Goal: Answer question/provide support: Share knowledge or assist other users

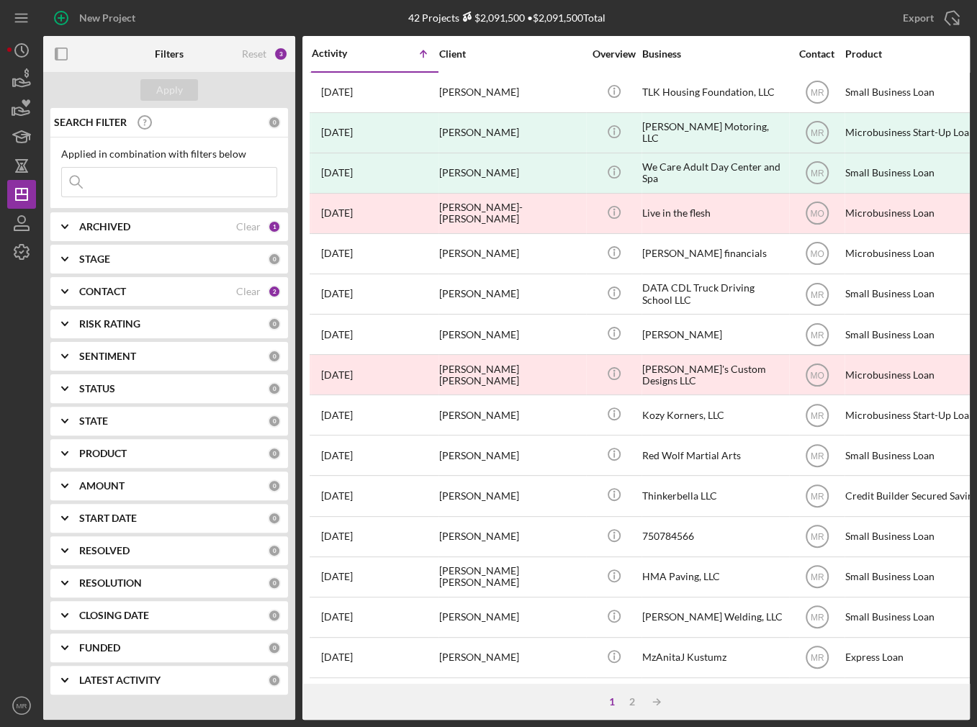
click at [331, 58] on div "Activity" at bounding box center [343, 53] width 63 height 12
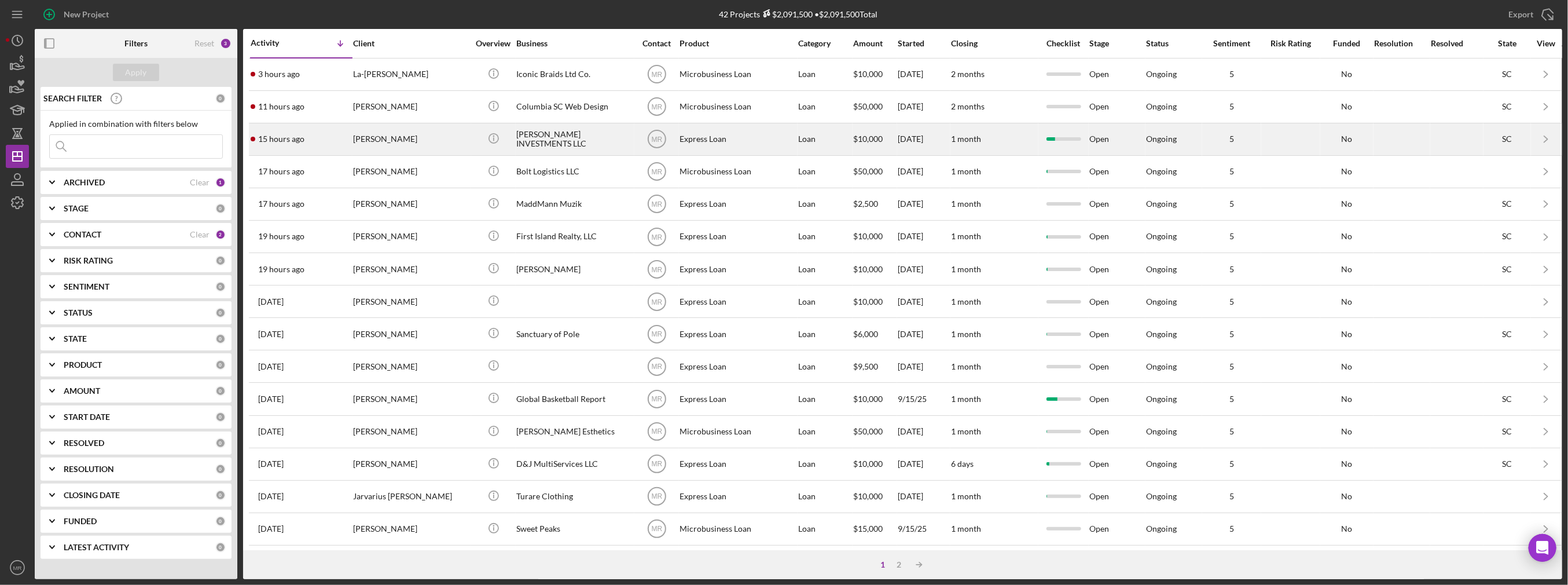
click at [557, 130] on div "[PERSON_NAME] INVESTMENTS LLC" at bounding box center [574, 139] width 116 height 31
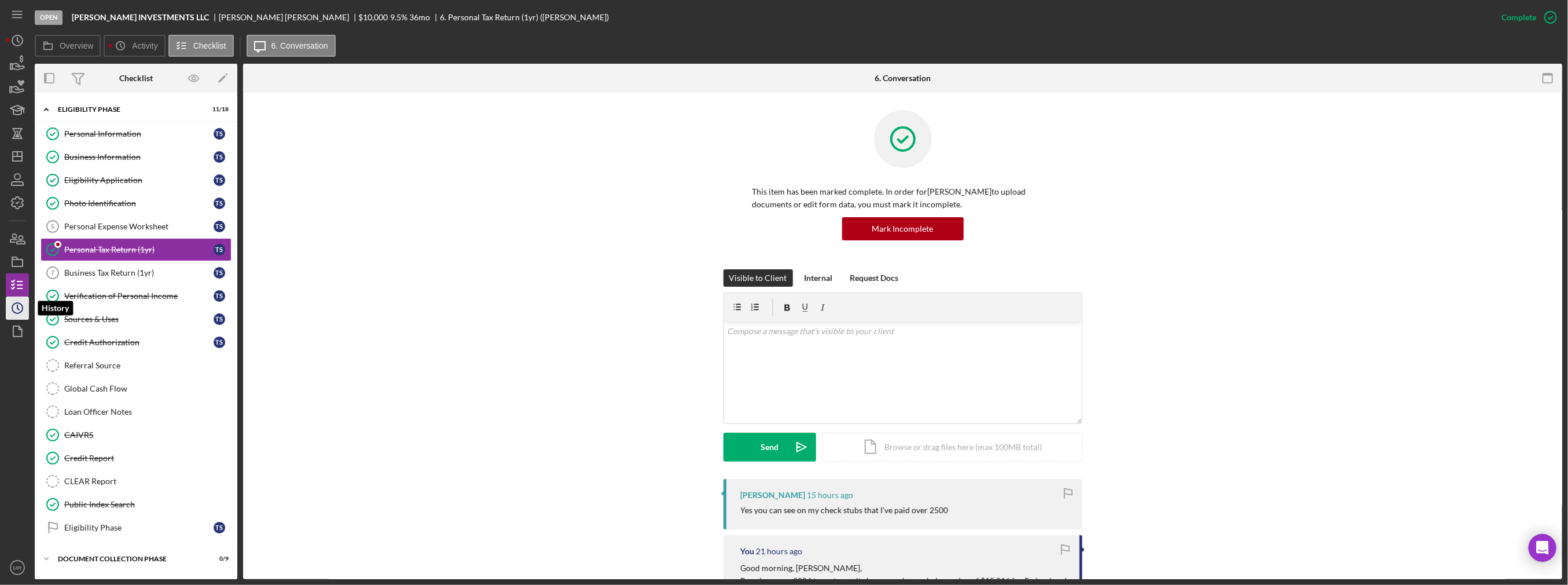
click at [14, 305] on icon "Icon/History" at bounding box center [18, 308] width 29 height 29
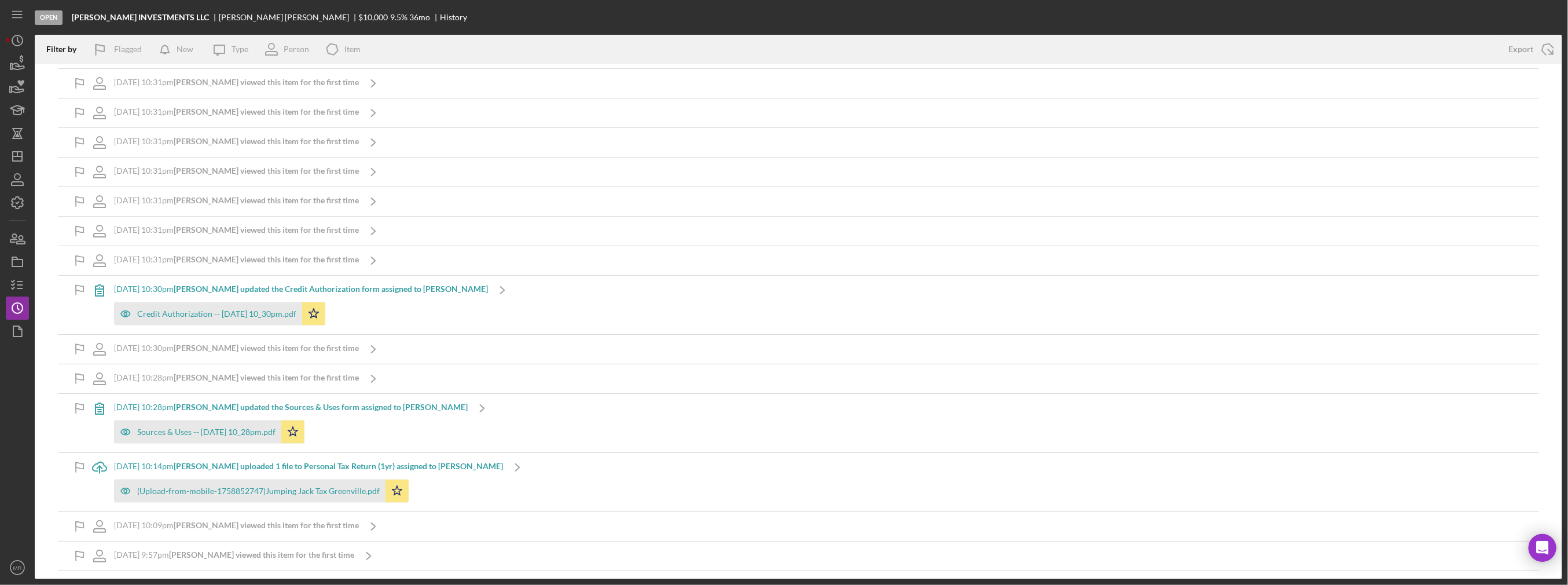
scroll to position [1100, 0]
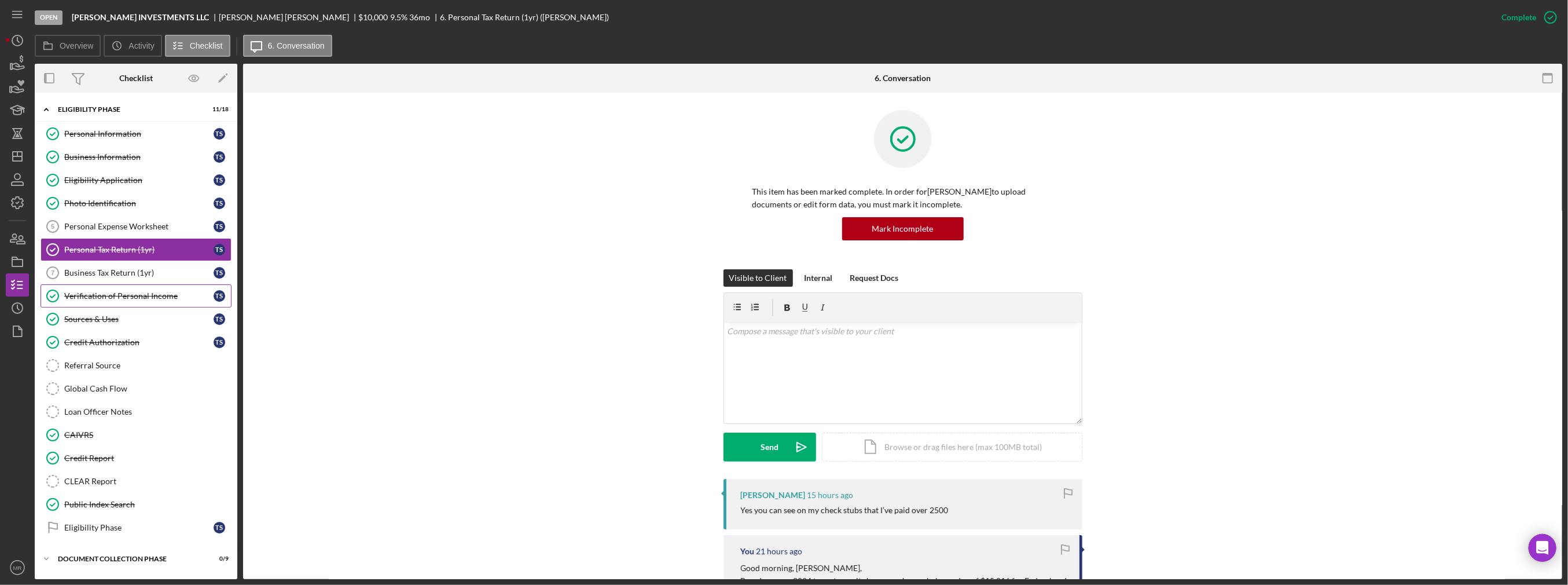
click at [138, 288] on link "Verification of Personal Income Verification of Personal Income T S" at bounding box center [135, 295] width 191 height 23
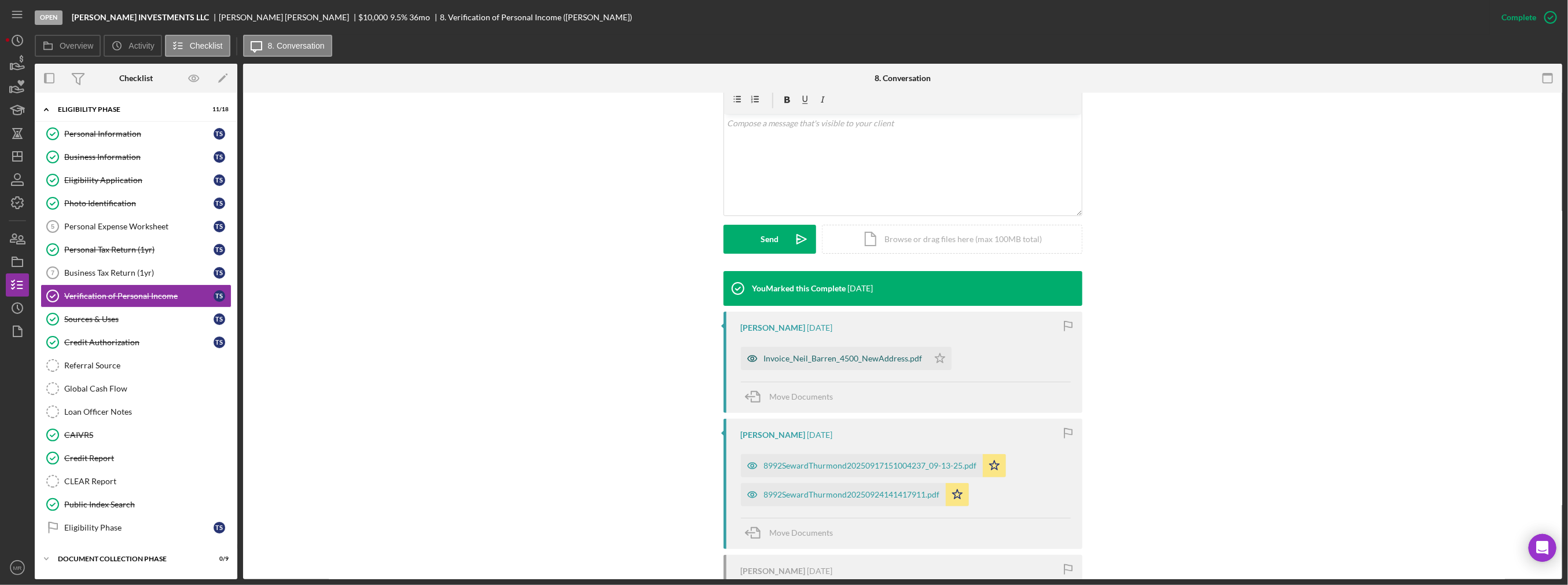
scroll to position [232, 0]
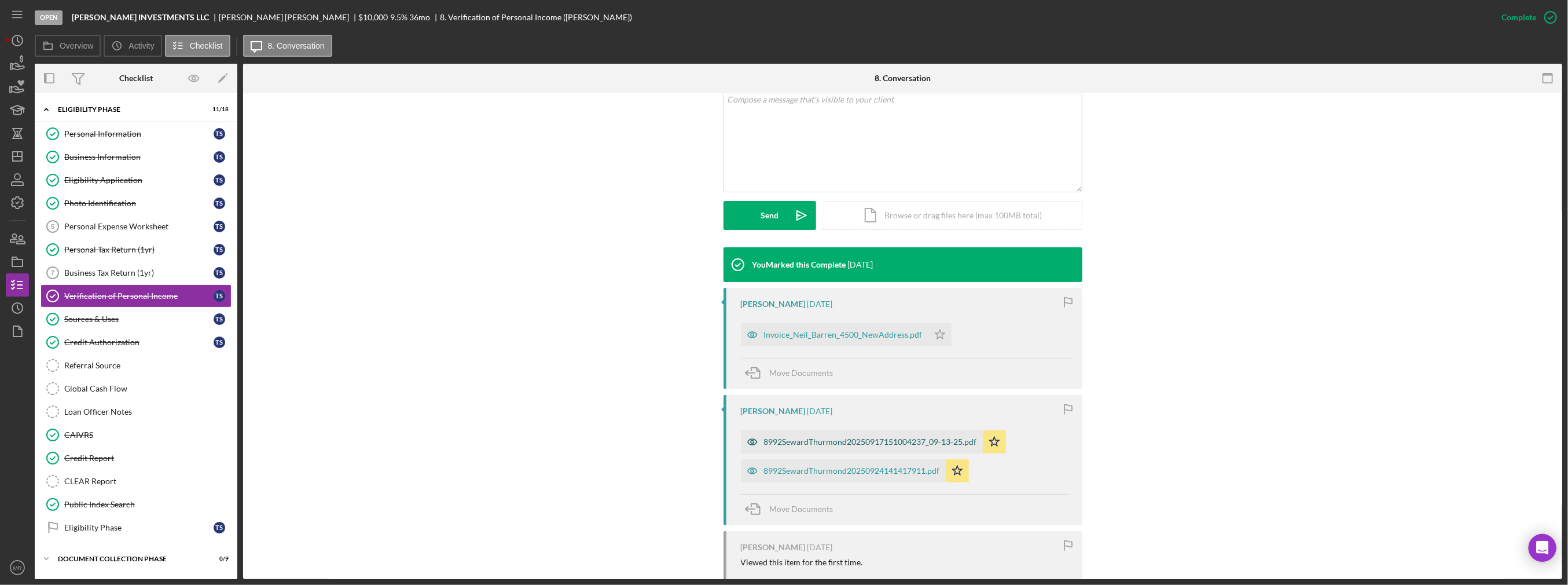
click at [785, 437] on div "8992SewardThurmond20250917151004237_09-13-25.pdf" at bounding box center [870, 442] width 213 height 10
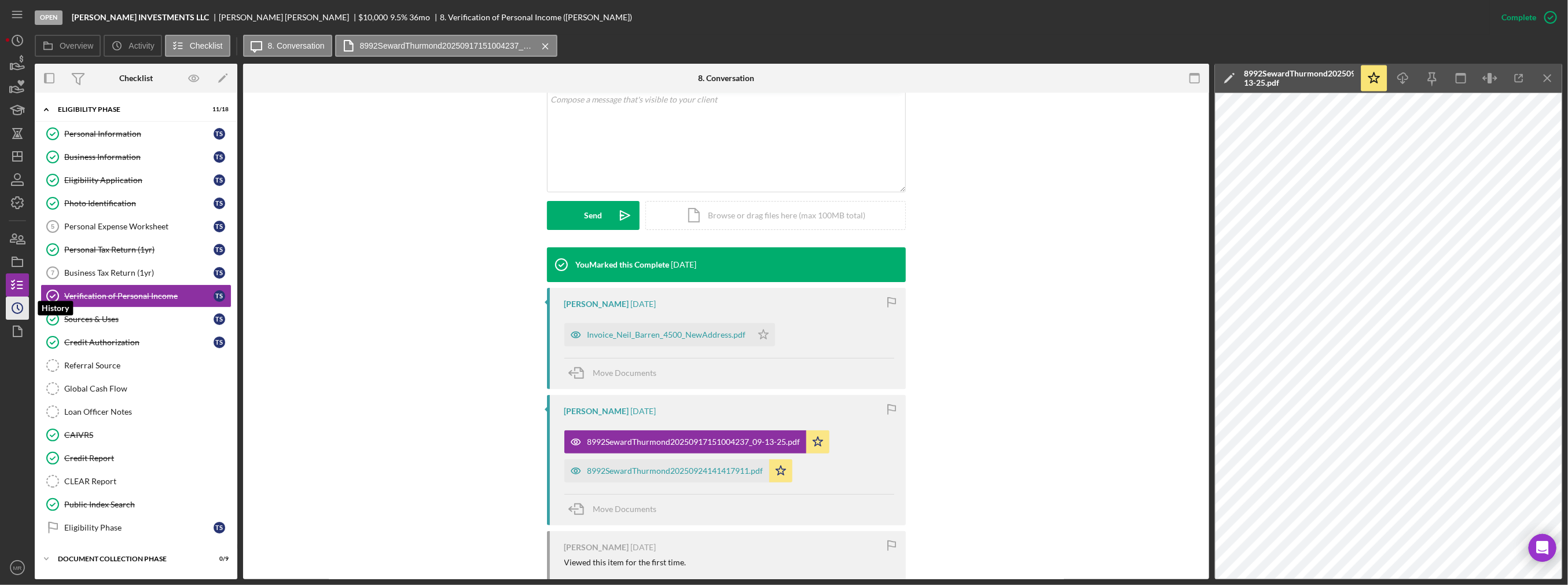
click at [22, 307] on circle "button" at bounding box center [17, 307] width 10 height 10
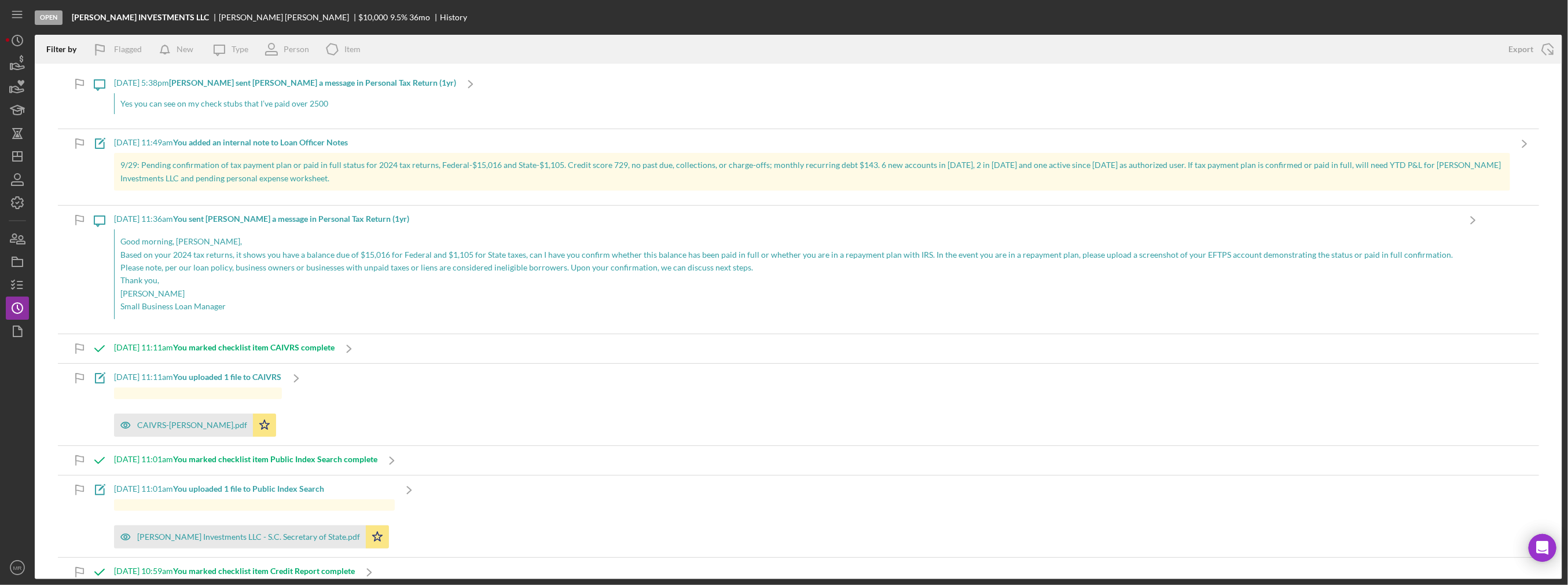
click at [360, 105] on div "Yes you can see on my check stubs that I’ve paid over 2500" at bounding box center [285, 104] width 342 height 21
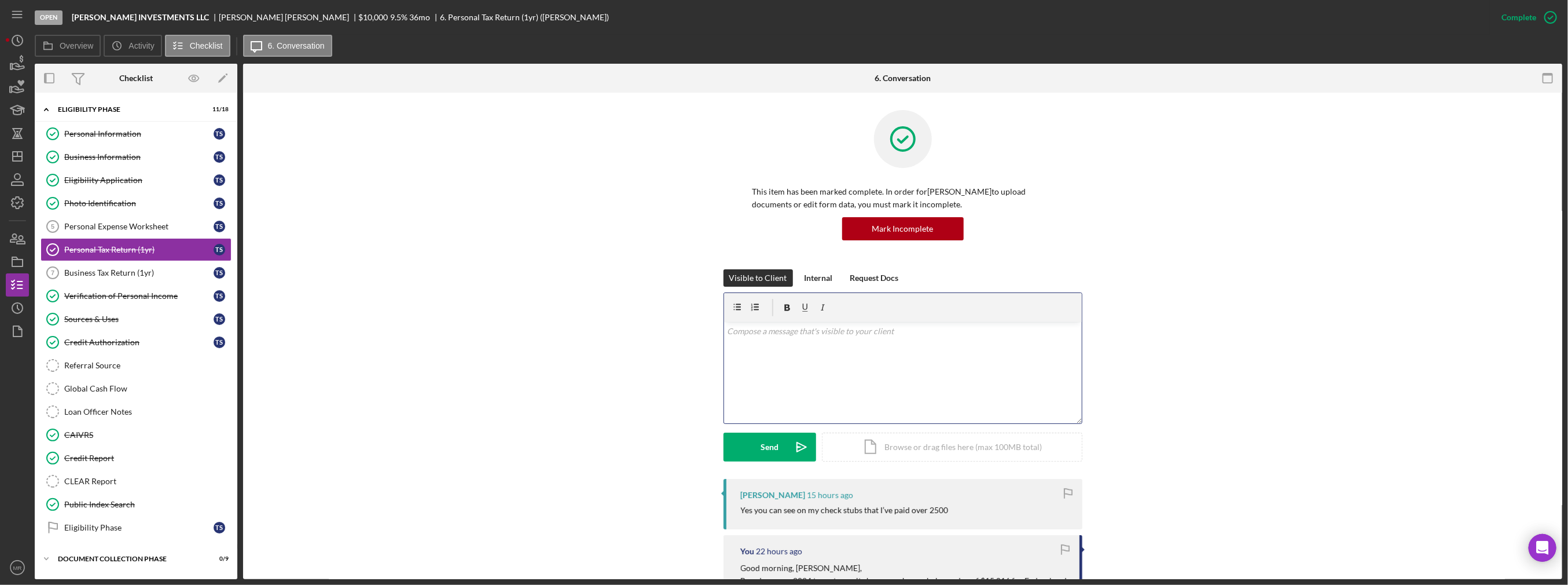
click at [785, 346] on div "v Color teal Color pink Remove color Add row above Add row below Add column bef…" at bounding box center [903, 373] width 358 height 101
click at [785, 331] on p "Yes, I can see that your check stubs show a Garnishments" at bounding box center [903, 332] width 352 height 13
click at [785, 330] on p "Yes, I can see that your check stubs show garnishments" at bounding box center [903, 332] width 352 height 13
click at [785, 333] on p "Yes, I can see that your check stubs show garnishments but garnishments can be …" at bounding box center [903, 338] width 352 height 26
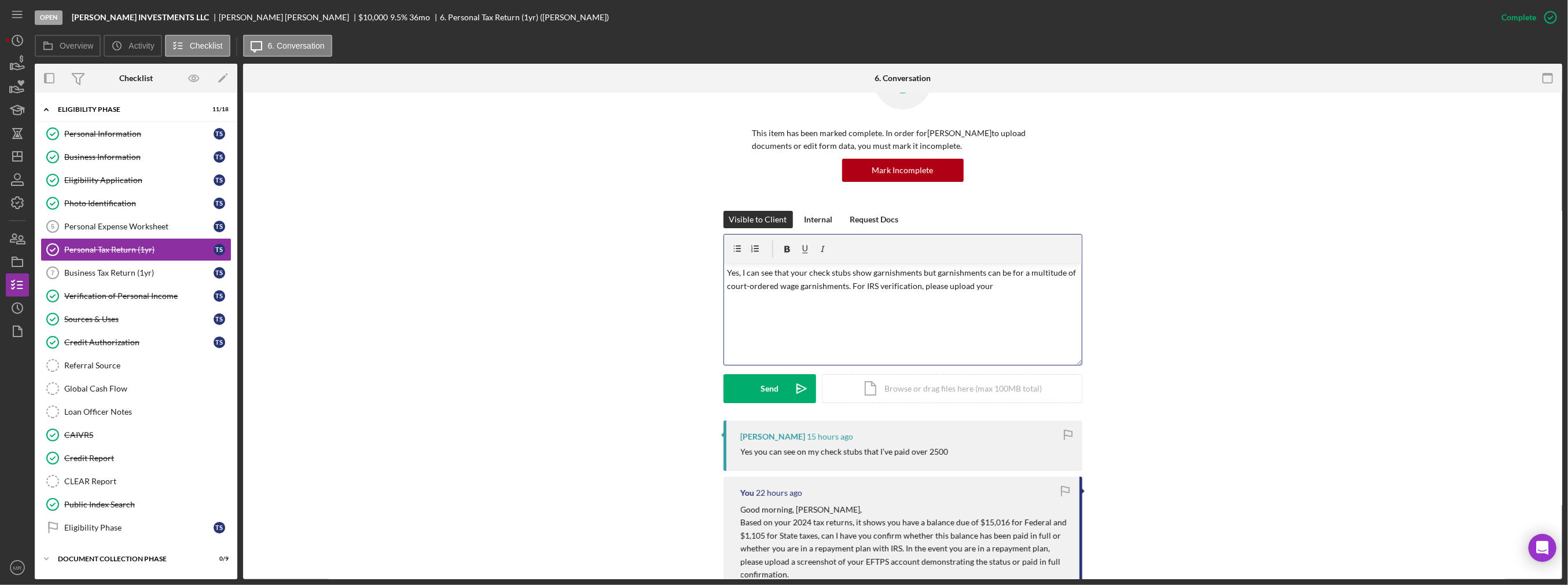
scroll to position [58, 0]
drag, startPoint x: 1034, startPoint y: 280, endPoint x: 862, endPoint y: 299, distance: 173.0
click at [785, 299] on p "Yes, I can see that your check stubs show garnishments but garnishments can be …" at bounding box center [903, 286] width 352 height 39
click at [727, 283] on p "Yes, I can see that your check stubs show garnishments but garnishments can be …" at bounding box center [903, 286] width 352 height 39
click at [785, 283] on p "Yes, I can see that your check stubs show garnishments but garnishments can be …" at bounding box center [903, 286] width 352 height 39
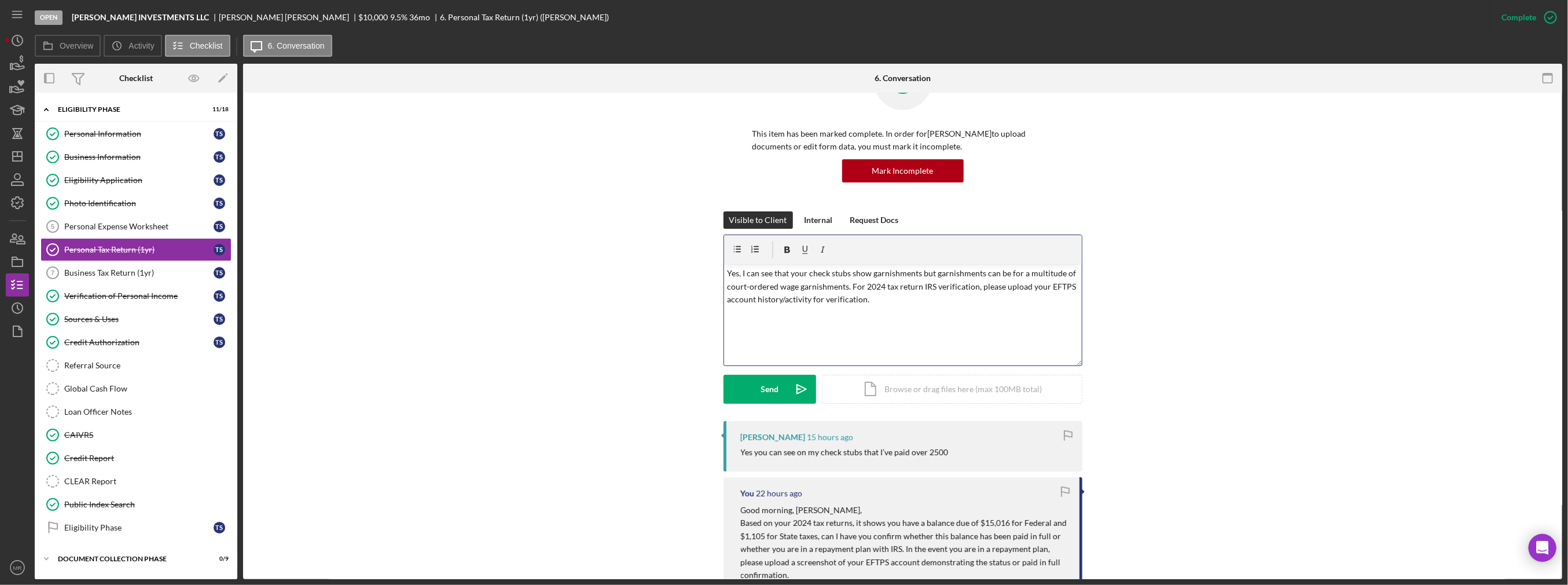
click at [785, 293] on p "Yes, I can see that your check stubs show garnishments but garnishments can be …" at bounding box center [903, 286] width 352 height 39
click at [785, 286] on p "Yes, I can see that your check stubs show garnishments but garnishments can be …" at bounding box center [903, 286] width 352 height 39
click at [785, 284] on p "Yes, I can see that your check stubs show garnishments but garnishments can be …" at bounding box center [903, 286] width 352 height 39
click at [785, 288] on p "Yes, I can see that your check stubs show garnishments but garnishments can be …" at bounding box center [903, 286] width 352 height 39
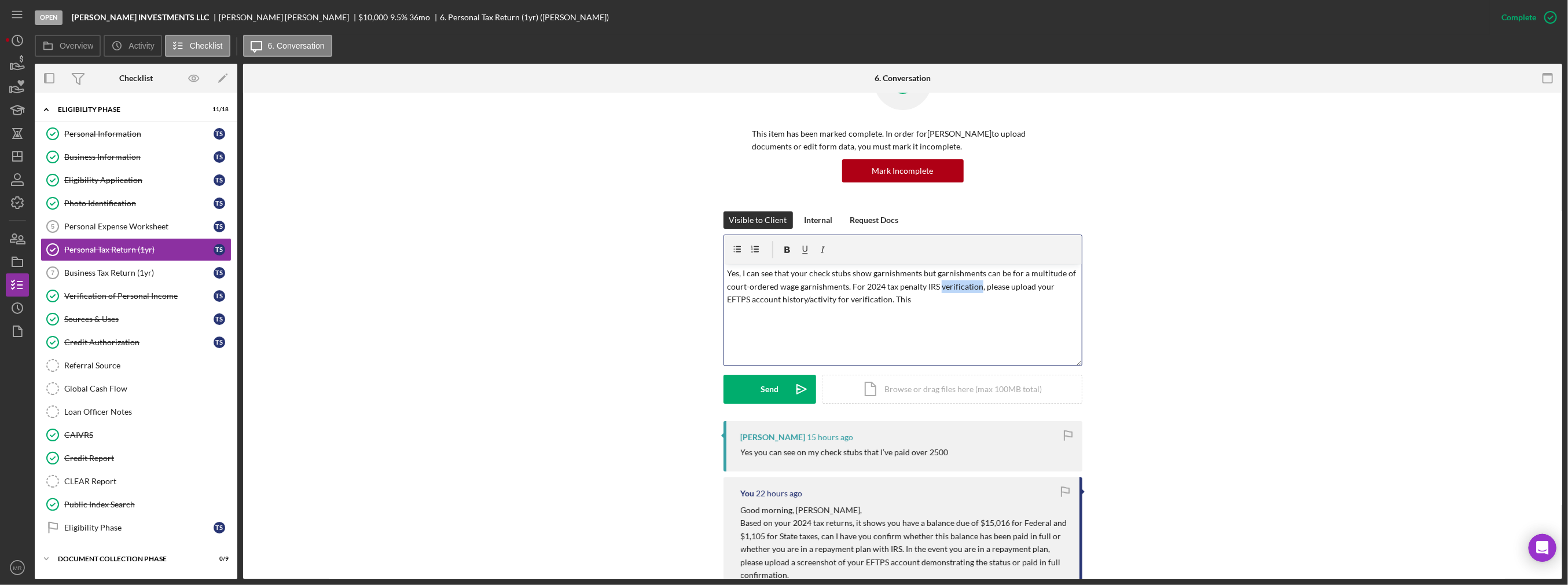
click at [785, 288] on p "Yes, I can see that your check stubs show garnishments but garnishments can be …" at bounding box center [903, 286] width 352 height 39
click at [785, 299] on p "Yes, I can see that your check stubs show garnishments but garnishments can be …" at bounding box center [903, 286] width 352 height 39
click at [785, 299] on p "Yes, I can see that your check stubs show garnishments but garnishments can be …" at bounding box center [903, 286] width 352 height 39
drag, startPoint x: 850, startPoint y: 293, endPoint x: 722, endPoint y: 271, distance: 129.9
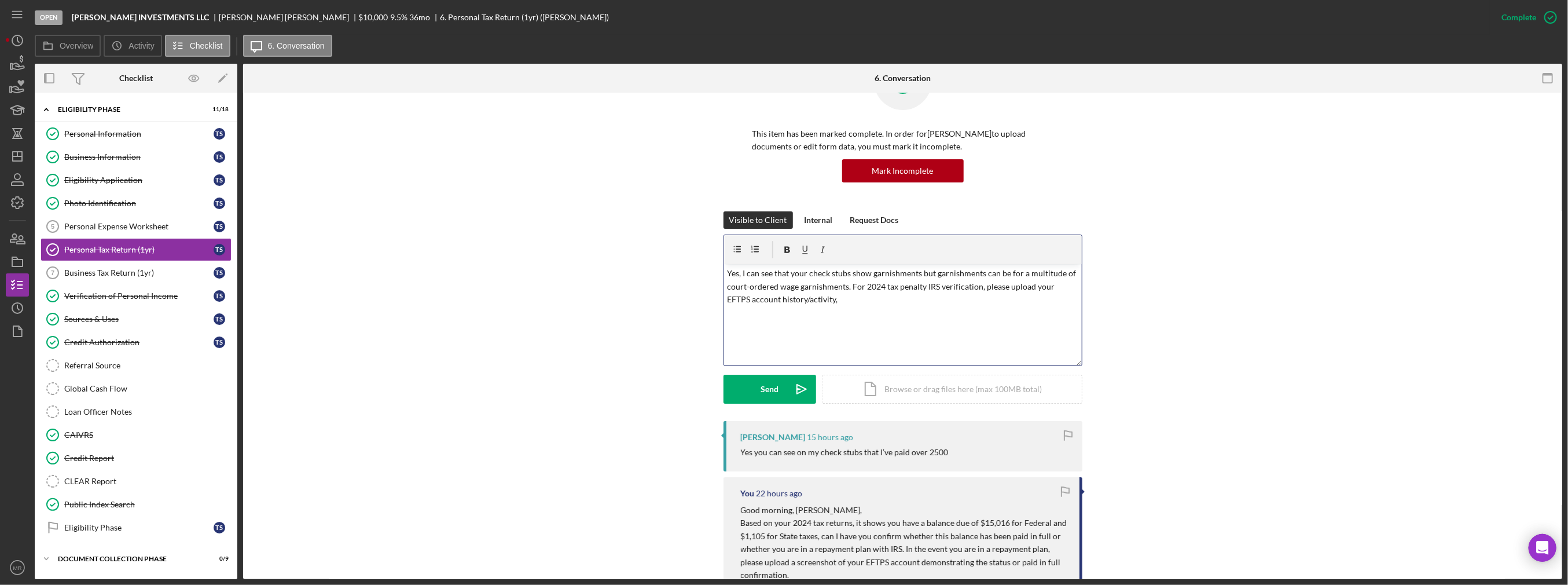
click at [724, 271] on div "v Color teal Color pink Remove color Add row above Add row below Add column bef…" at bounding box center [903, 315] width 358 height 101
click at [110, 296] on div "Verification of Personal Income" at bounding box center [139, 296] width 150 height 10
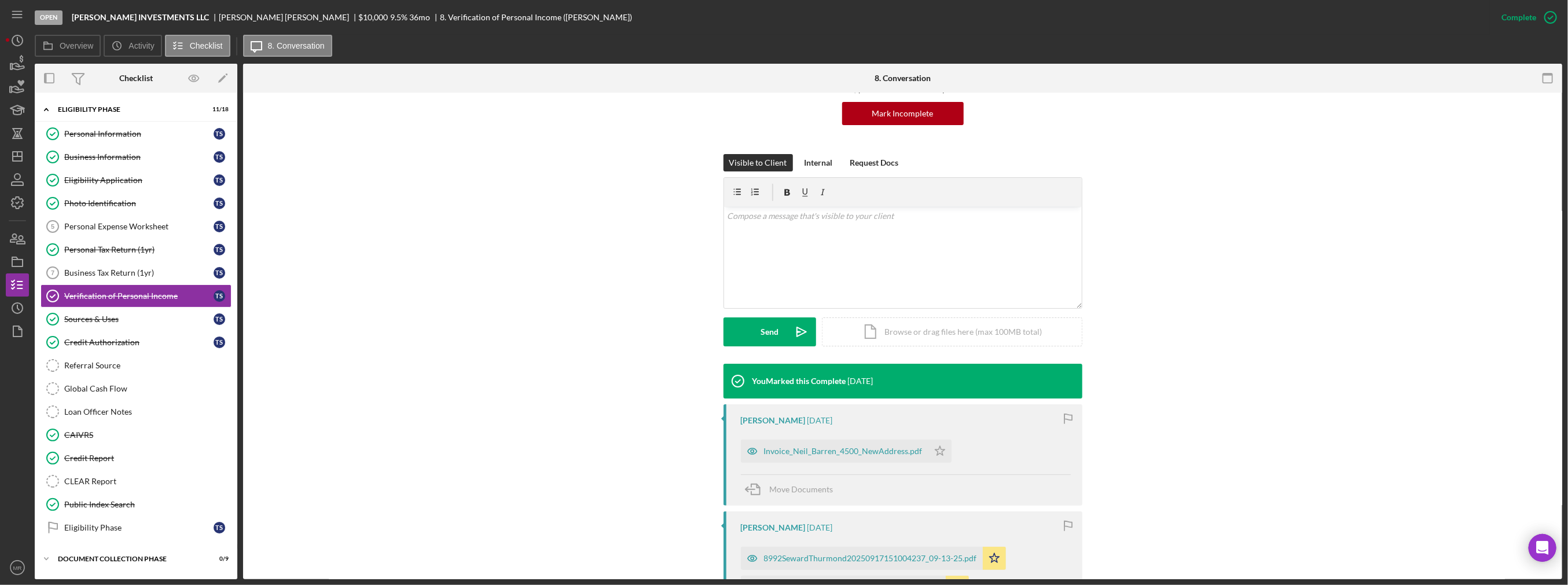
scroll to position [116, 0]
click at [785, 449] on div "Invoice_Neil_Barren_4500_NewAddress.pdf" at bounding box center [843, 451] width 158 height 10
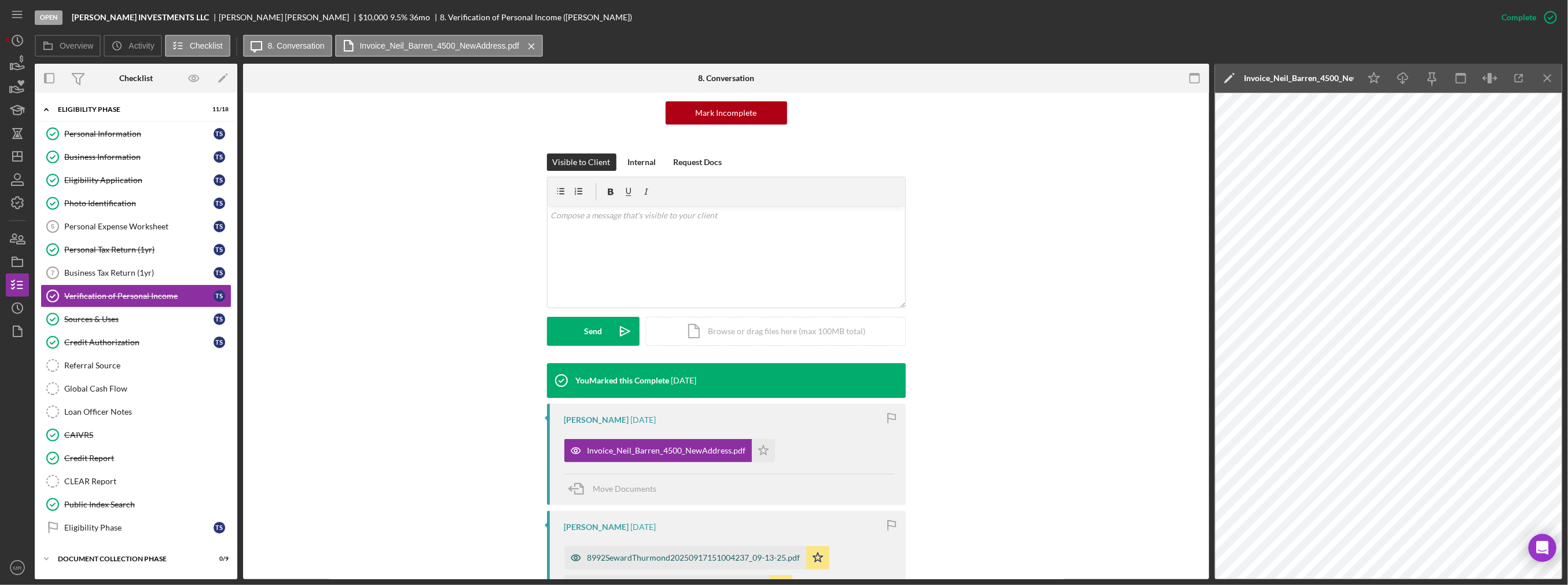
click at [767, 546] on div "8992SewardThurmond20250917151004237_09-13-25.pdf" at bounding box center [685, 558] width 242 height 23
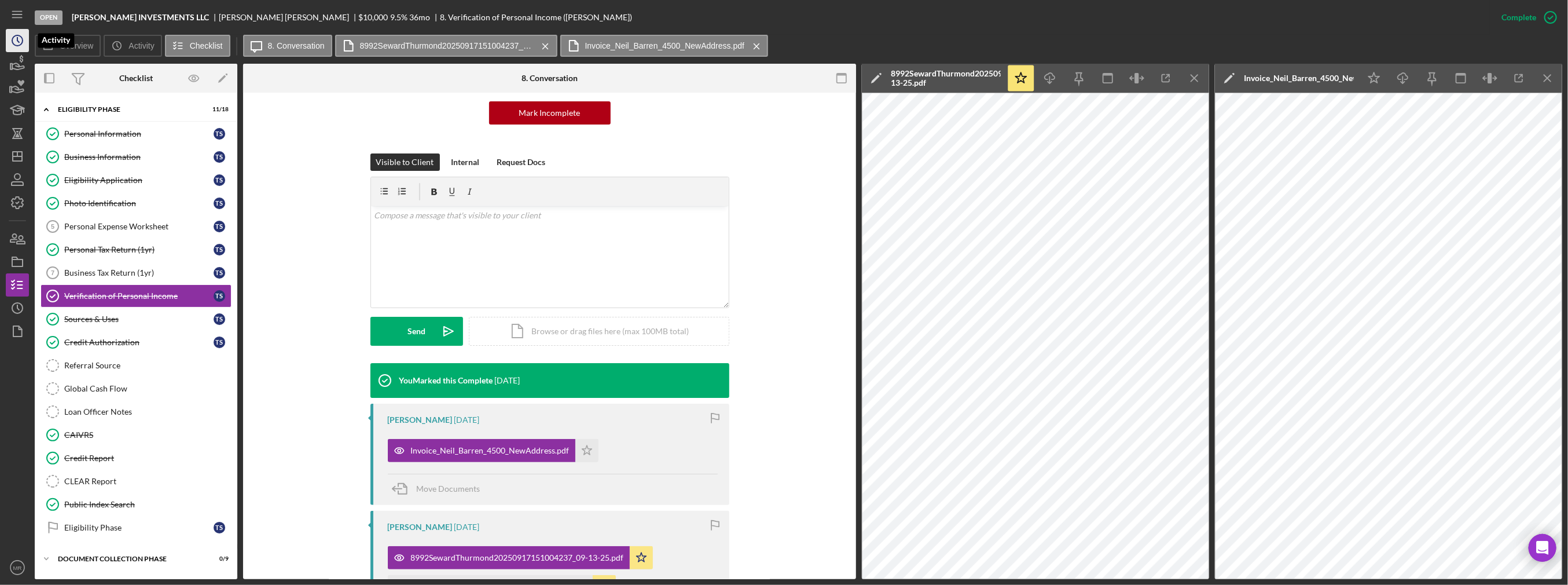
click at [14, 43] on icon "Icon/History" at bounding box center [18, 40] width 29 height 29
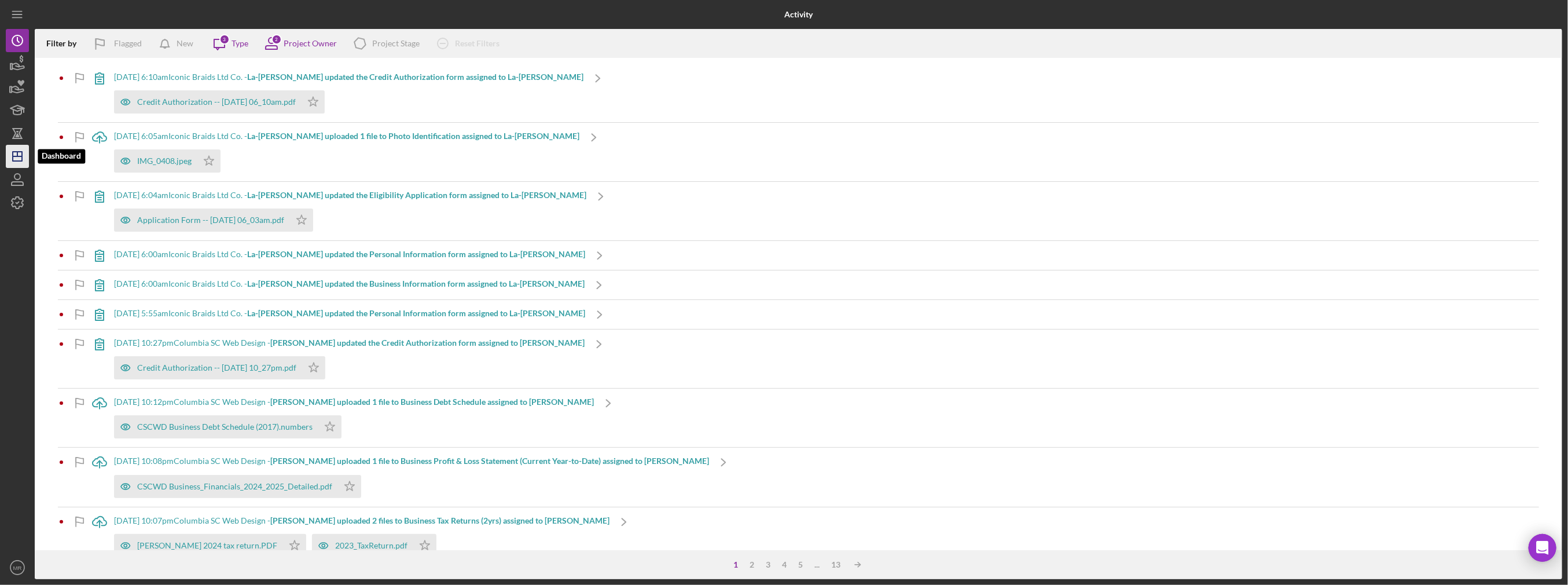
click at [19, 150] on icon "Icon/Dashboard" at bounding box center [18, 156] width 29 height 29
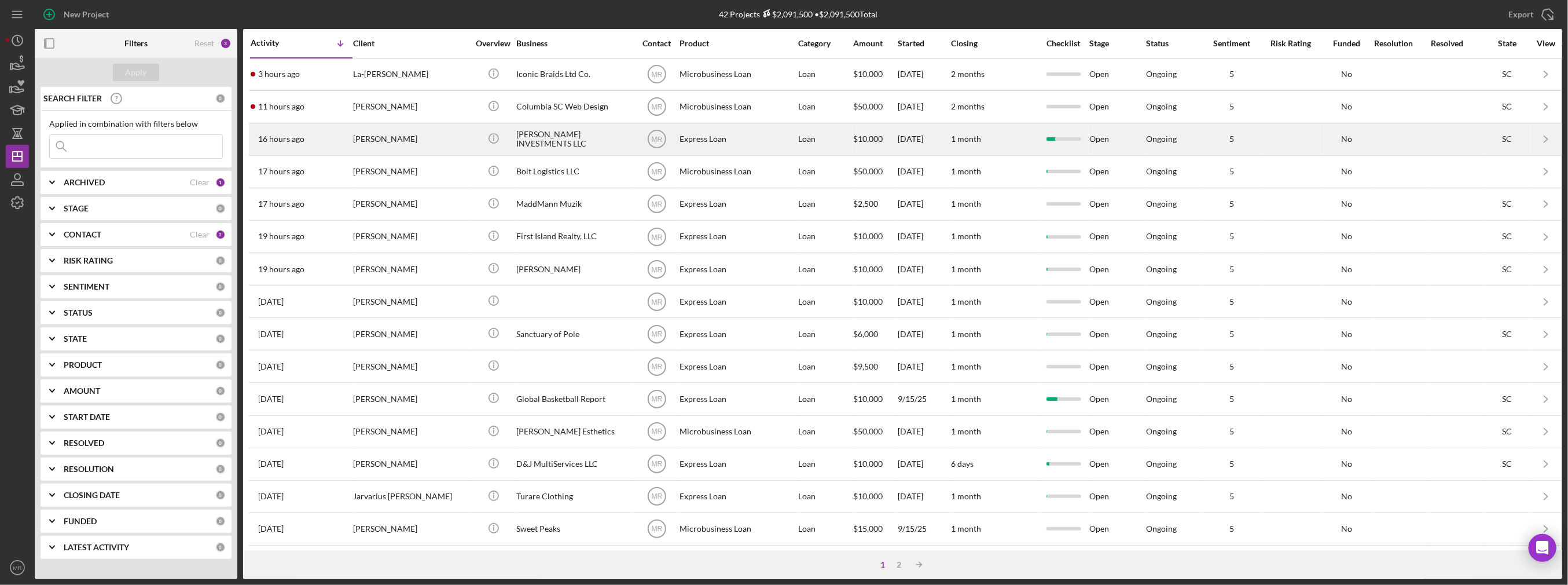
click at [439, 135] on div "[PERSON_NAME]" at bounding box center [411, 139] width 116 height 31
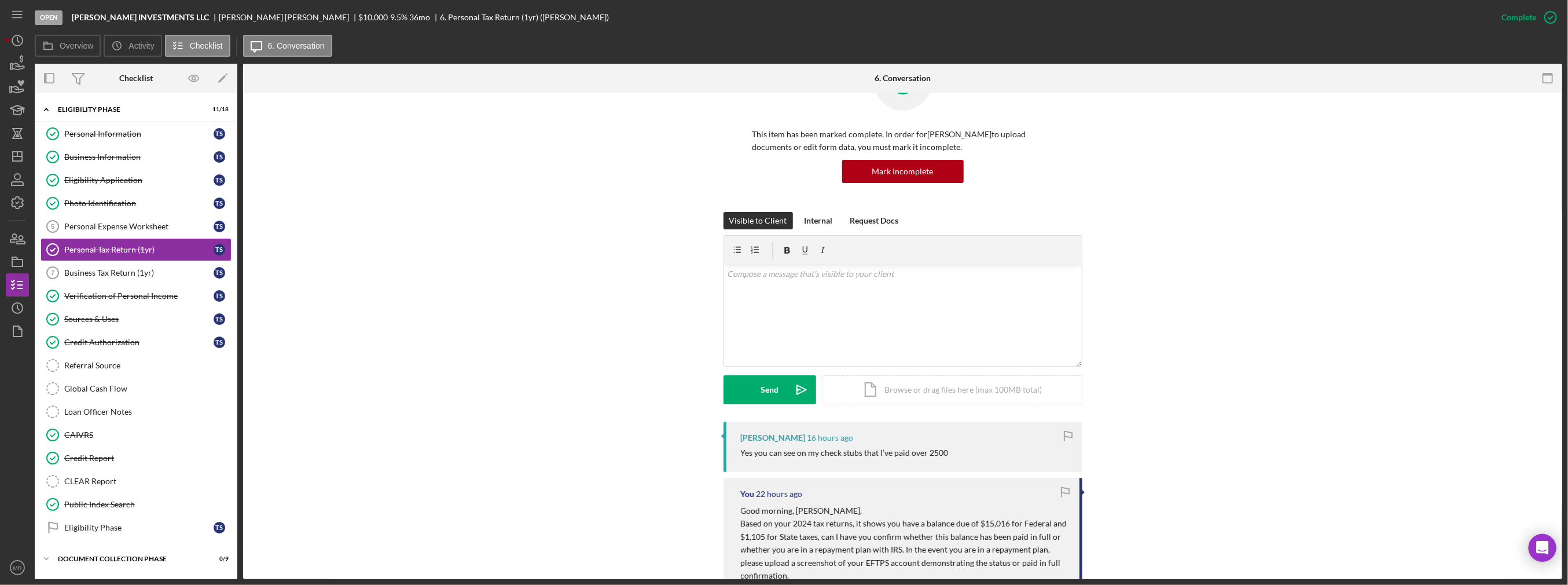
scroll to position [58, 0]
click at [784, 311] on div "v Color teal Color pink Remove color Add row above Add row below Add column bef…" at bounding box center [903, 315] width 358 height 101
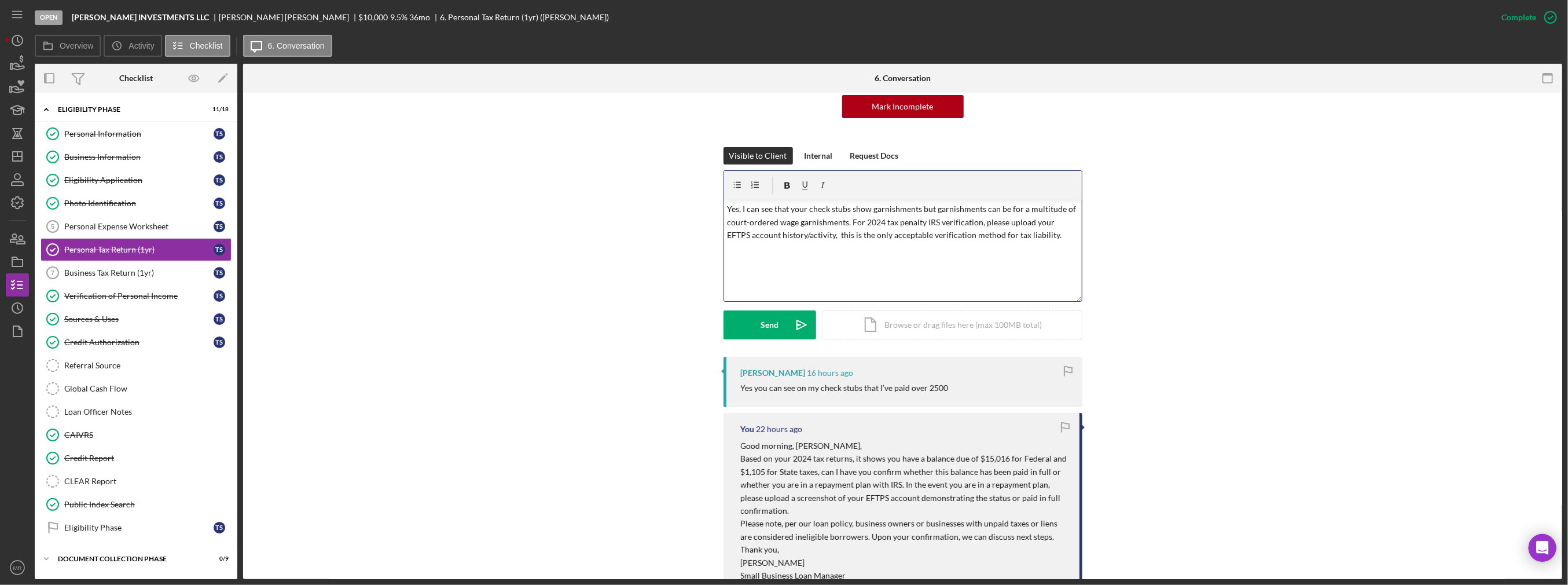
scroll to position [174, 0]
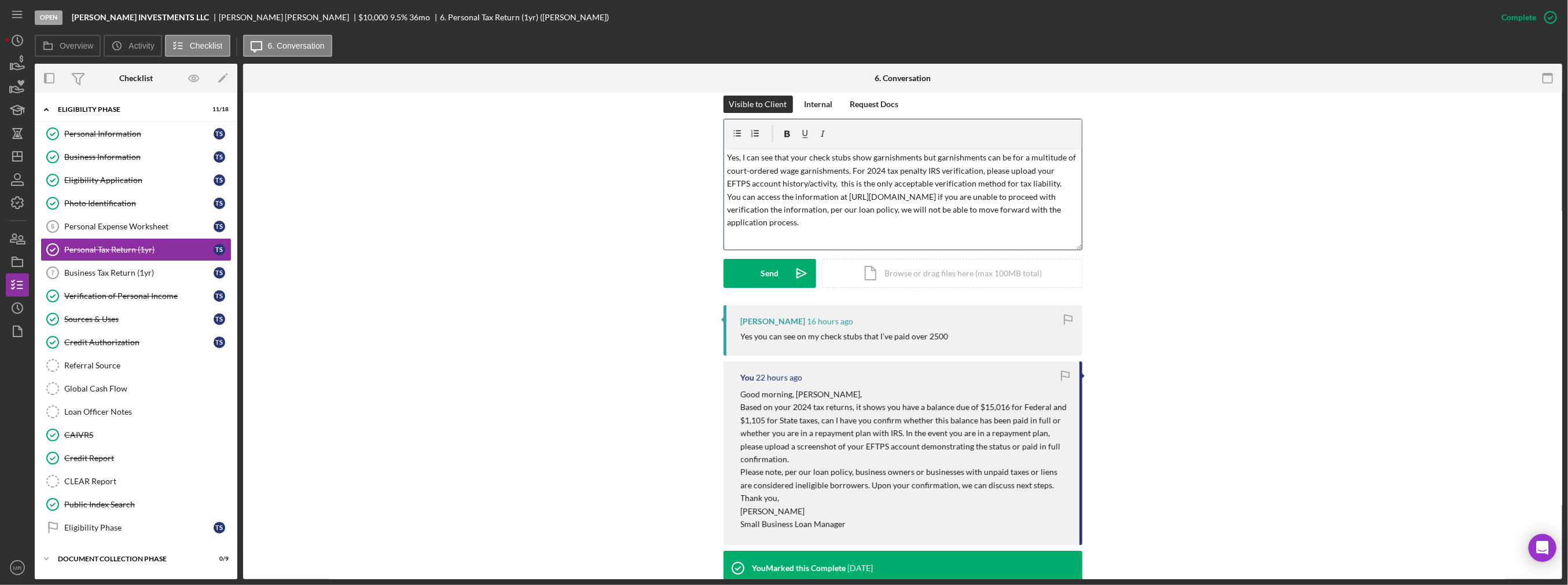
click at [755, 212] on p "Yes, I can see that your check stubs show garnishments but garnishments can be …" at bounding box center [903, 190] width 352 height 77
click at [785, 221] on p "Yes, I can see that your check stubs show garnishments but garnishments can be …" at bounding box center [903, 190] width 352 height 77
click at [777, 278] on button "Send Icon/icon-invite-send" at bounding box center [770, 274] width 93 height 29
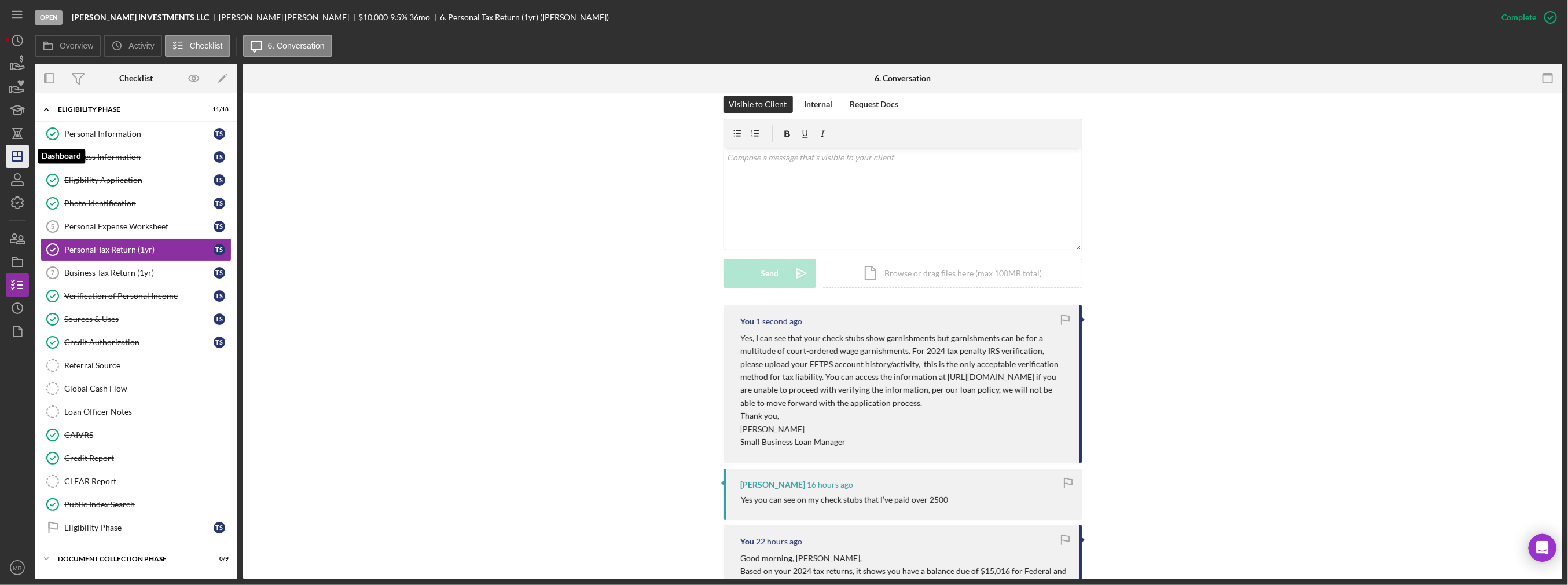
click at [13, 162] on icon "Icon/Dashboard" at bounding box center [18, 156] width 29 height 29
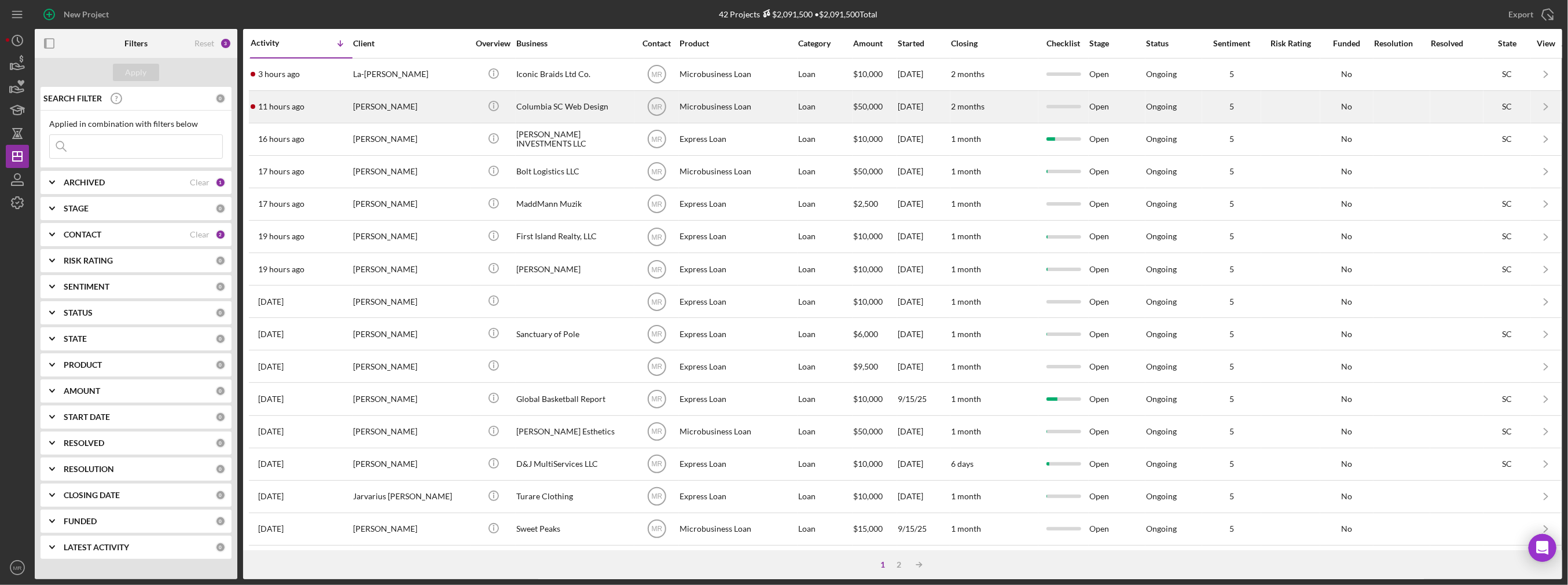
click at [414, 94] on div "[PERSON_NAME]" at bounding box center [411, 107] width 116 height 31
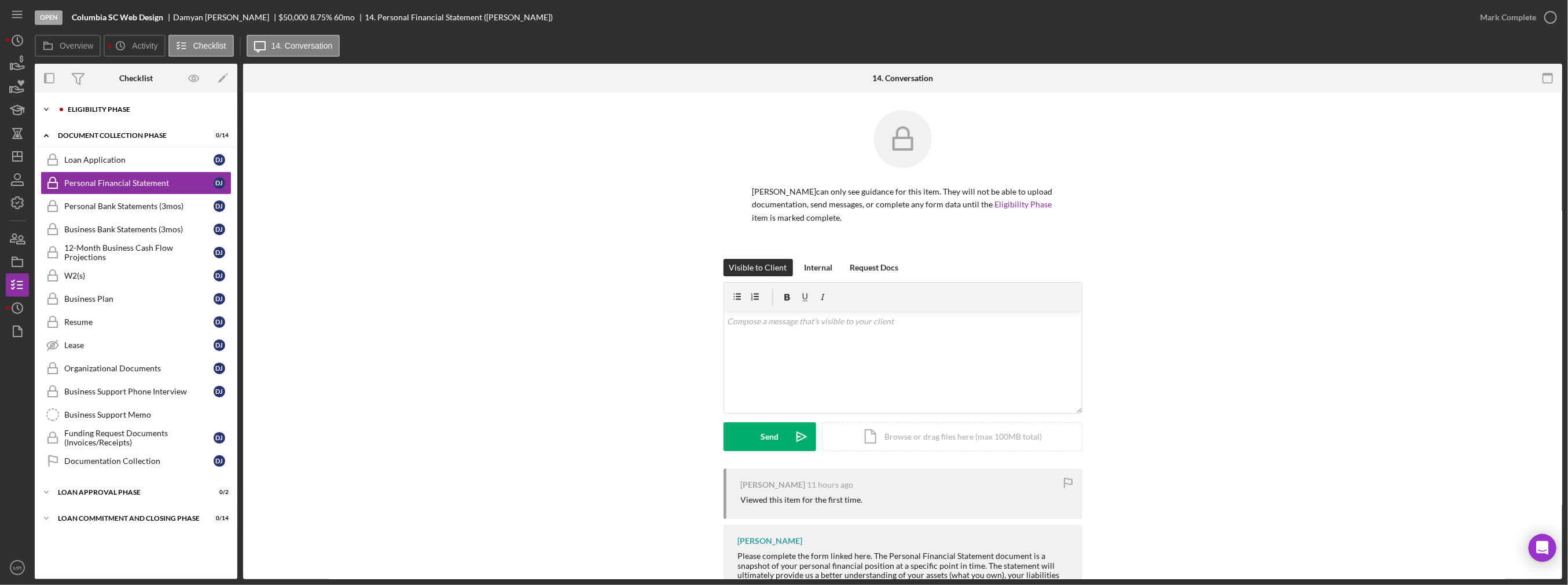
click at [124, 116] on div "Icon/Expander Eligibility Phase 0 / 20" at bounding box center [136, 109] width 203 height 23
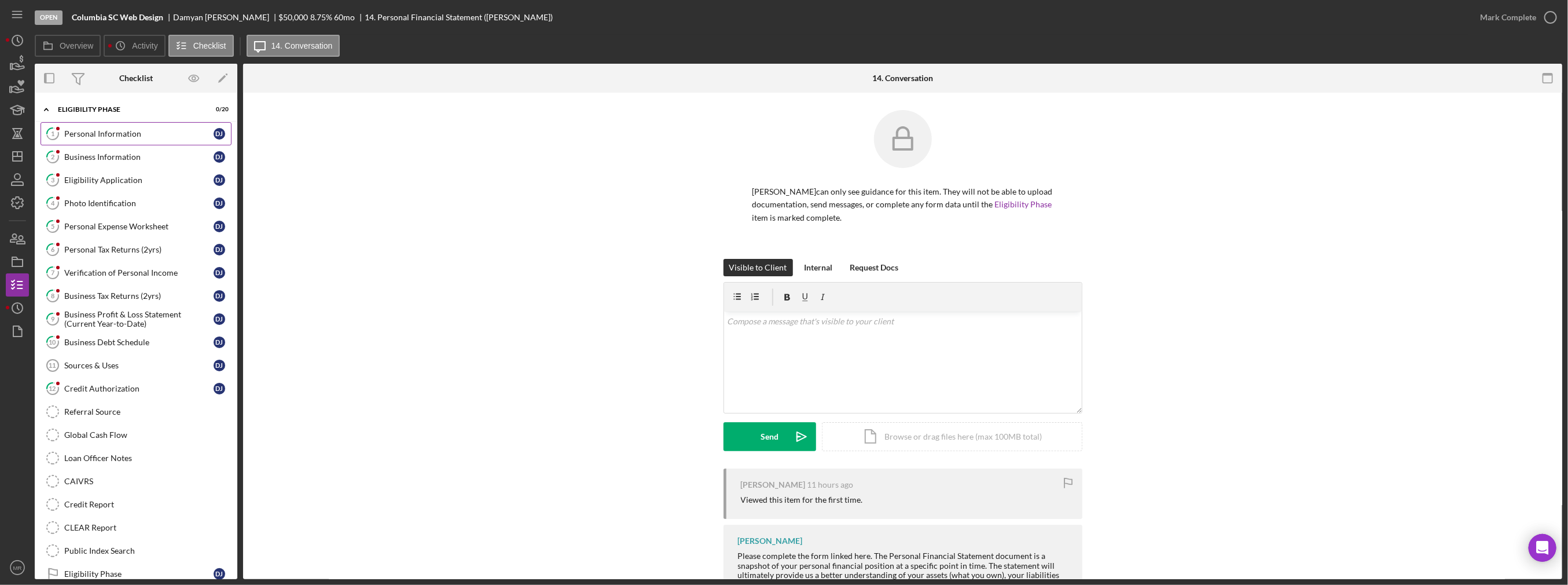
click at [124, 134] on div "Personal Information" at bounding box center [139, 134] width 150 height 10
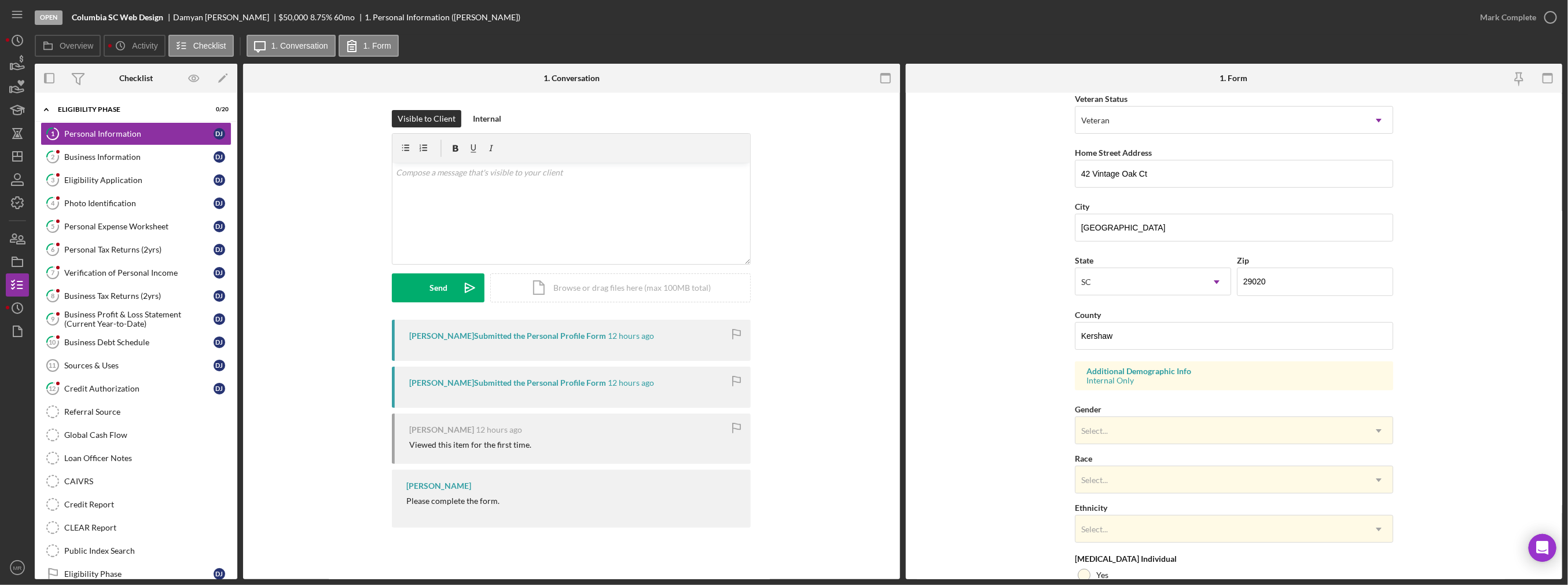
scroll to position [174, 0]
click at [158, 155] on div "Business Information" at bounding box center [139, 157] width 150 height 10
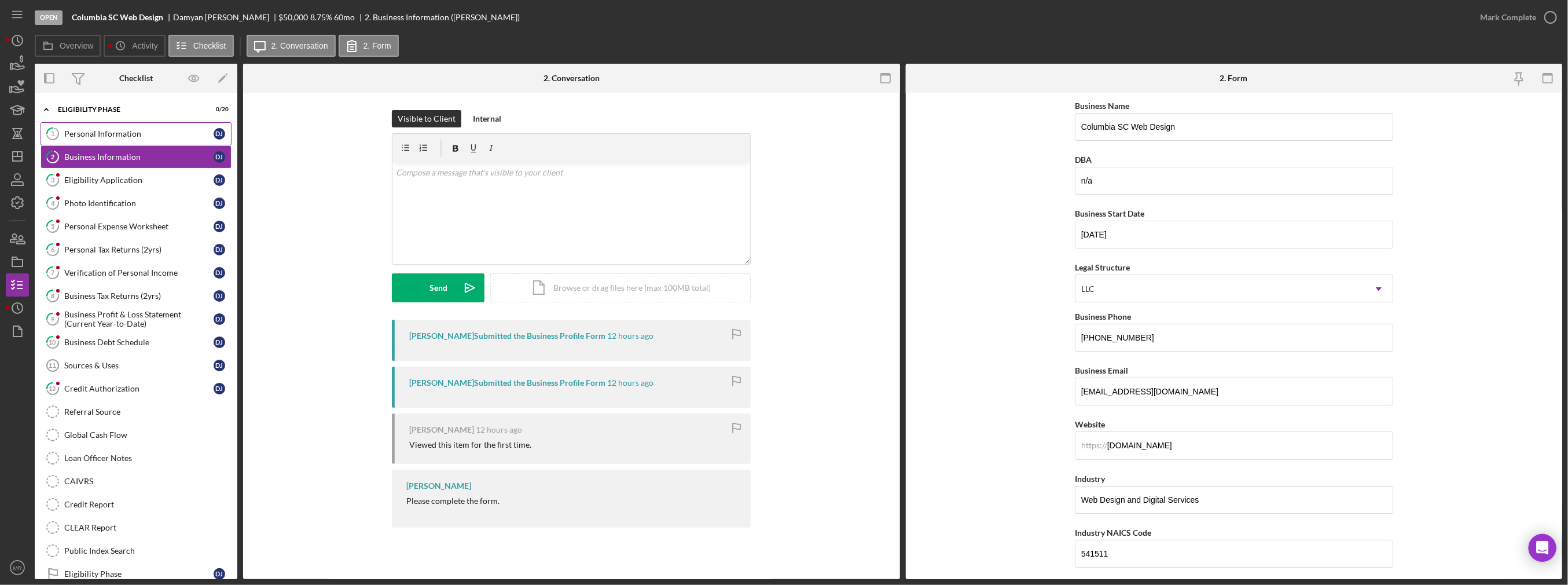
drag, startPoint x: 160, startPoint y: 141, endPoint x: 161, endPoint y: 134, distance: 7.1
drag, startPoint x: 161, startPoint y: 134, endPoint x: 1496, endPoint y: 18, distance: 1340.0
click at [785, 18] on div "Mark Complete" at bounding box center [1508, 17] width 56 height 23
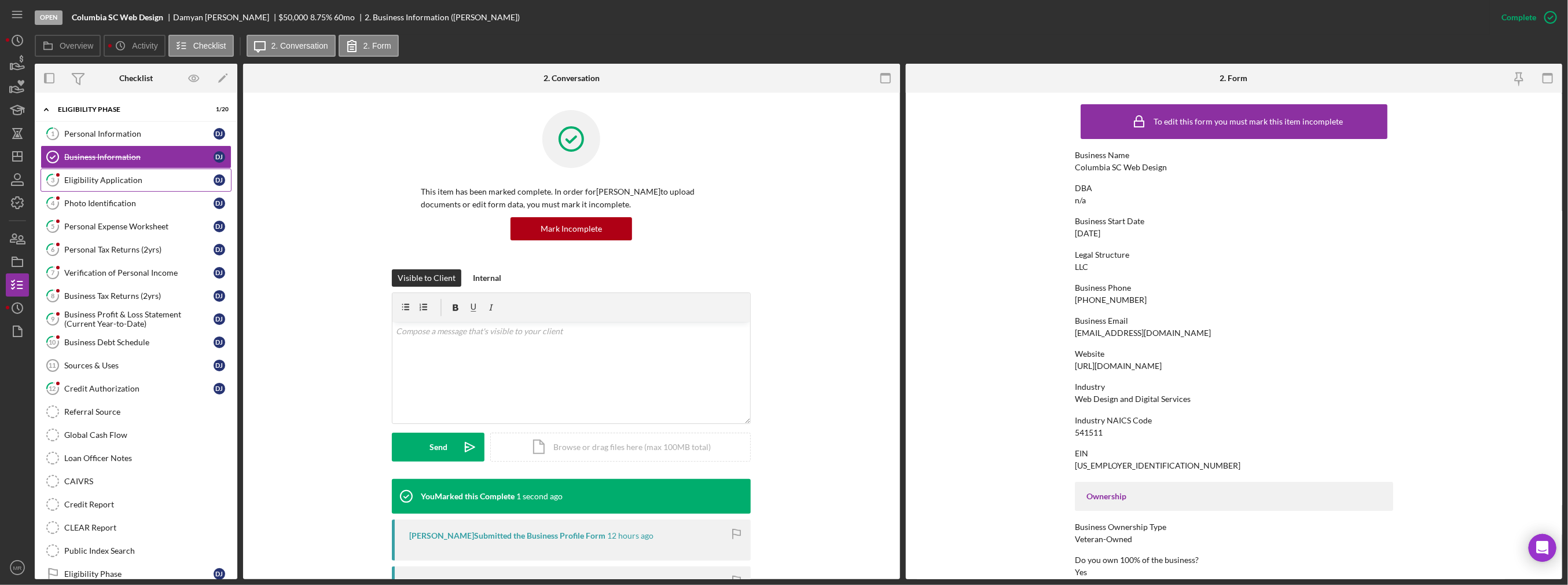
click at [107, 173] on link "3 Eligibility Application D J" at bounding box center [135, 179] width 191 height 23
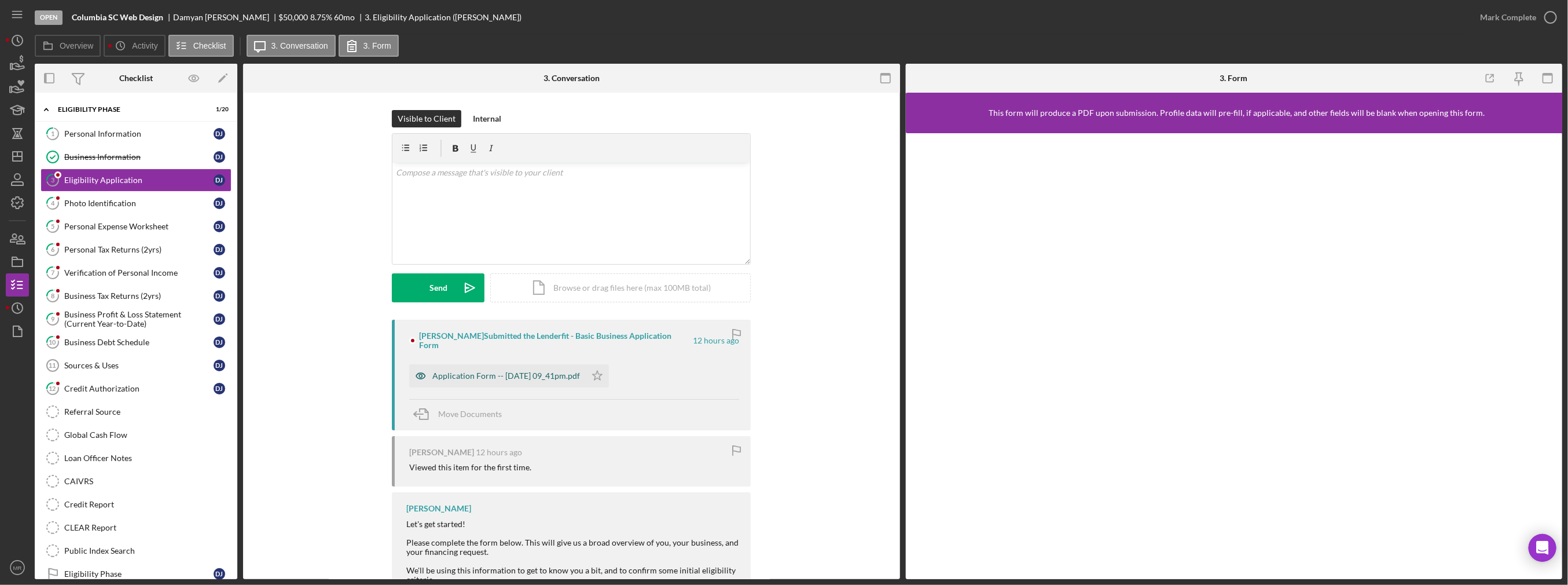
click at [561, 371] on div "Application Form -- [DATE] 09_41pm.pdf" at bounding box center [507, 376] width 148 height 10
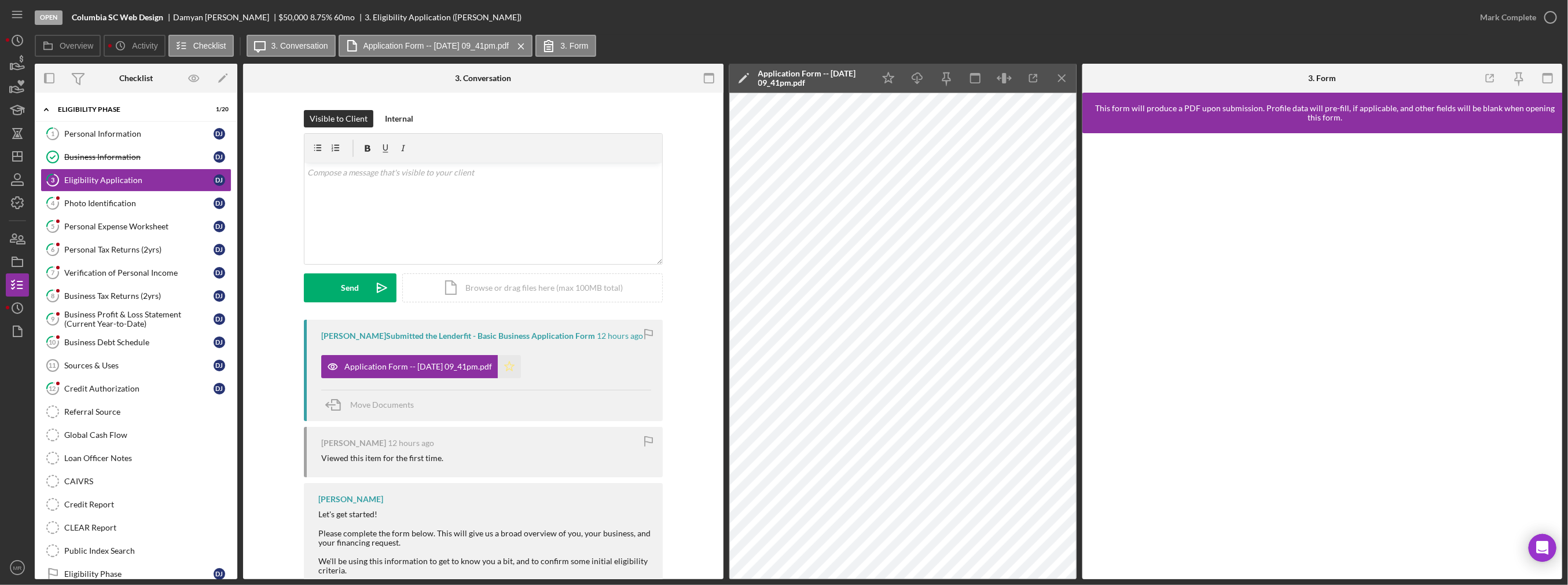
click at [520, 367] on icon "Icon/Star" at bounding box center [509, 366] width 23 height 23
click at [116, 208] on link "4 Photo Identification D J" at bounding box center [135, 203] width 191 height 23
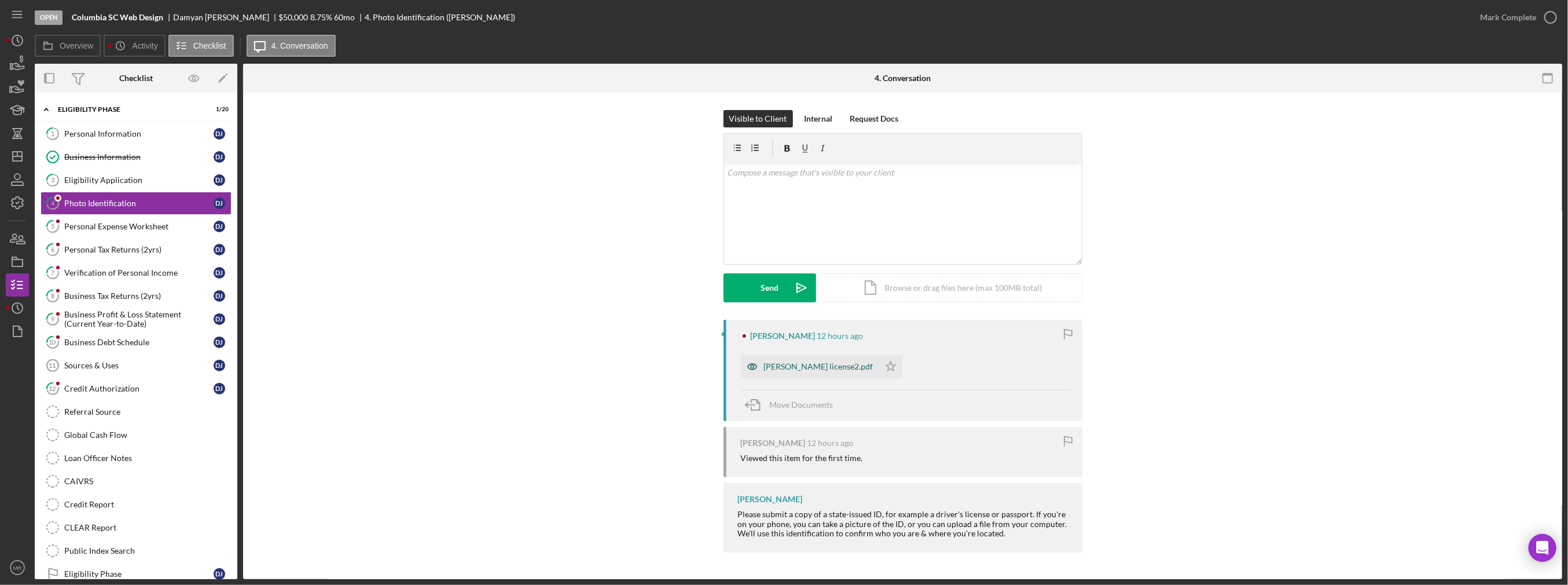
click at [785, 367] on div "[PERSON_NAME] license2.pdf" at bounding box center [819, 367] width 109 height 10
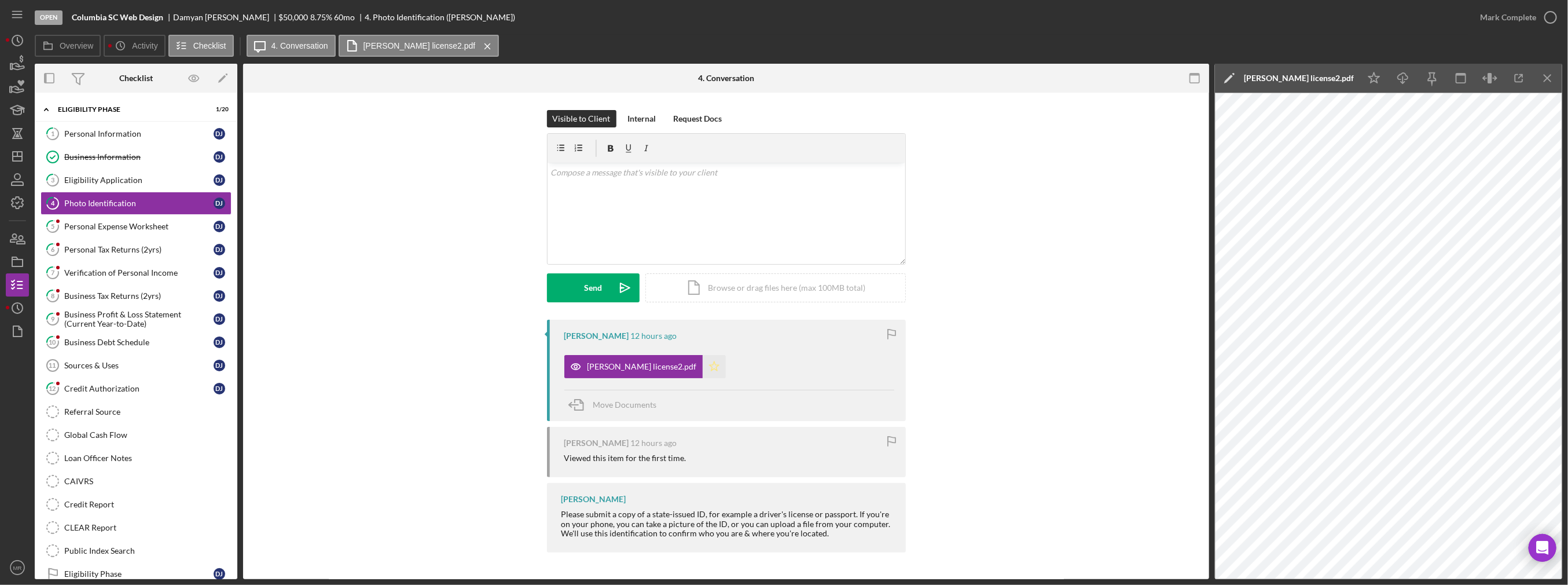
click at [709, 361] on icon "Icon/Star" at bounding box center [714, 366] width 23 height 23
click at [785, 15] on div "Mark Complete" at bounding box center [1508, 17] width 56 height 23
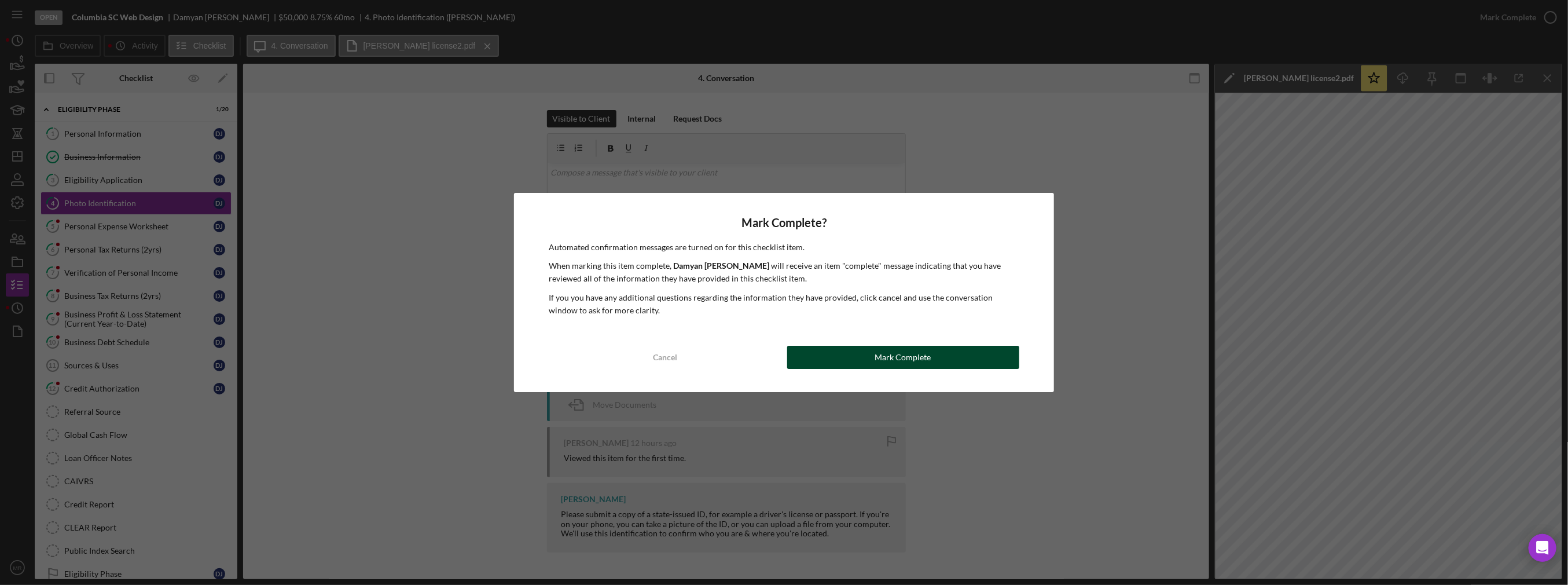
click at [785, 360] on button "Mark Complete" at bounding box center [903, 357] width 233 height 23
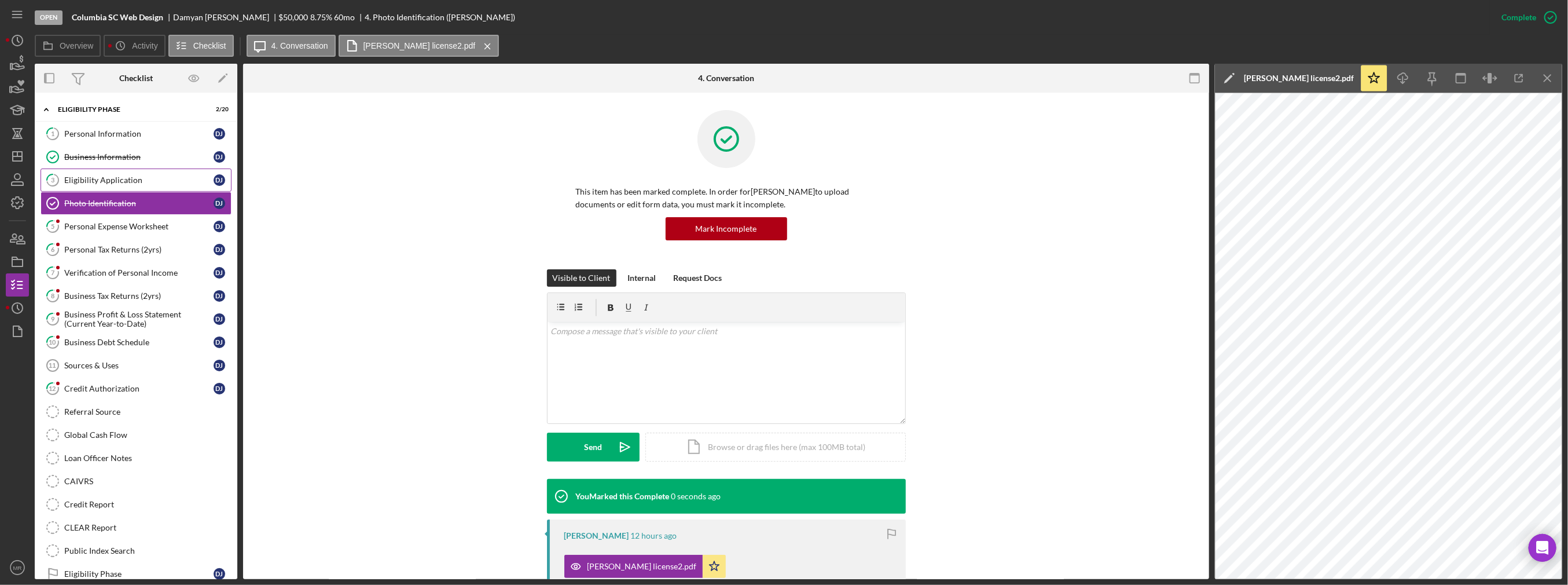
click at [90, 178] on div "Eligibility Application" at bounding box center [139, 180] width 150 height 10
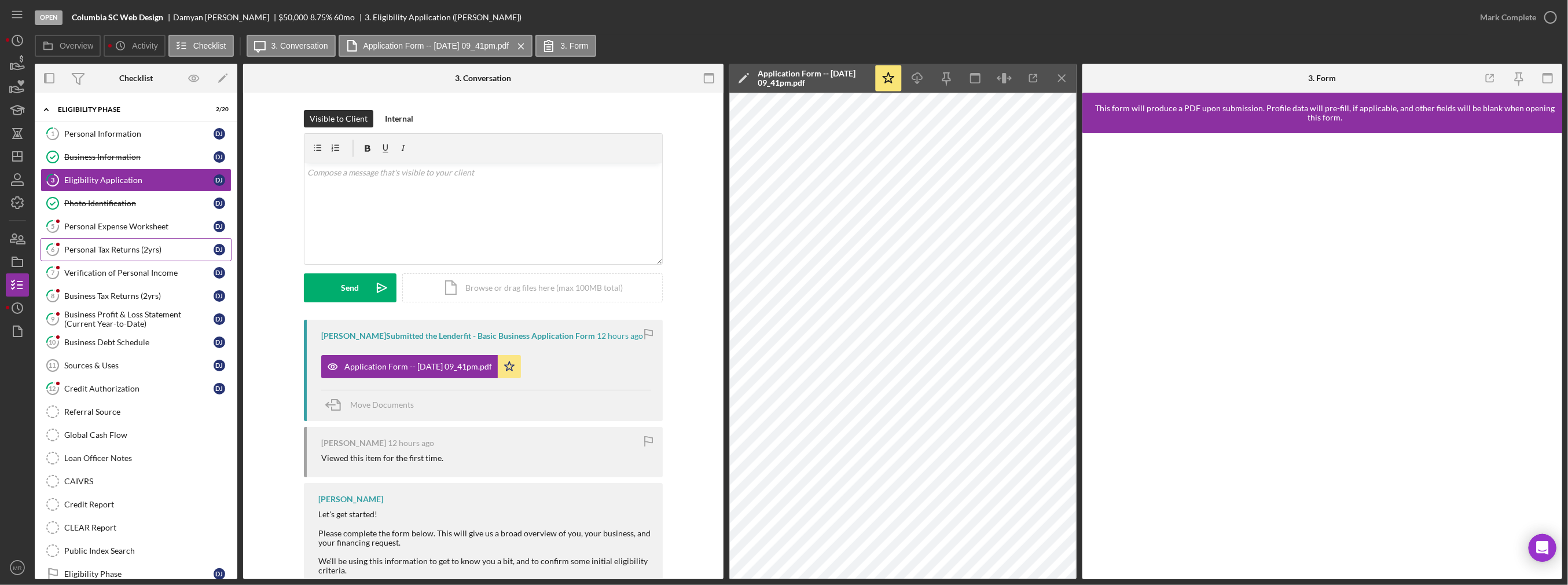
click at [150, 247] on div "Personal Tax Returns (2yrs)" at bounding box center [139, 249] width 150 height 10
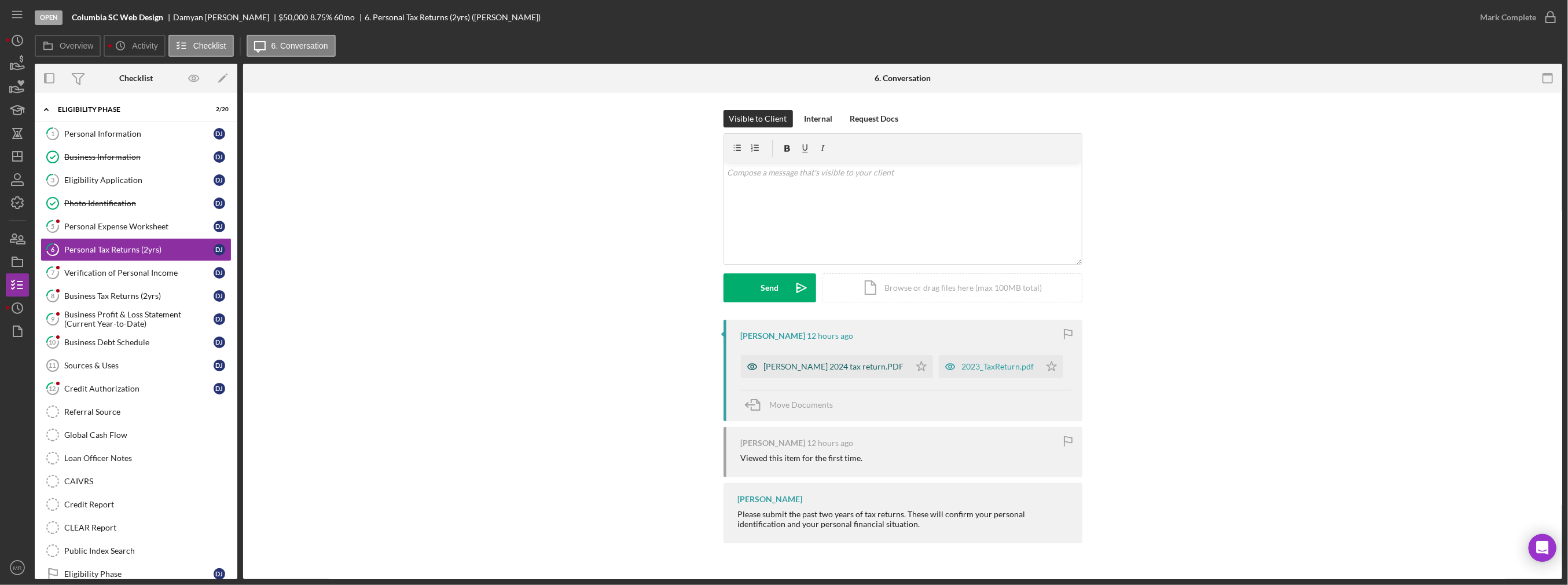
click at [785, 363] on div "[PERSON_NAME] 2024 tax return.PDF" at bounding box center [834, 367] width 140 height 10
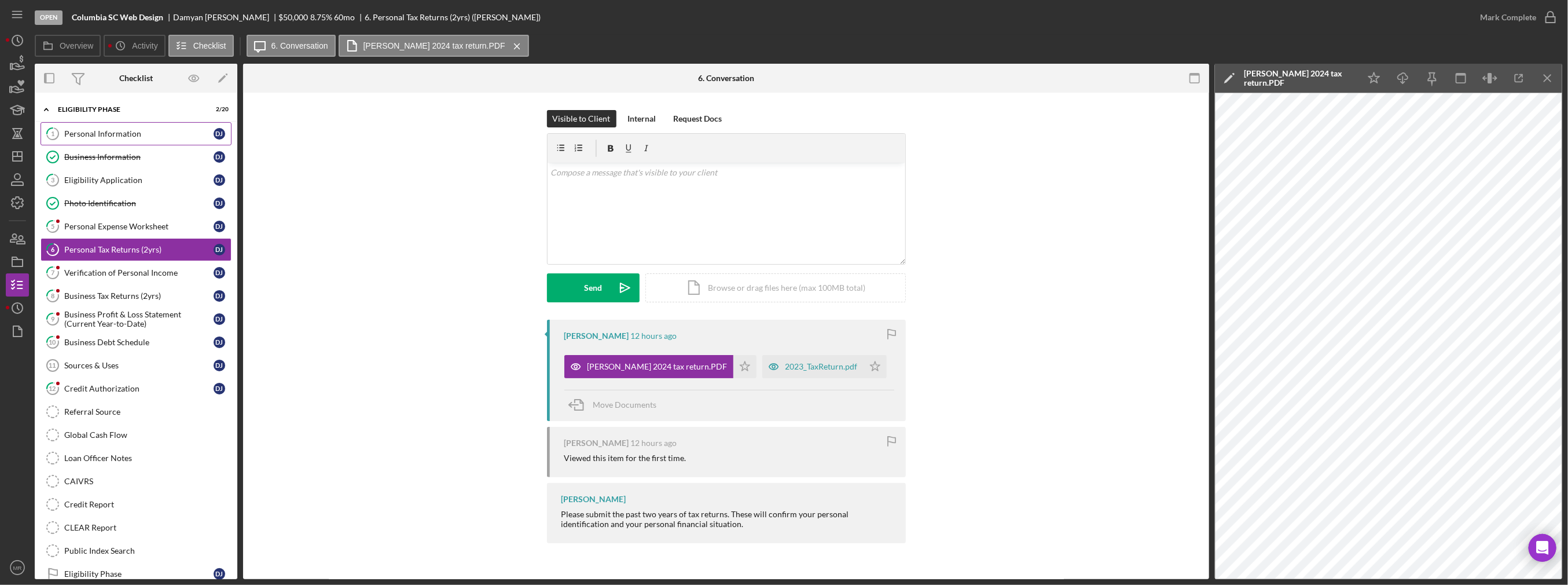
click at [158, 130] on div "Personal Information" at bounding box center [139, 134] width 150 height 10
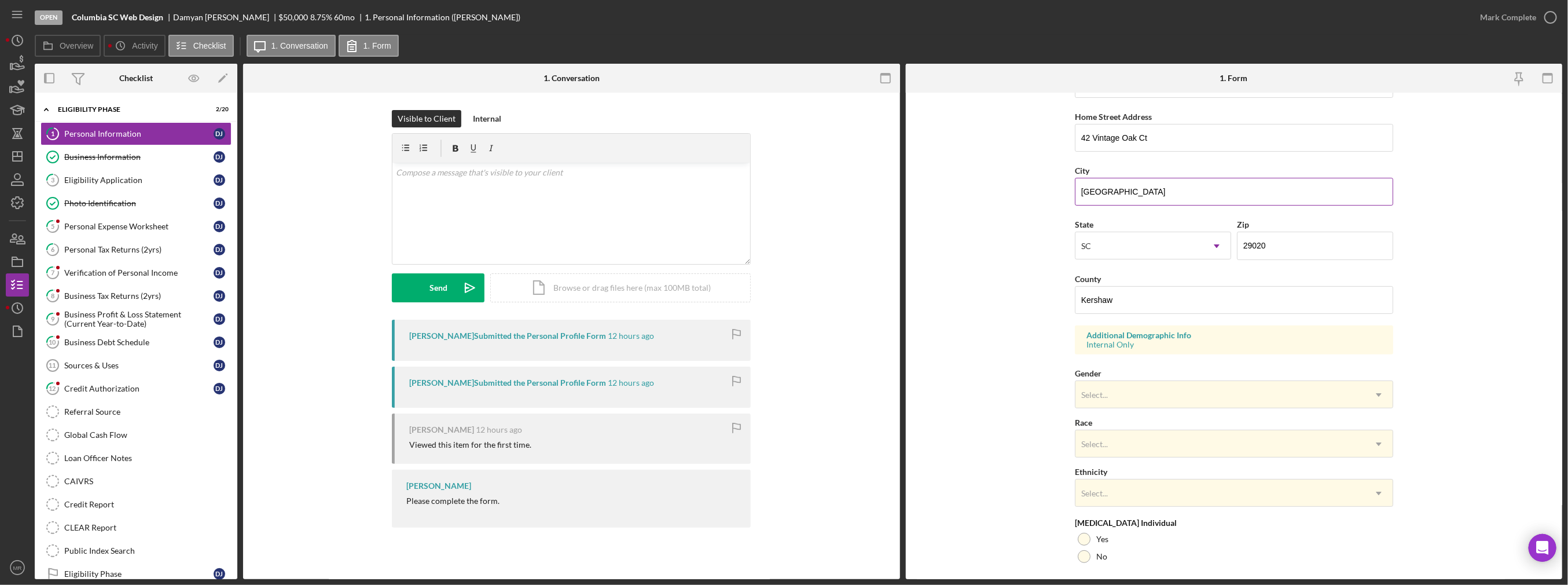
scroll to position [232, 0]
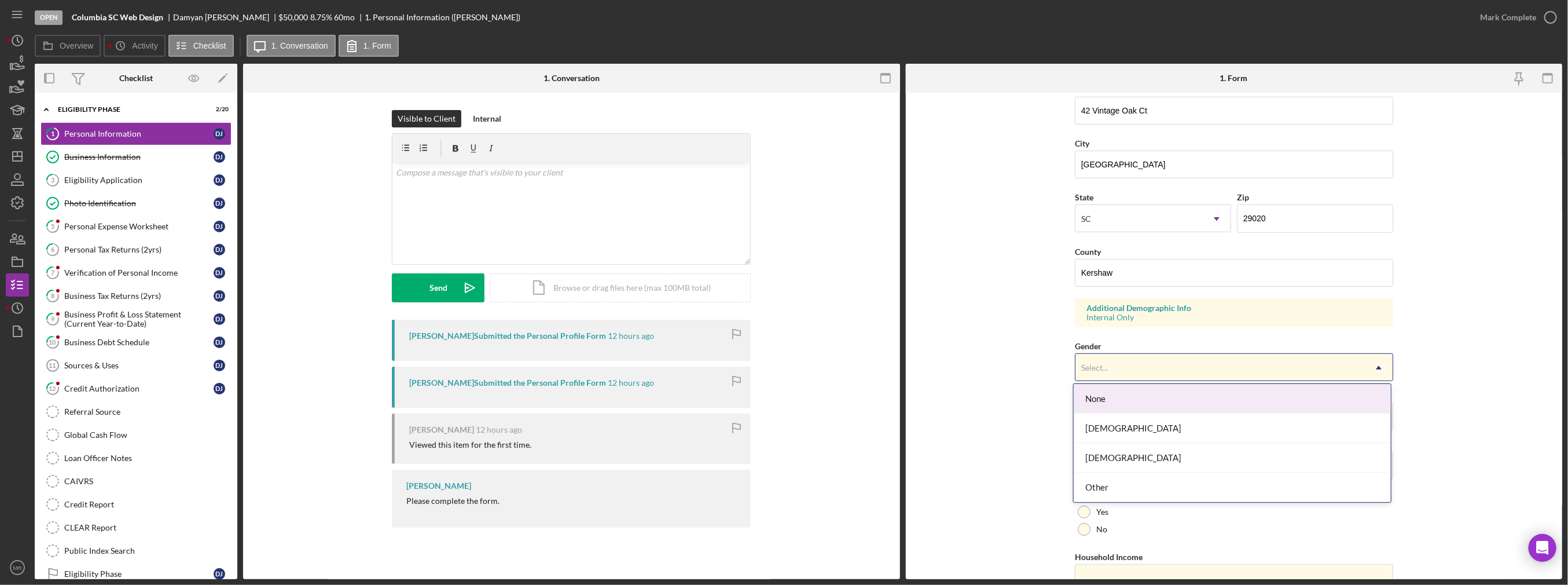
click at [785, 358] on div "Select..." at bounding box center [1220, 367] width 290 height 27
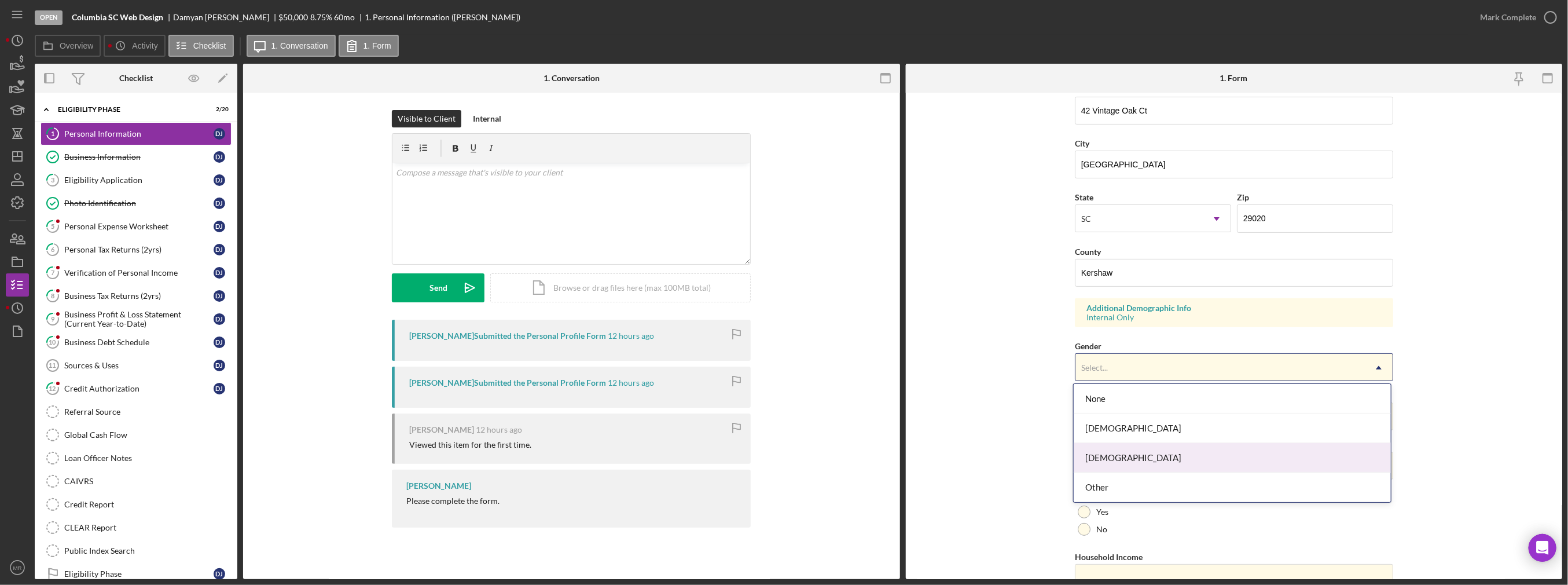
click at [785, 447] on div "[DEMOGRAPHIC_DATA]" at bounding box center [1233, 458] width 317 height 30
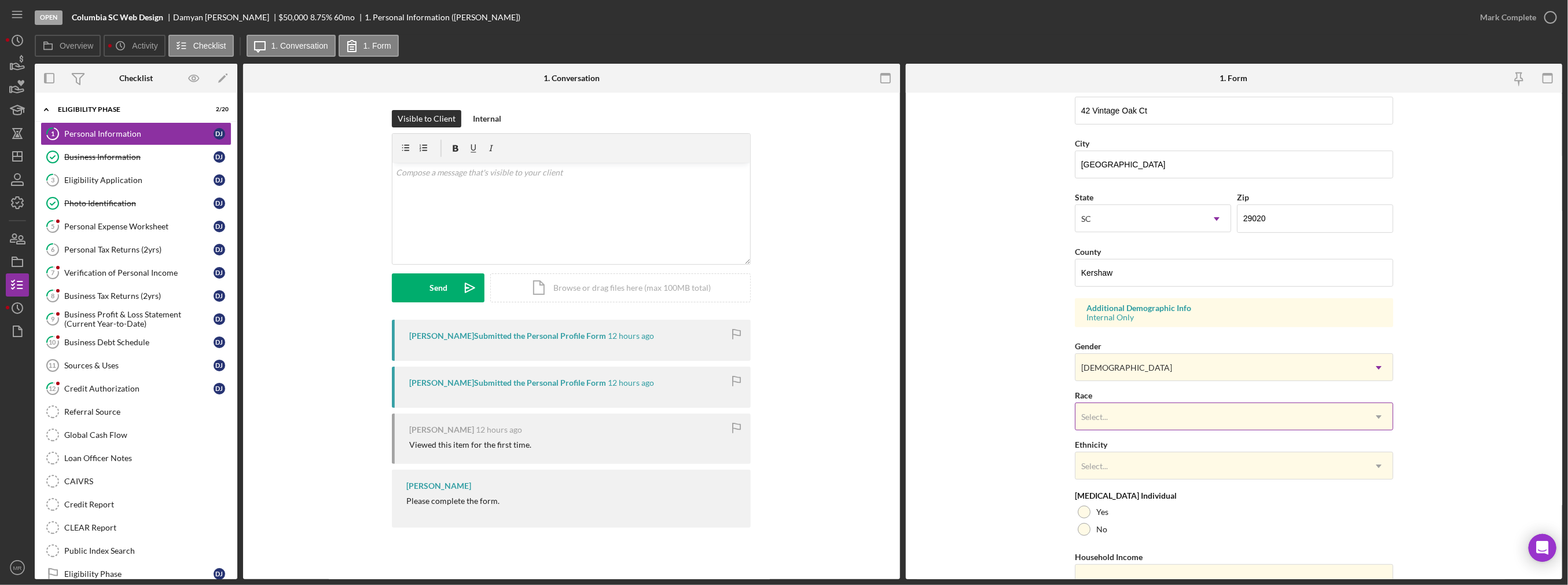
click at [785, 406] on div "Select..." at bounding box center [1220, 417] width 290 height 27
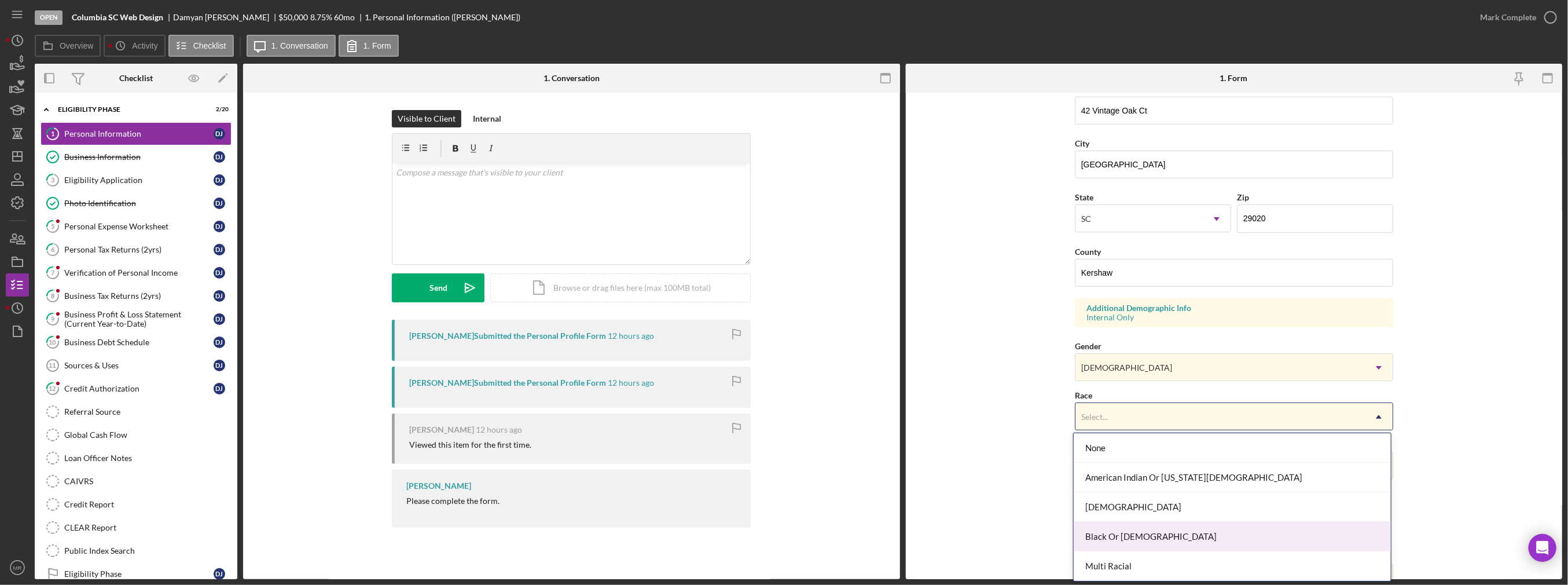
click at [785, 538] on div "Black Or [DEMOGRAPHIC_DATA]" at bounding box center [1233, 536] width 317 height 30
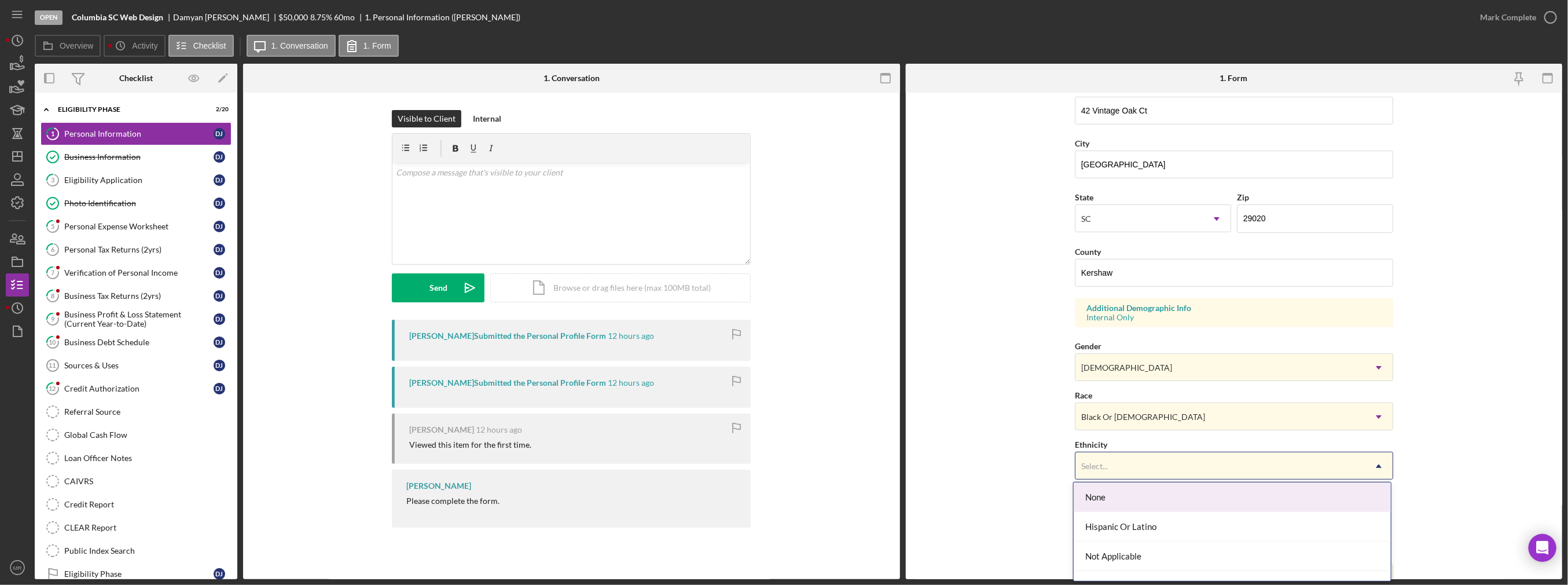
click at [785, 463] on div "Select..." at bounding box center [1220, 466] width 290 height 27
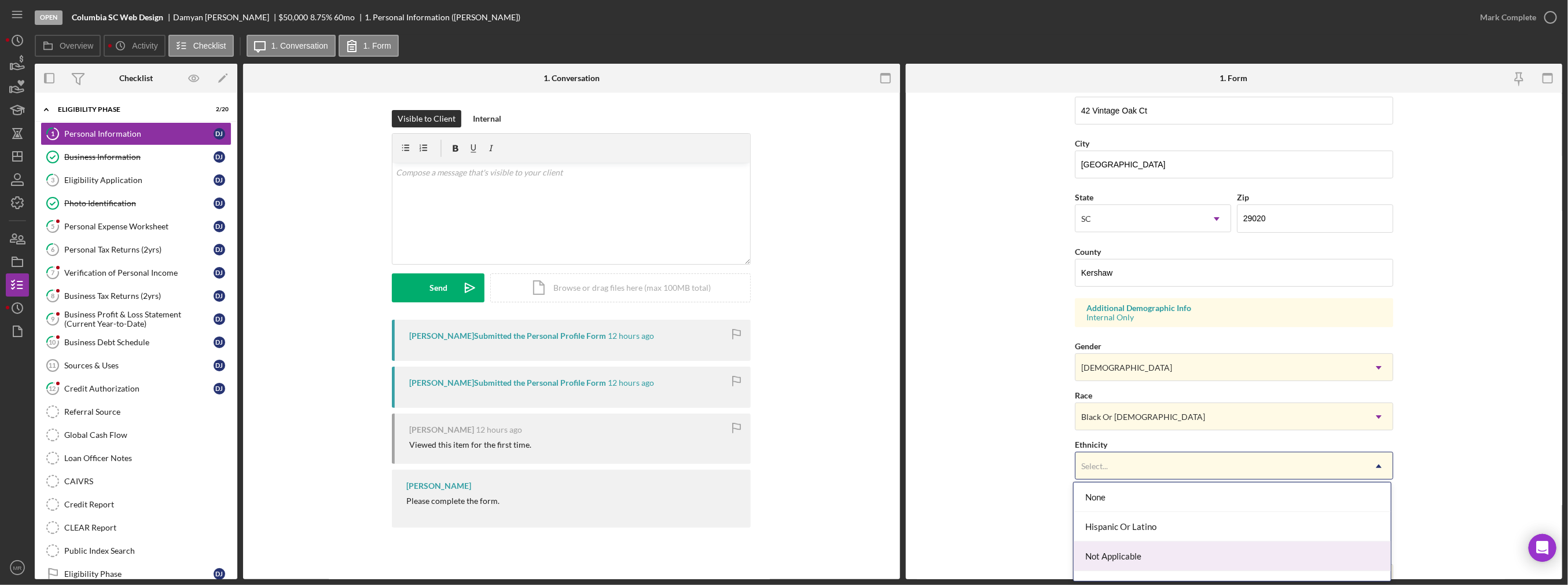
scroll to position [48, 0]
click at [785, 530] on div "Not Hispanic Or [DEMOGRAPHIC_DATA]" at bounding box center [1233, 537] width 317 height 30
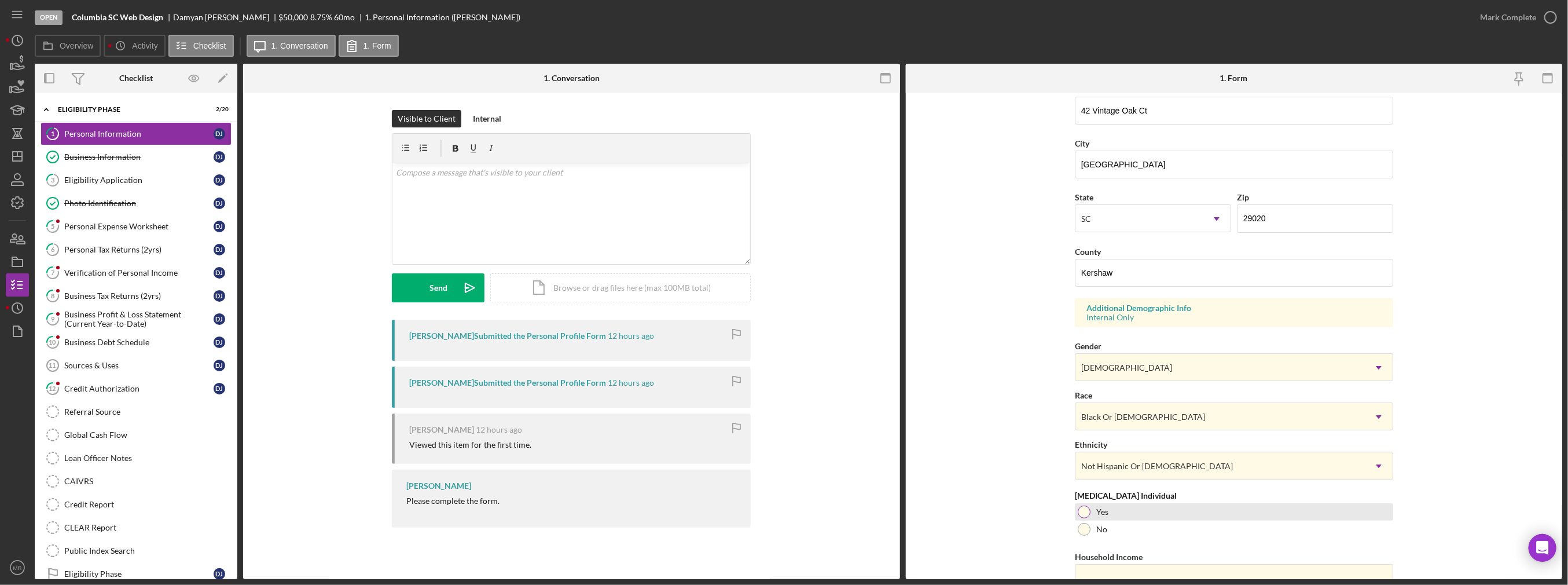
click at [785, 509] on label "Yes" at bounding box center [1102, 512] width 12 height 10
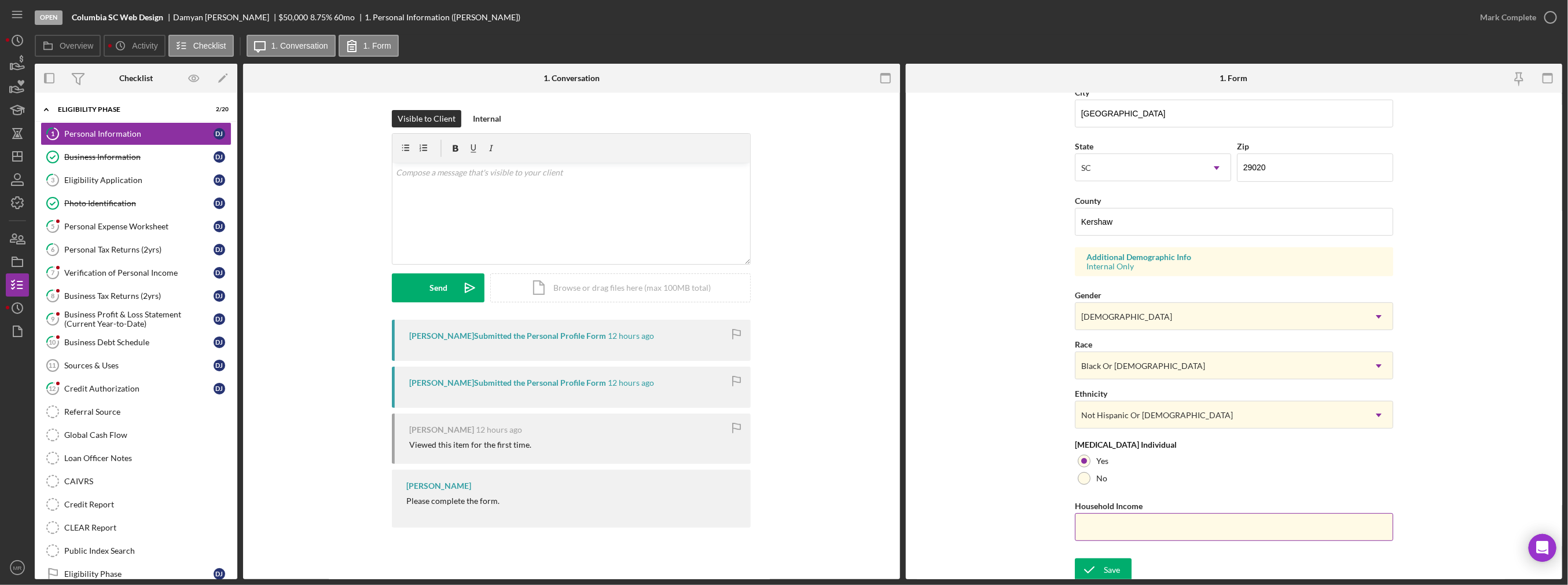
scroll to position [284, 0]
click at [785, 515] on input "Household Income" at bounding box center [1234, 525] width 319 height 28
type input "$20,296"
click at [785, 509] on form "First Name [PERSON_NAME] Middle Name [PERSON_NAME] Last Name [PERSON_NAME] Job …" at bounding box center [1234, 336] width 657 height 486
click at [785, 561] on icon "submit" at bounding box center [1089, 569] width 29 height 29
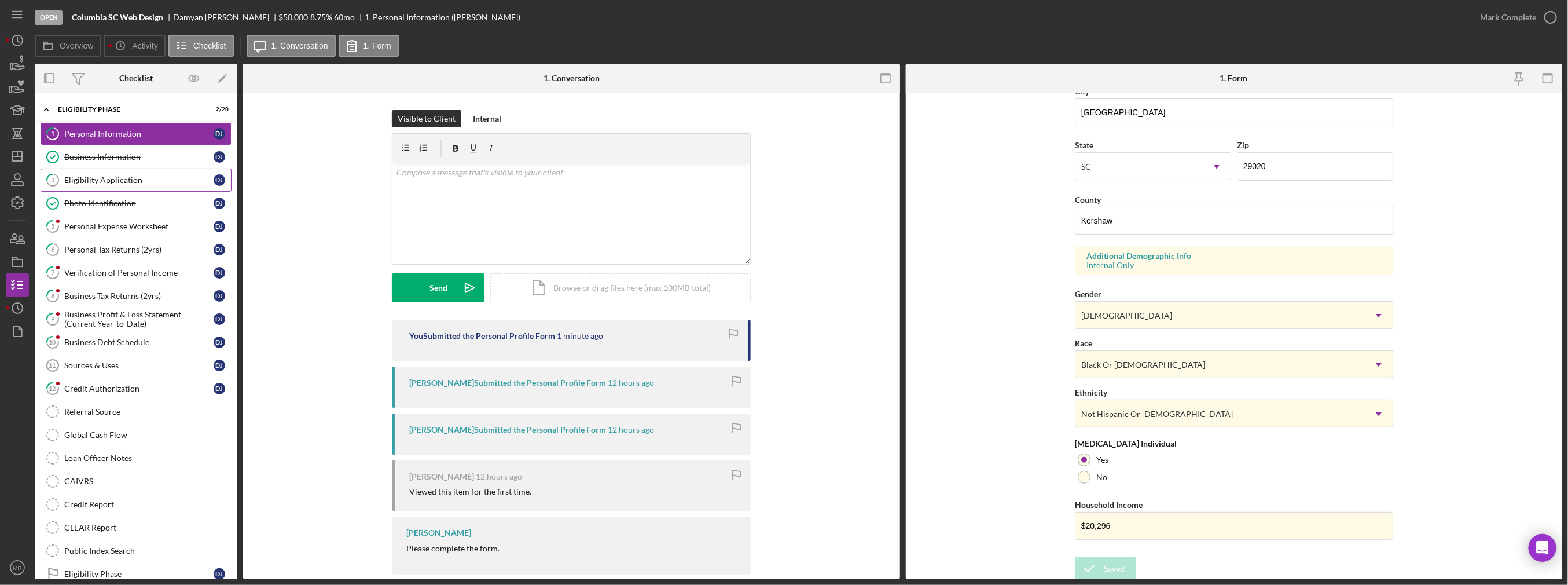
click at [122, 183] on div "Eligibility Application" at bounding box center [139, 180] width 150 height 10
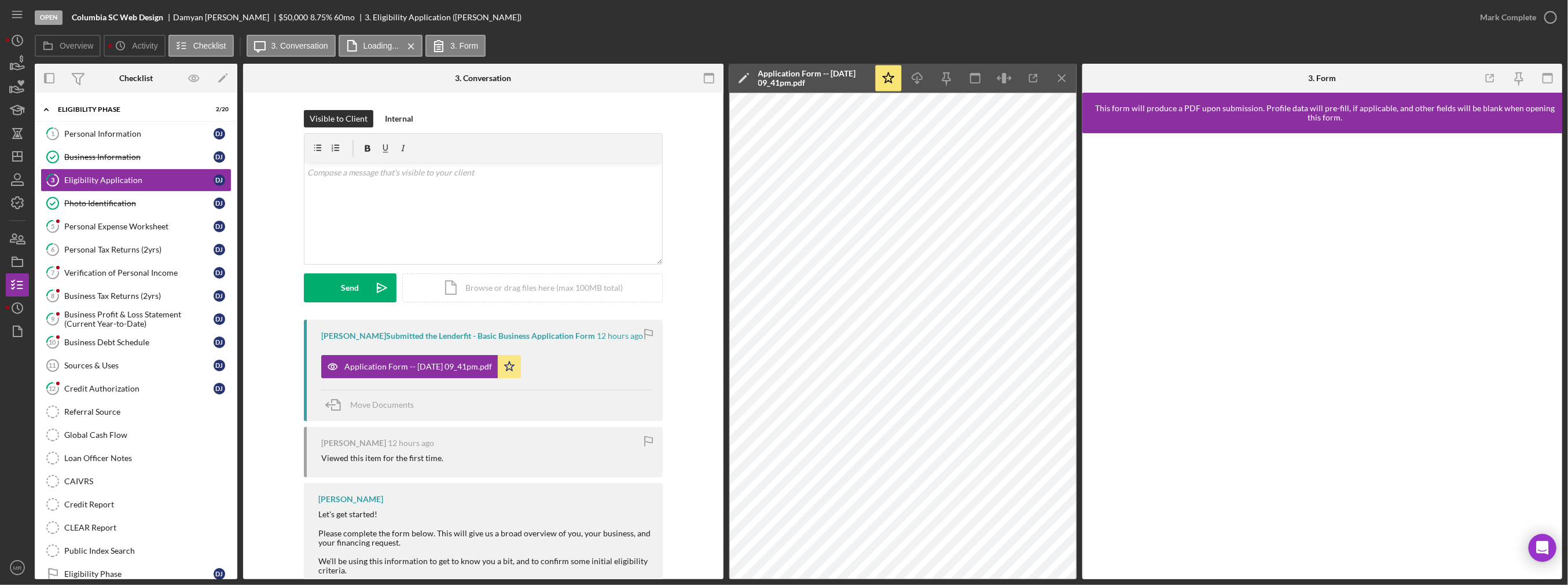
click at [0, 584] on nordpass-portal at bounding box center [0, 585] width 0 height 0
click at [785, 18] on icon "button" at bounding box center [1551, 18] width 29 height 29
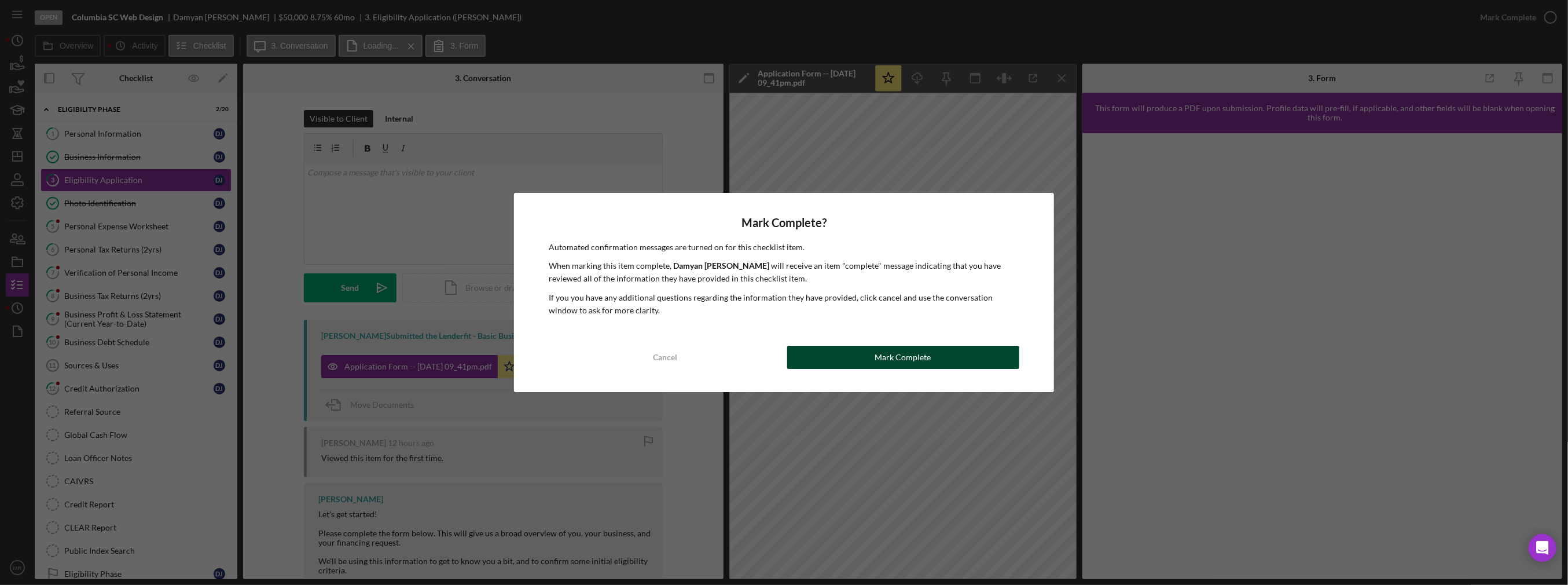
click at [785, 350] on button "Mark Complete" at bounding box center [903, 357] width 233 height 23
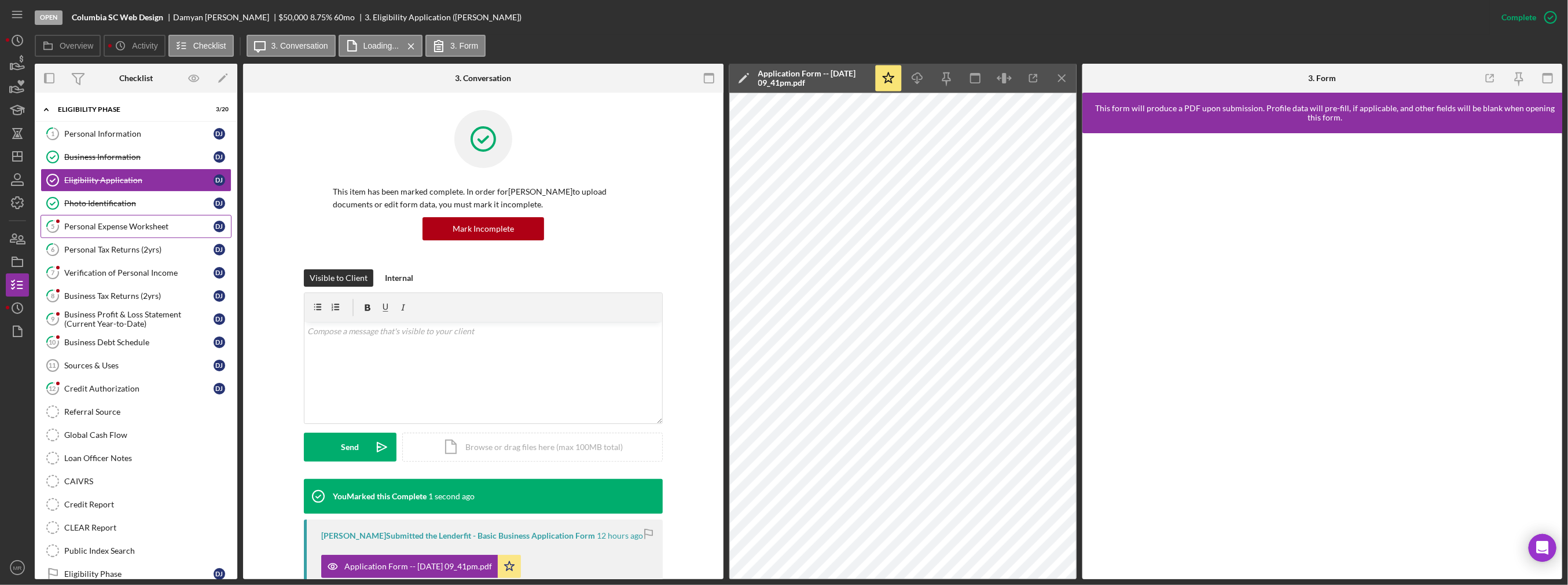
click at [105, 222] on div "Personal Expense Worksheet" at bounding box center [139, 227] width 150 height 10
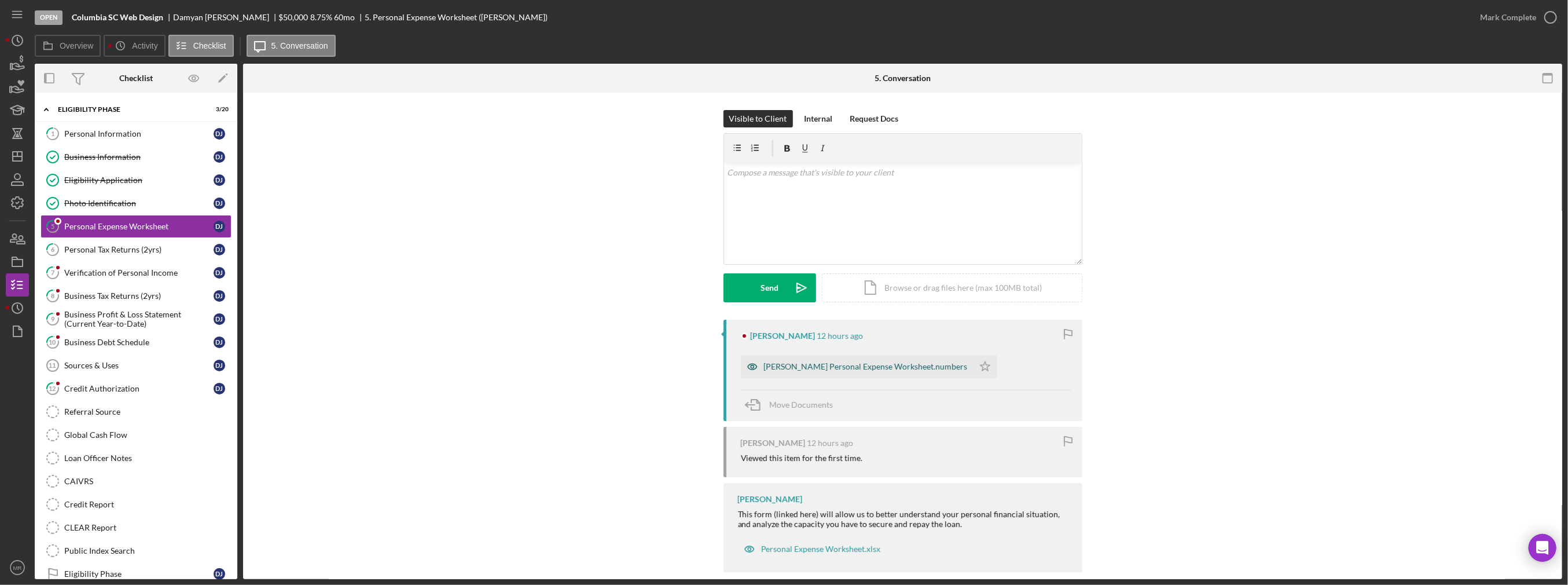
click at [785, 371] on div "[PERSON_NAME] Personal Expense Worksheet.numbers" at bounding box center [857, 366] width 233 height 23
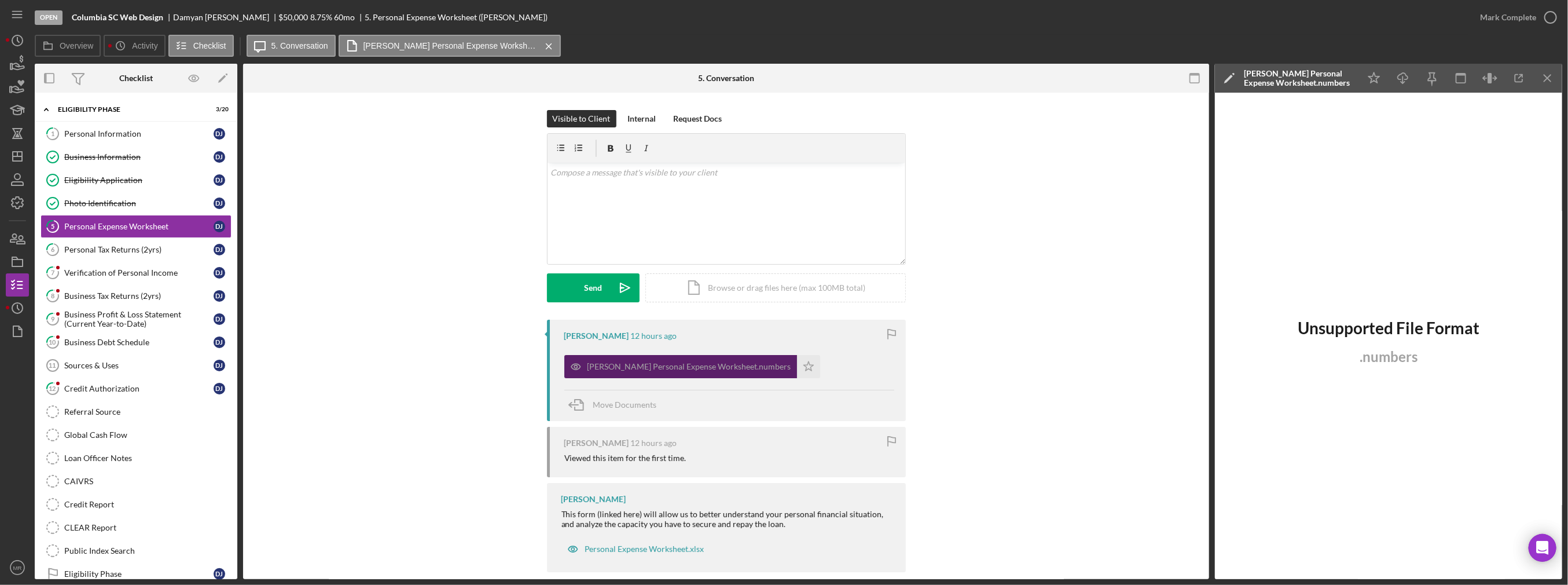
click at [698, 366] on div "[PERSON_NAME] Personal Expense Worksheet.numbers" at bounding box center [689, 367] width 204 height 10
click at [785, 80] on div "Open Columbia SC Web Design [PERSON_NAME] $50,000 $50,000 8.75 % 60 mo 5. Perso…" at bounding box center [784, 292] width 1568 height 585
click at [785, 75] on icon "Icon/Menu Close" at bounding box center [1548, 78] width 26 height 26
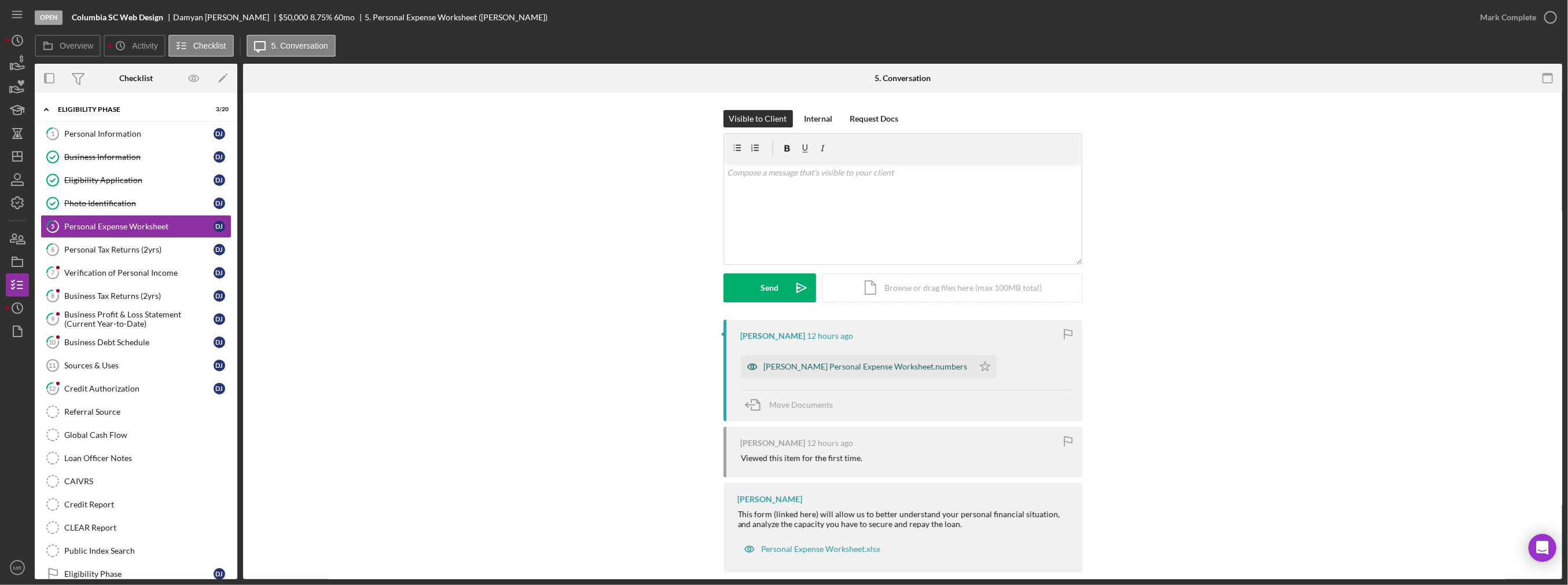
click at [785, 370] on div "[PERSON_NAME] Personal Expense Worksheet.numbers" at bounding box center [866, 367] width 204 height 10
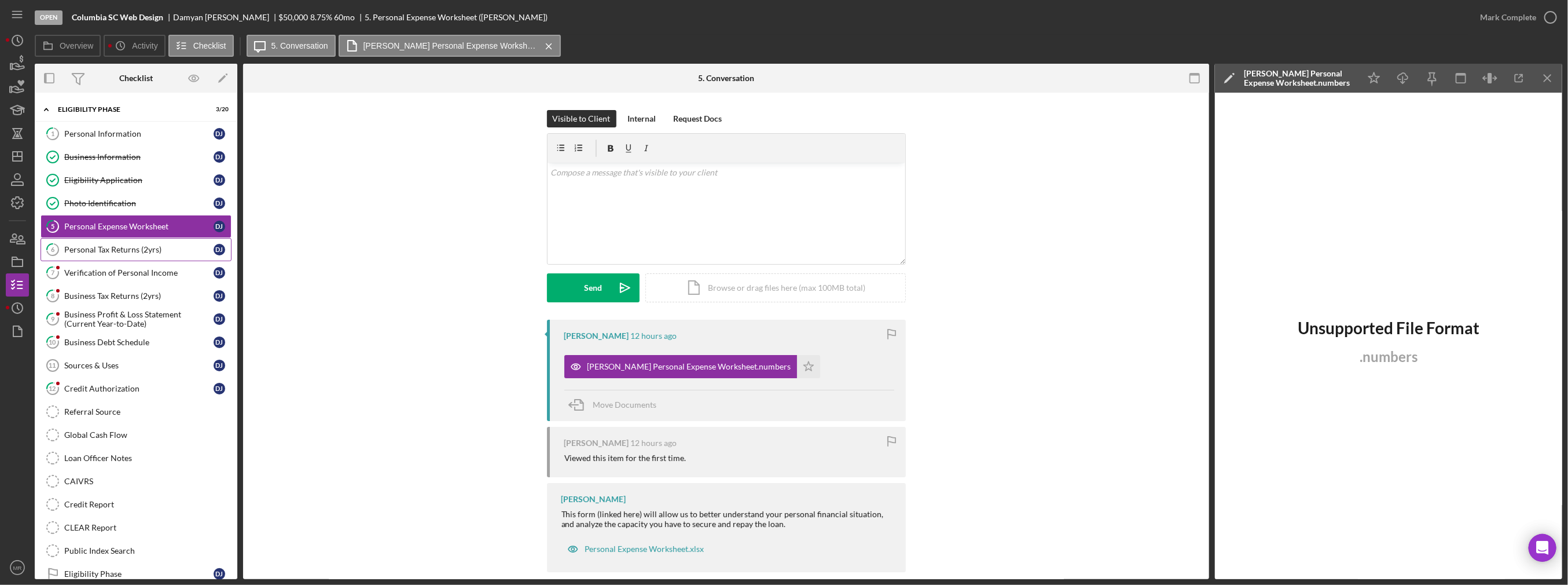
click at [114, 258] on link "6 Personal Tax Returns (2yrs) D J" at bounding box center [135, 249] width 191 height 23
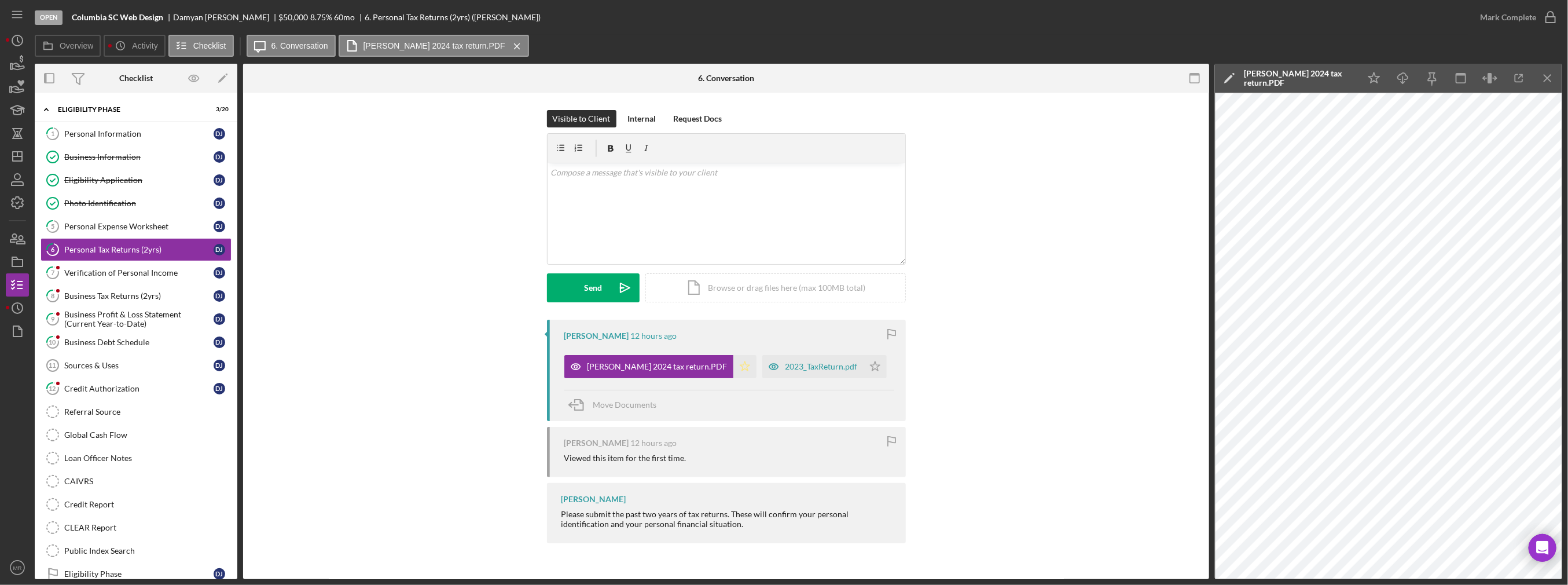
click at [734, 363] on icon "Icon/Star" at bounding box center [745, 366] width 23 height 23
click at [785, 368] on div "2023_TaxReturn.pdf" at bounding box center [822, 367] width 72 height 10
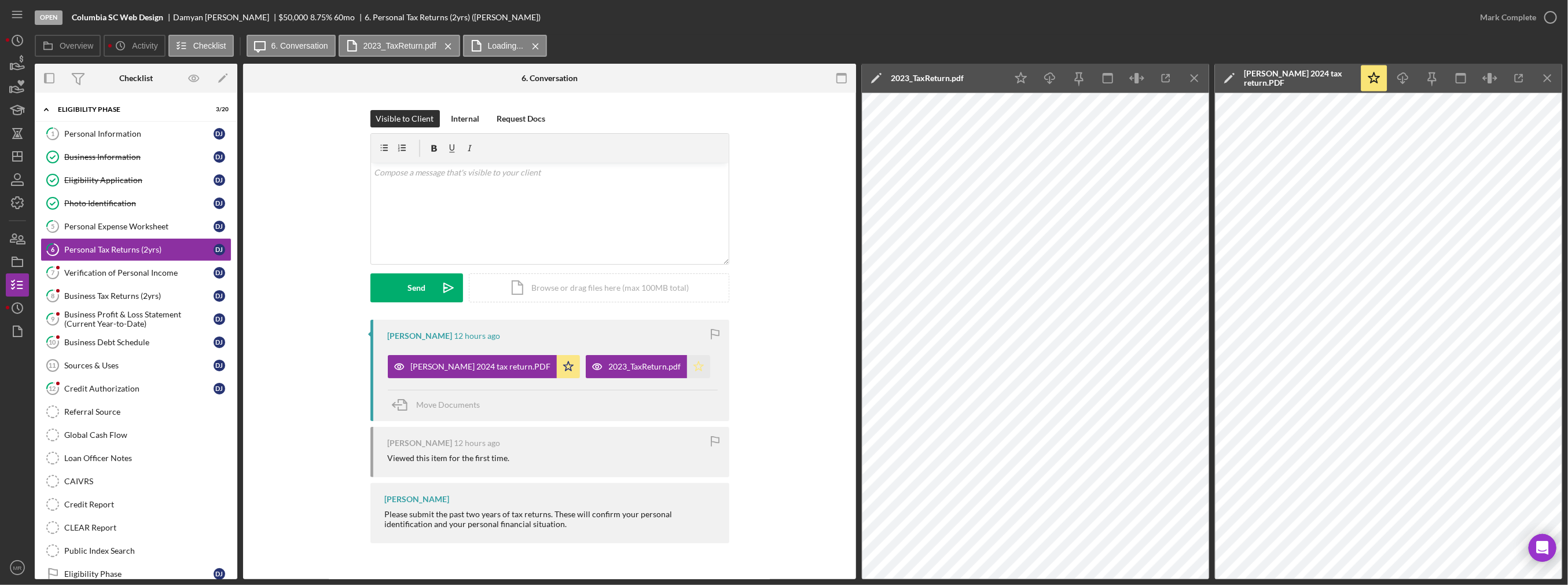
click at [687, 361] on icon "Icon/Star" at bounding box center [698, 366] width 23 height 23
click at [785, 80] on icon "Icon/Menu Close" at bounding box center [1195, 78] width 26 height 26
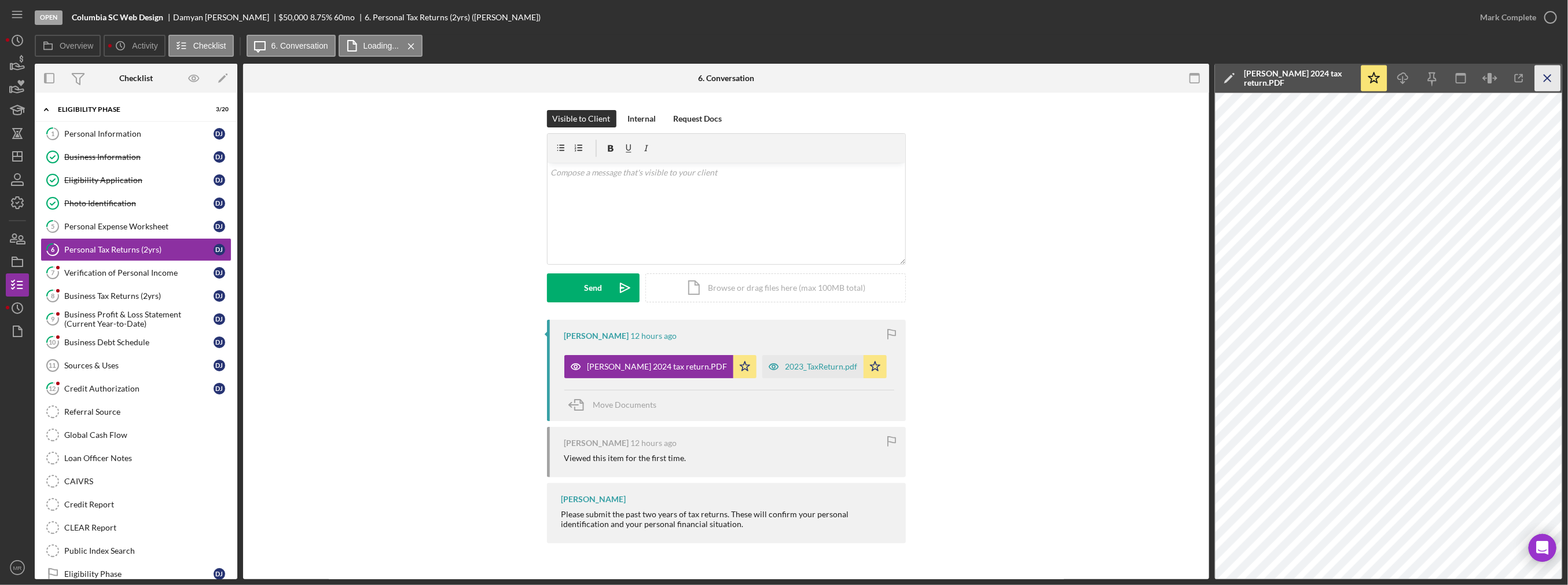
click at [785, 79] on icon "Icon/Menu Close" at bounding box center [1548, 78] width 26 height 26
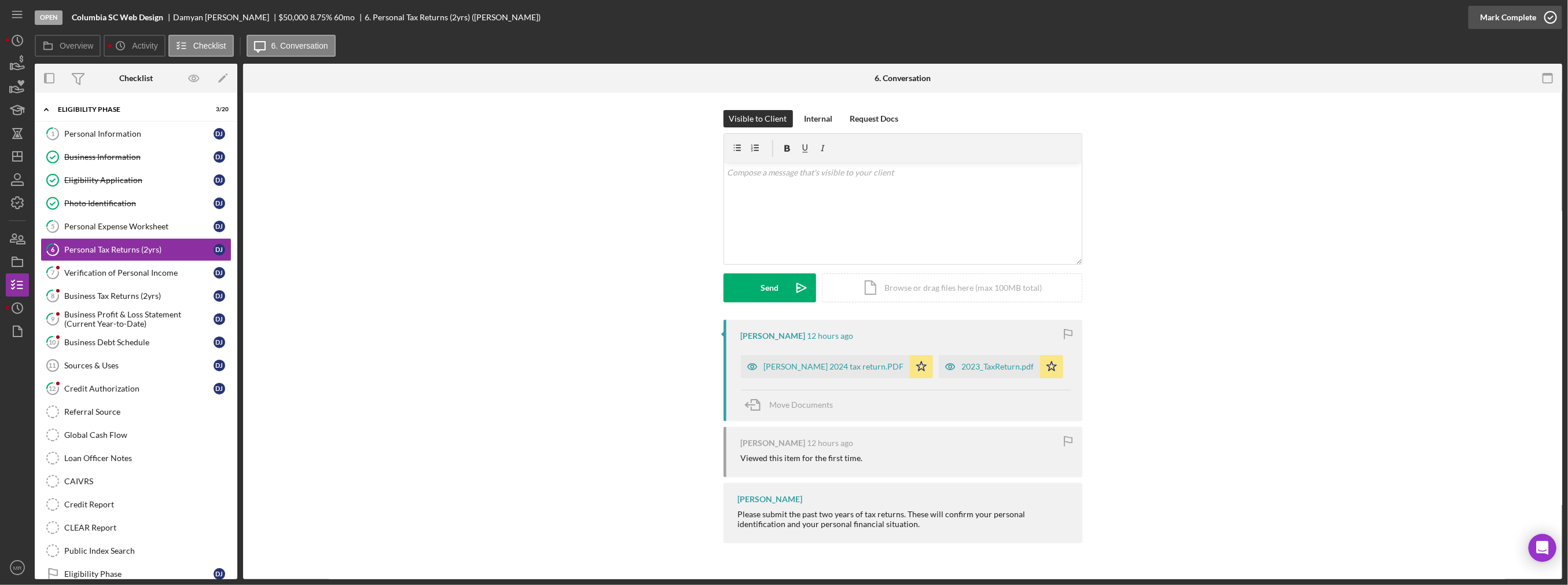
click at [785, 21] on div "Mark Complete" at bounding box center [1508, 17] width 56 height 23
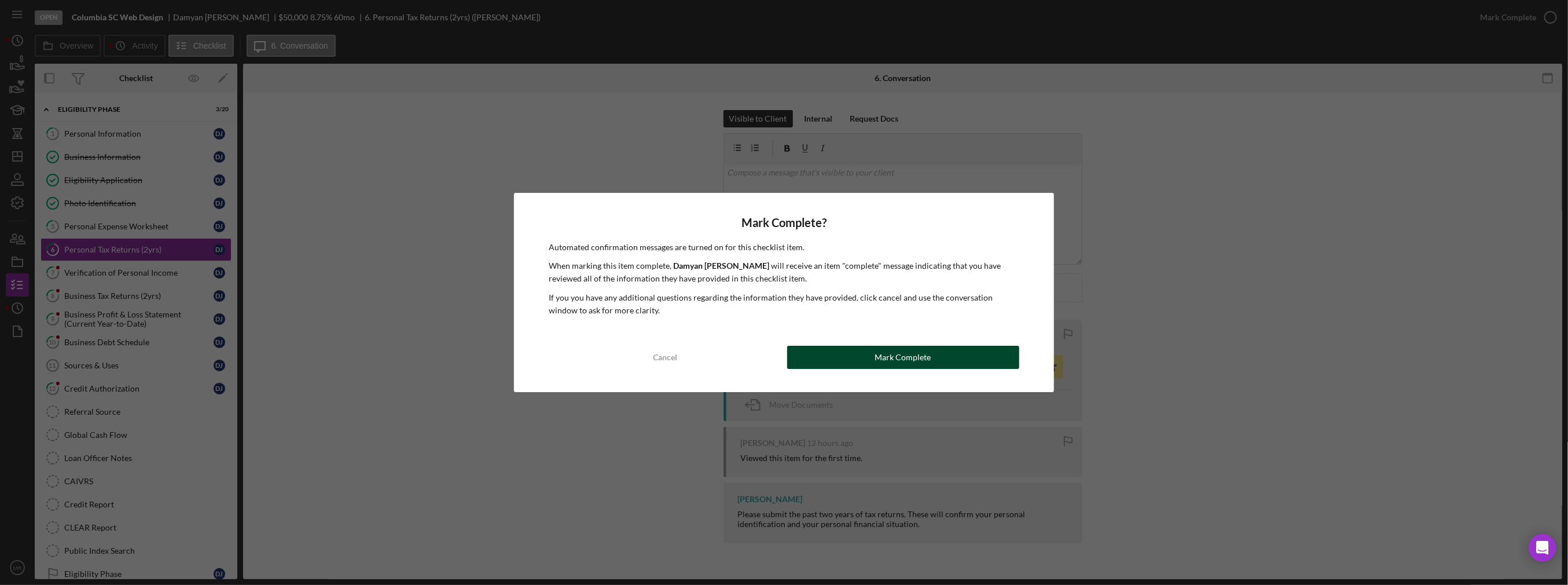
click at [785, 360] on div "Mark Complete" at bounding box center [903, 357] width 56 height 23
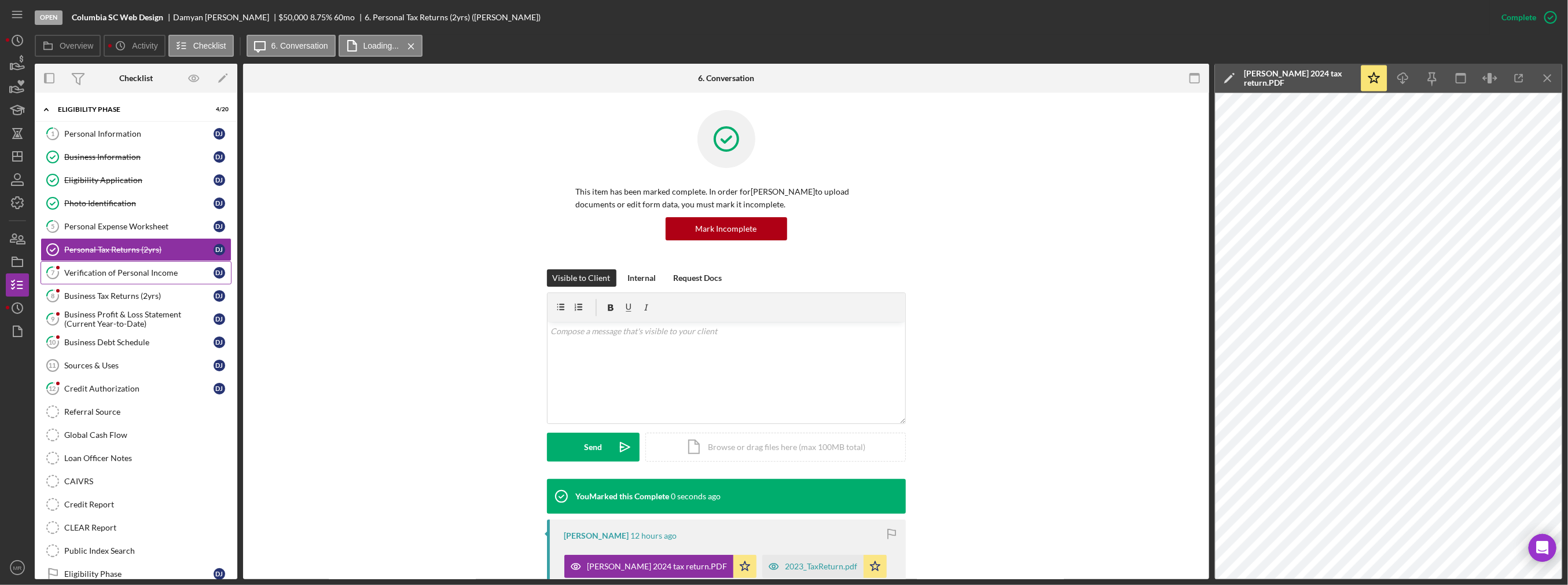
click at [80, 271] on div "Verification of Personal Income" at bounding box center [139, 273] width 150 height 10
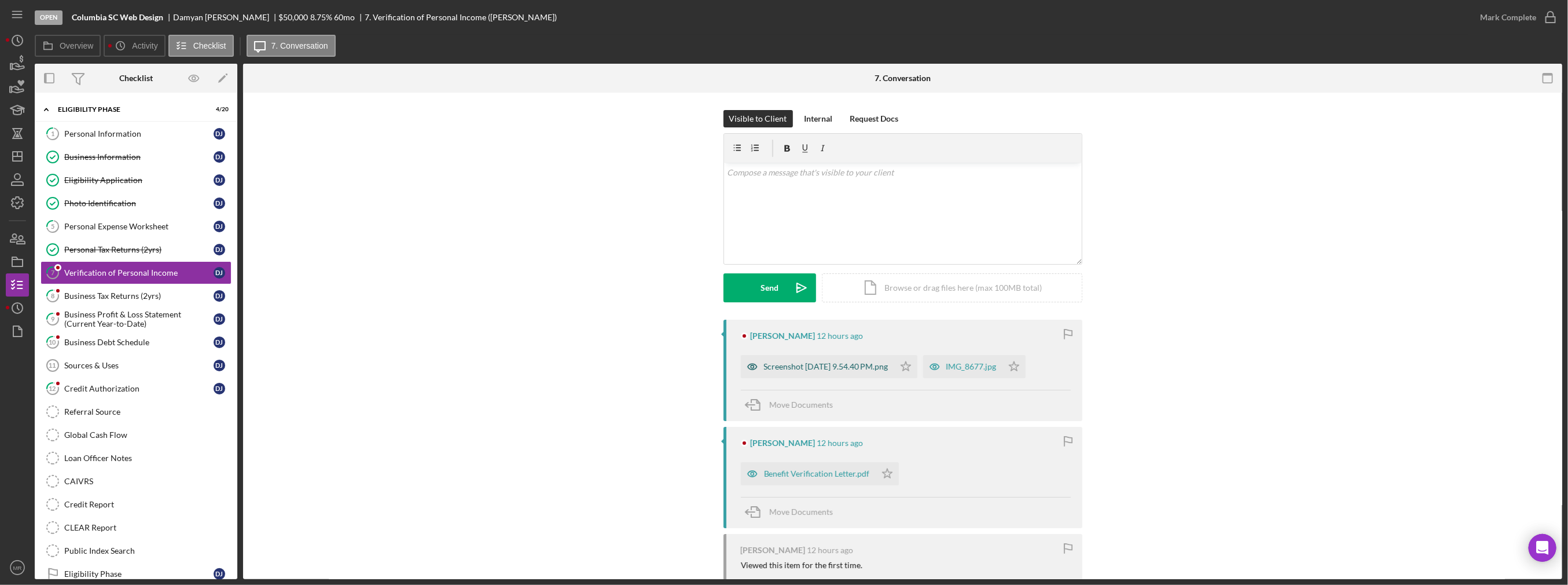
click at [785, 371] on div "Screenshot [DATE] 9.54.40 PM.png" at bounding box center [817, 366] width 154 height 23
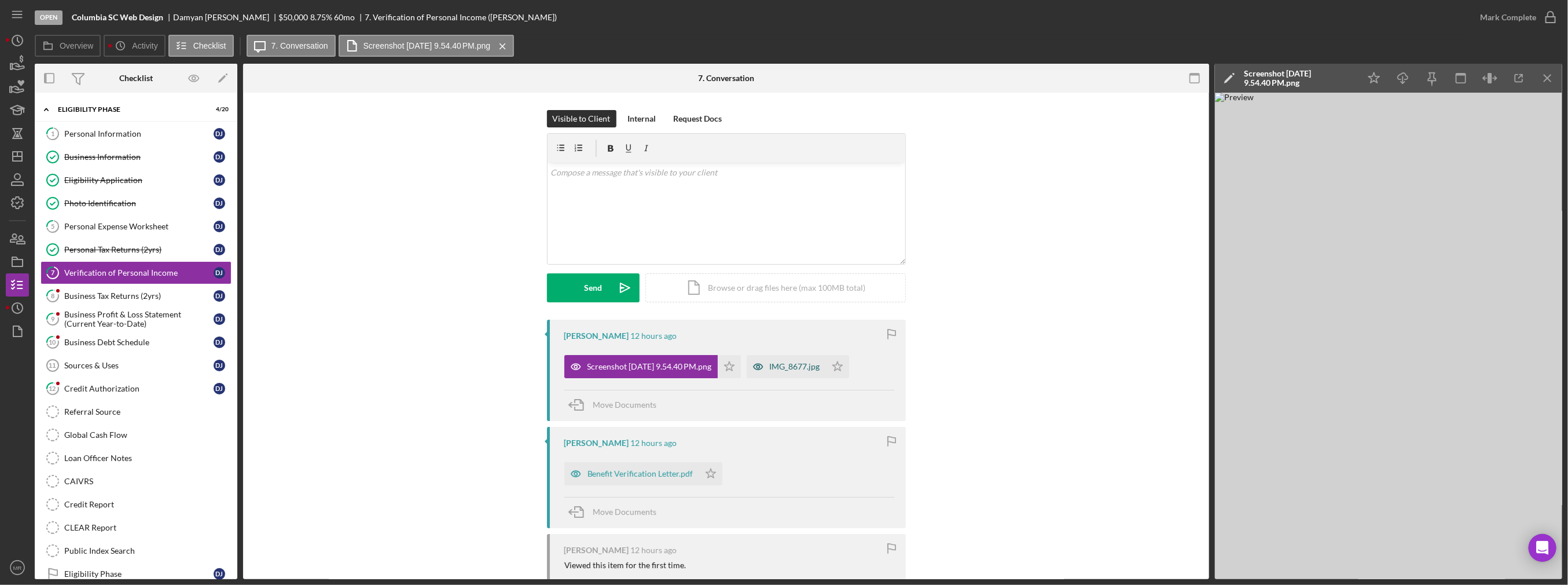
click at [785, 363] on div "IMG_8677.jpg" at bounding box center [795, 367] width 51 height 10
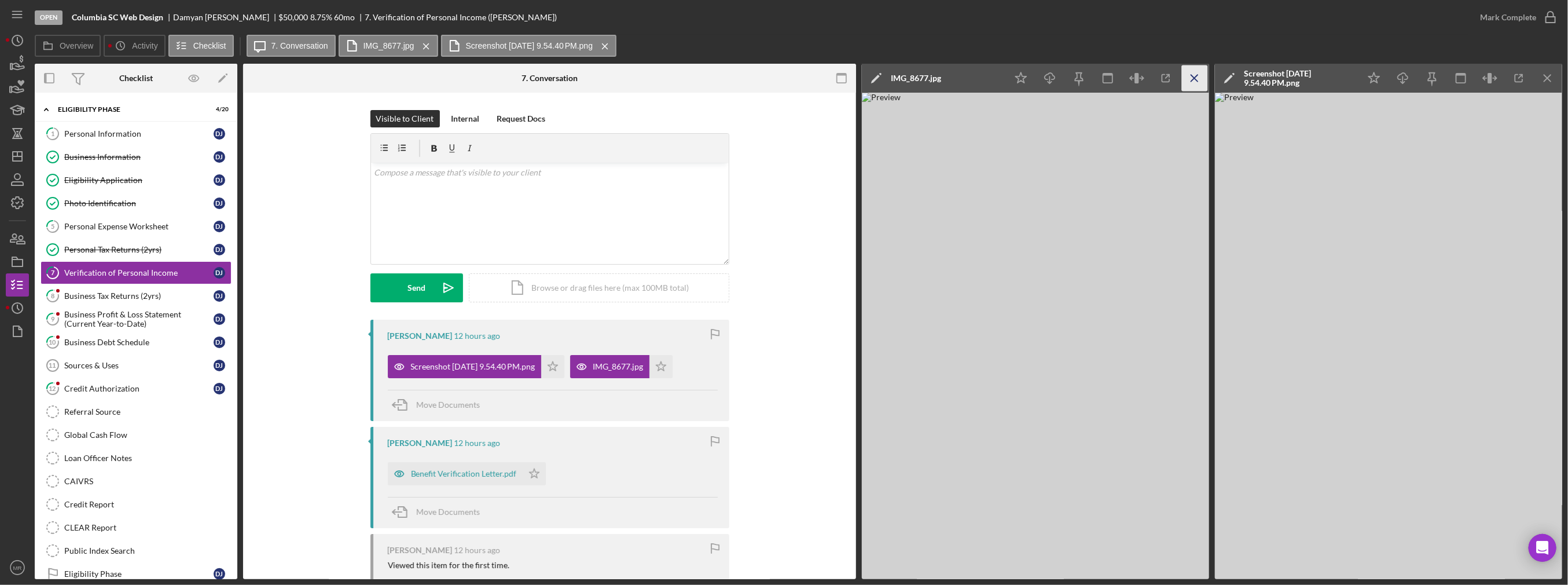
click at [785, 79] on icon "Icon/Menu Close" at bounding box center [1195, 78] width 26 height 26
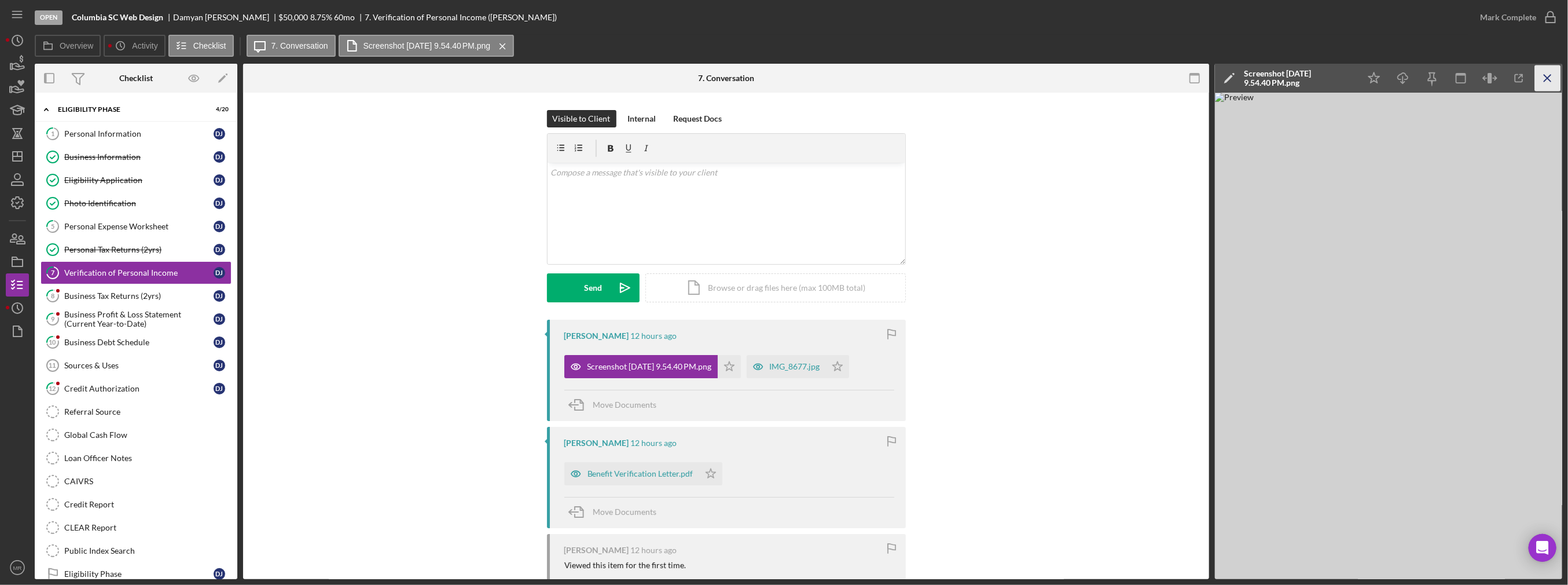
click at [785, 77] on icon "Icon/Menu Close" at bounding box center [1548, 78] width 26 height 26
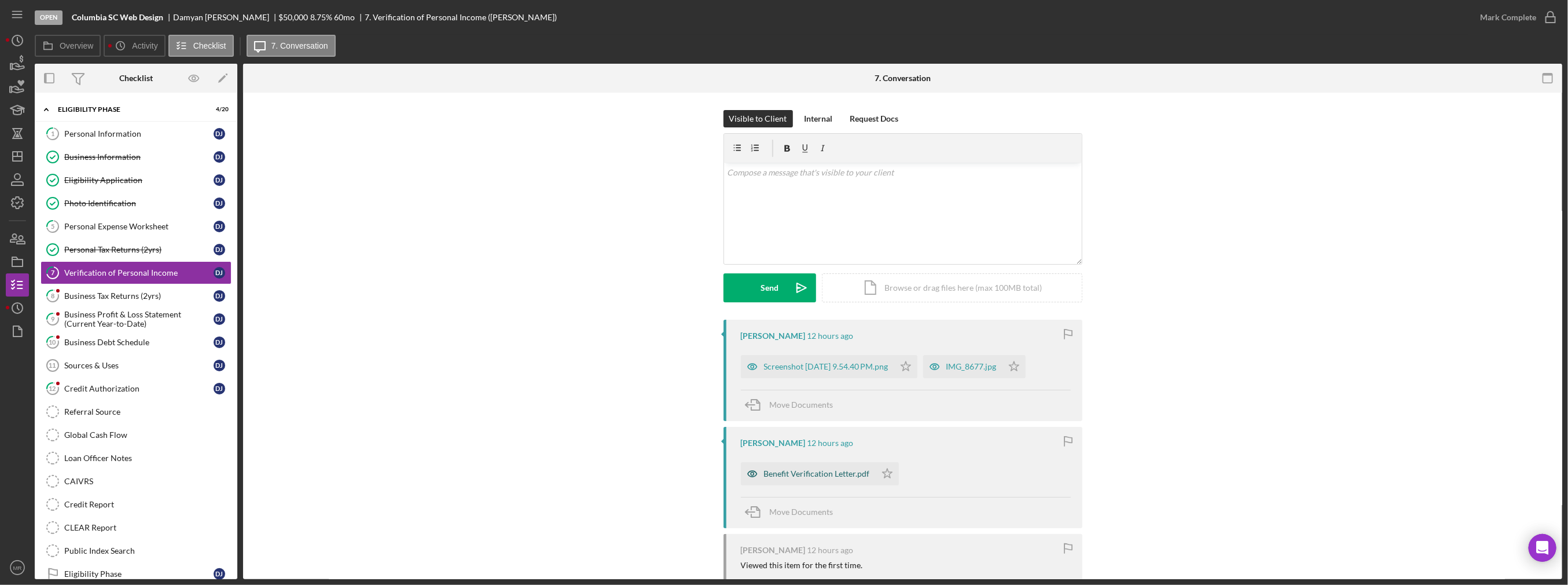
click at [785, 475] on div "Benefit Verification Letter.pdf" at bounding box center [817, 474] width 106 height 10
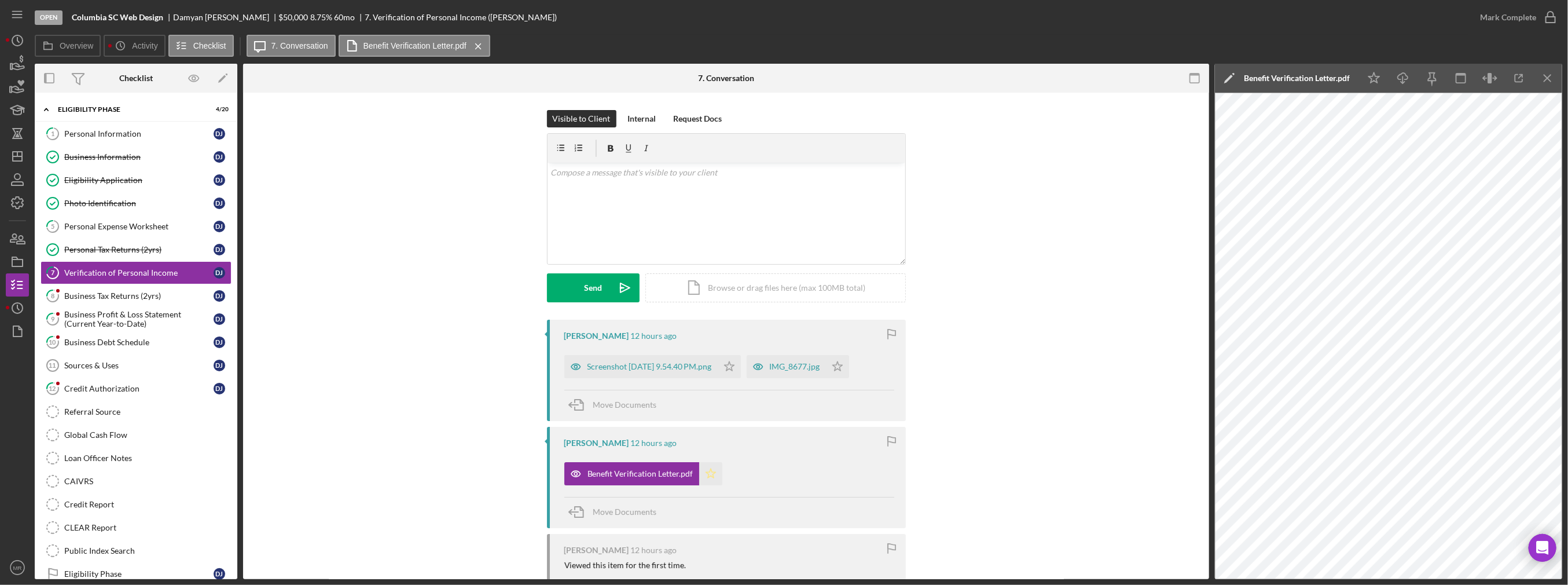
click at [710, 469] on icon "Icon/Star" at bounding box center [710, 473] width 23 height 23
click at [785, 362] on icon "Icon/Star" at bounding box center [838, 366] width 23 height 23
click at [741, 373] on icon "Icon/Star" at bounding box center [729, 366] width 23 height 23
click at [785, 14] on div "Mark Complete" at bounding box center [1508, 17] width 56 height 23
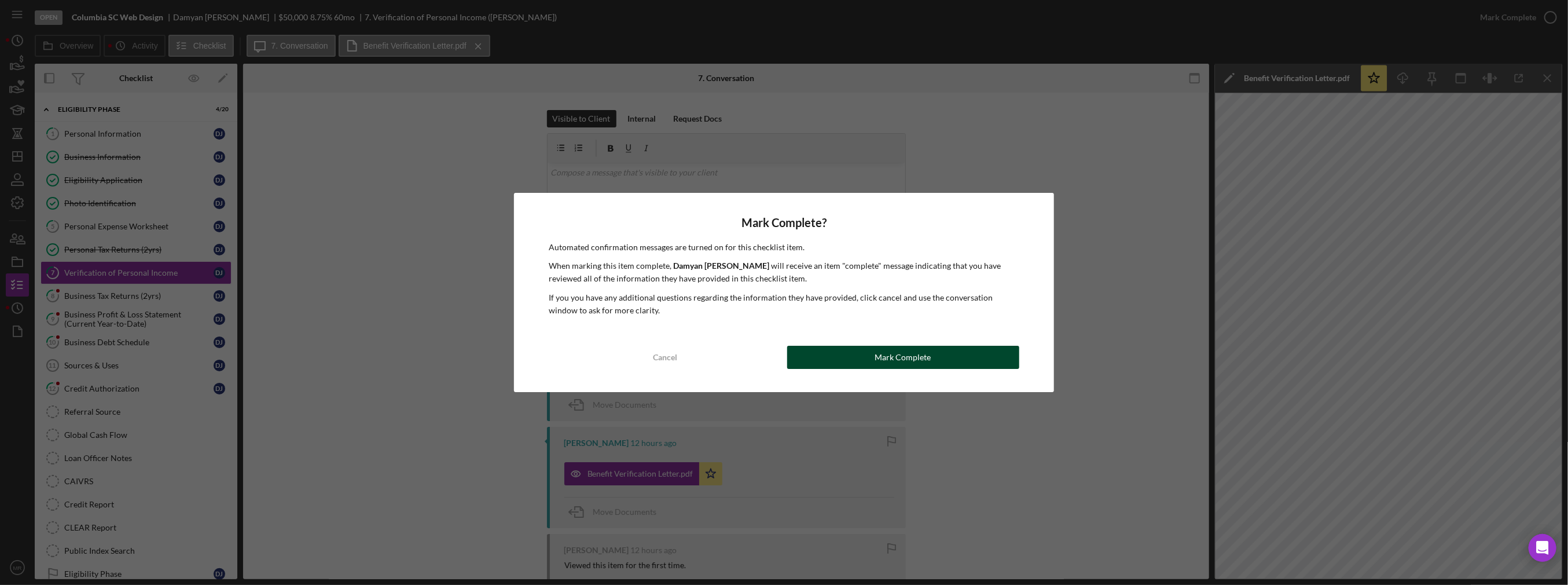
click at [785, 358] on button "Mark Complete" at bounding box center [903, 357] width 233 height 23
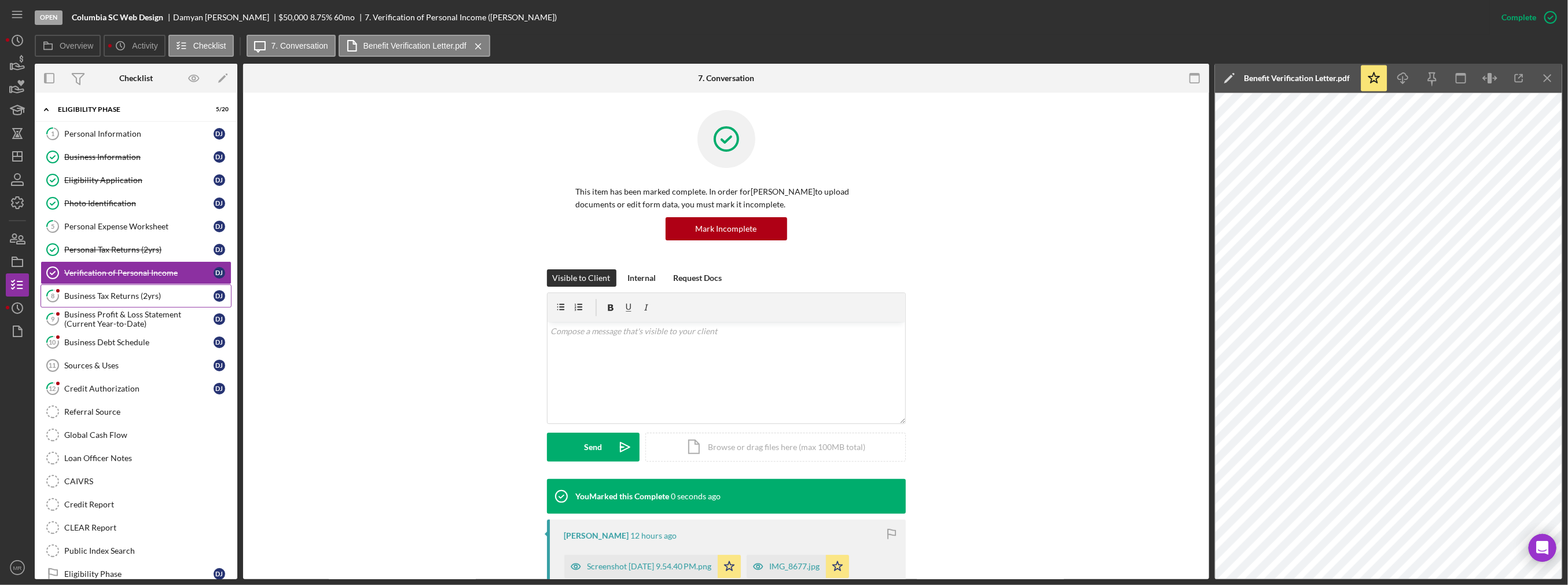
click at [142, 296] on div "Business Tax Returns (2yrs)" at bounding box center [139, 296] width 150 height 10
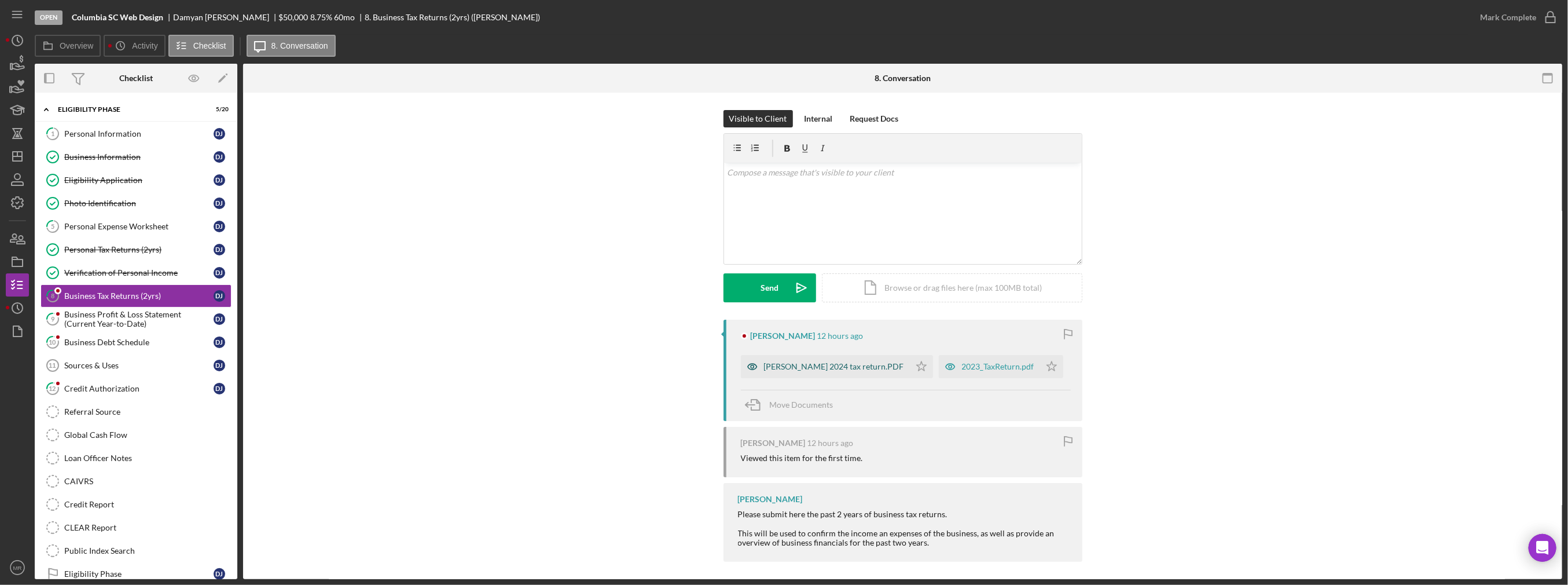
click at [785, 360] on div "[PERSON_NAME] 2024 tax return.PDF" at bounding box center [825, 366] width 169 height 23
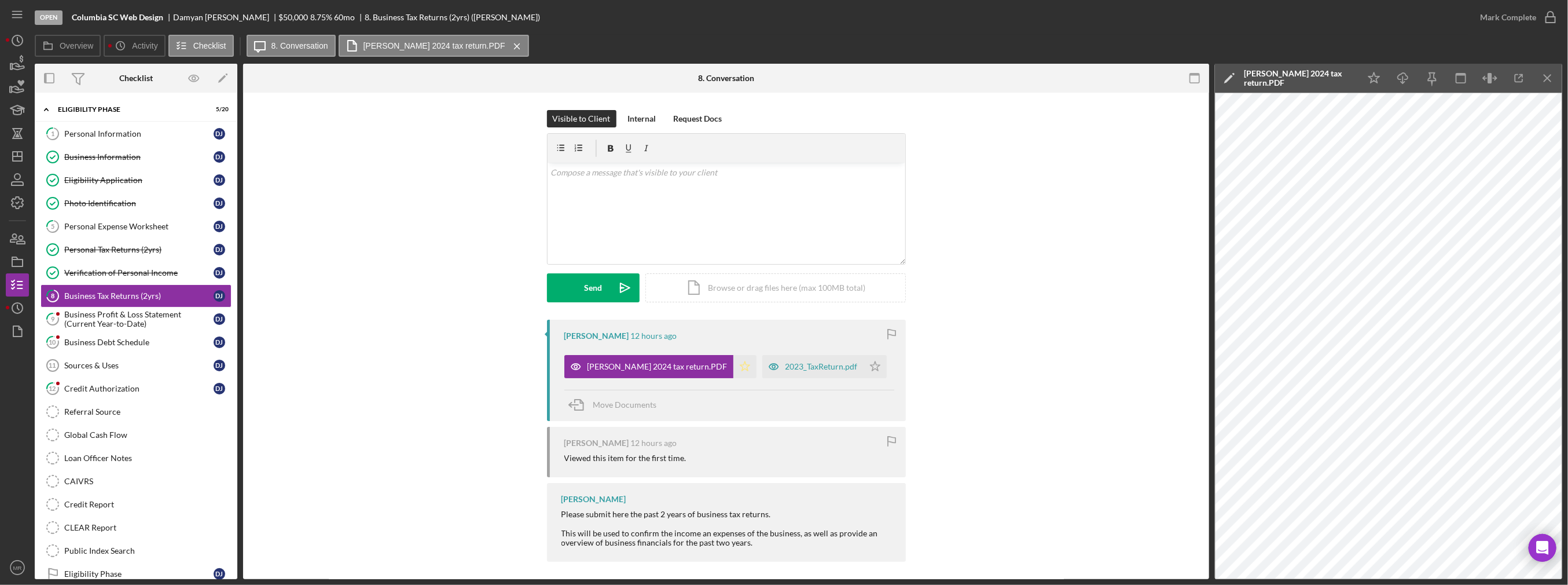
click at [740, 365] on polygon "button" at bounding box center [745, 366] width 10 height 10
click at [785, 369] on icon "Icon/Star" at bounding box center [875, 366] width 23 height 23
click at [785, 23] on icon "button" at bounding box center [1551, 18] width 29 height 29
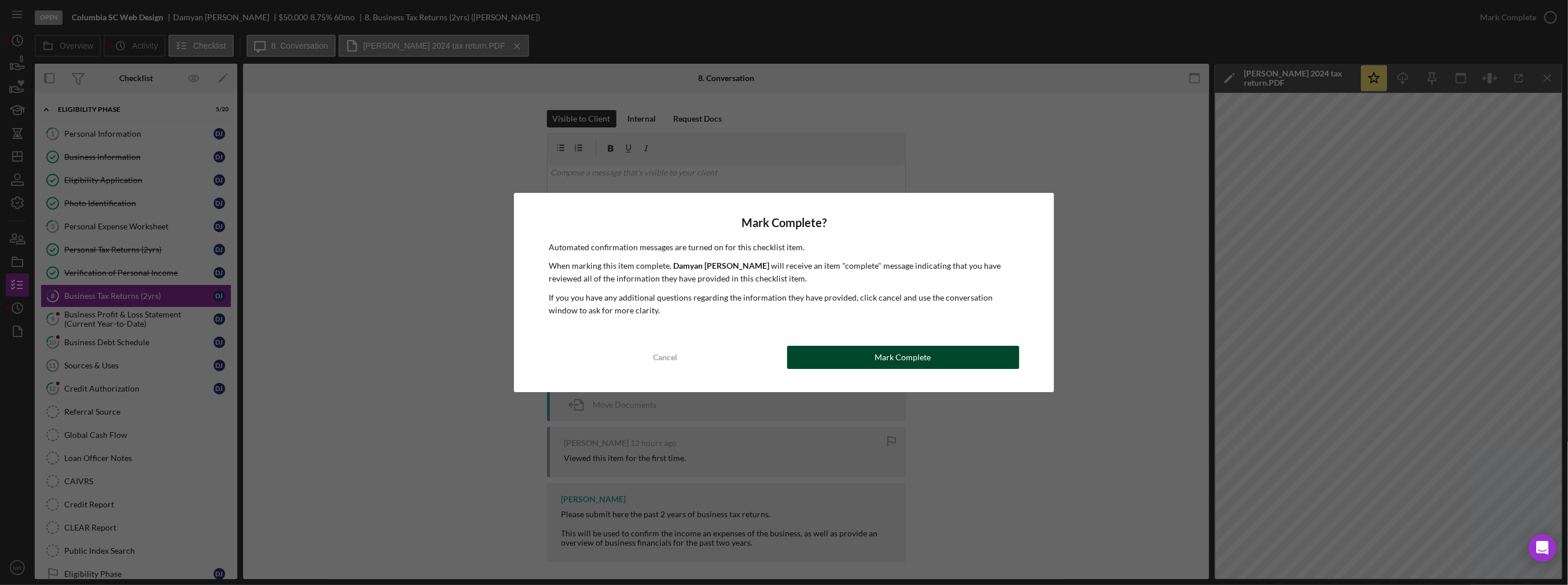
click at [785, 360] on button "Mark Complete" at bounding box center [903, 357] width 233 height 23
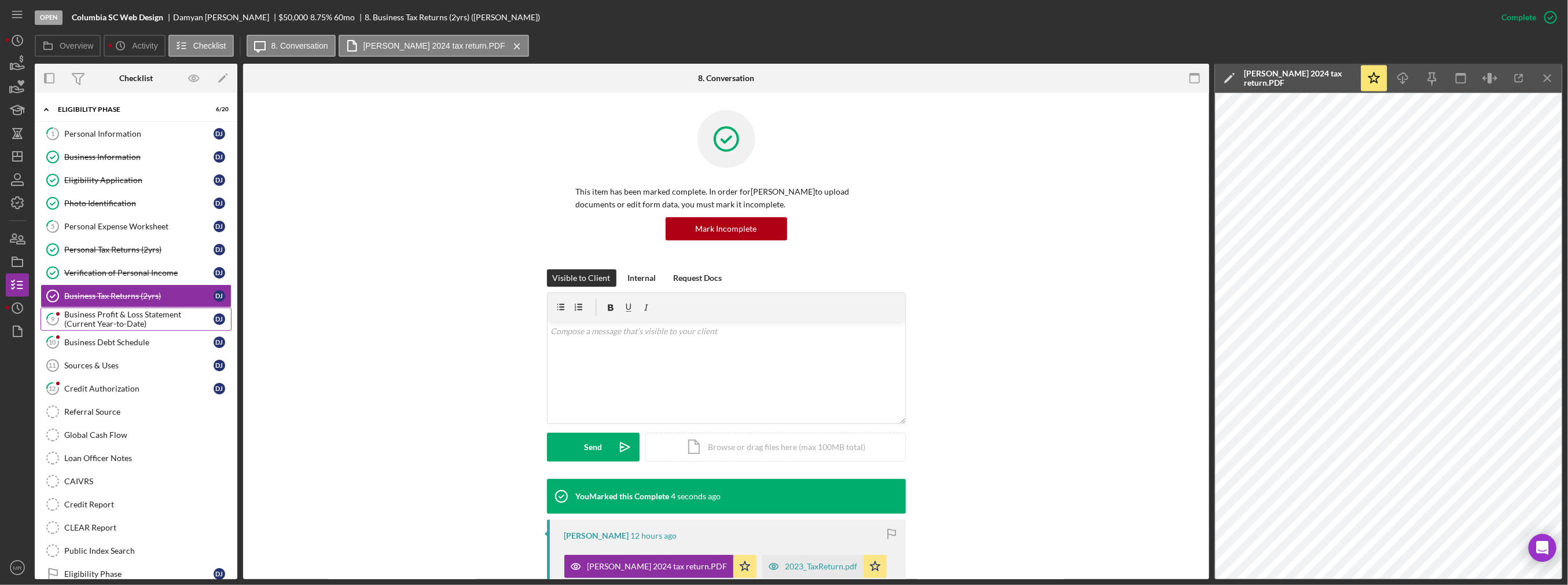
click at [145, 323] on div "Business Profit & Loss Statement (Current Year-to-Date)" at bounding box center [139, 319] width 150 height 19
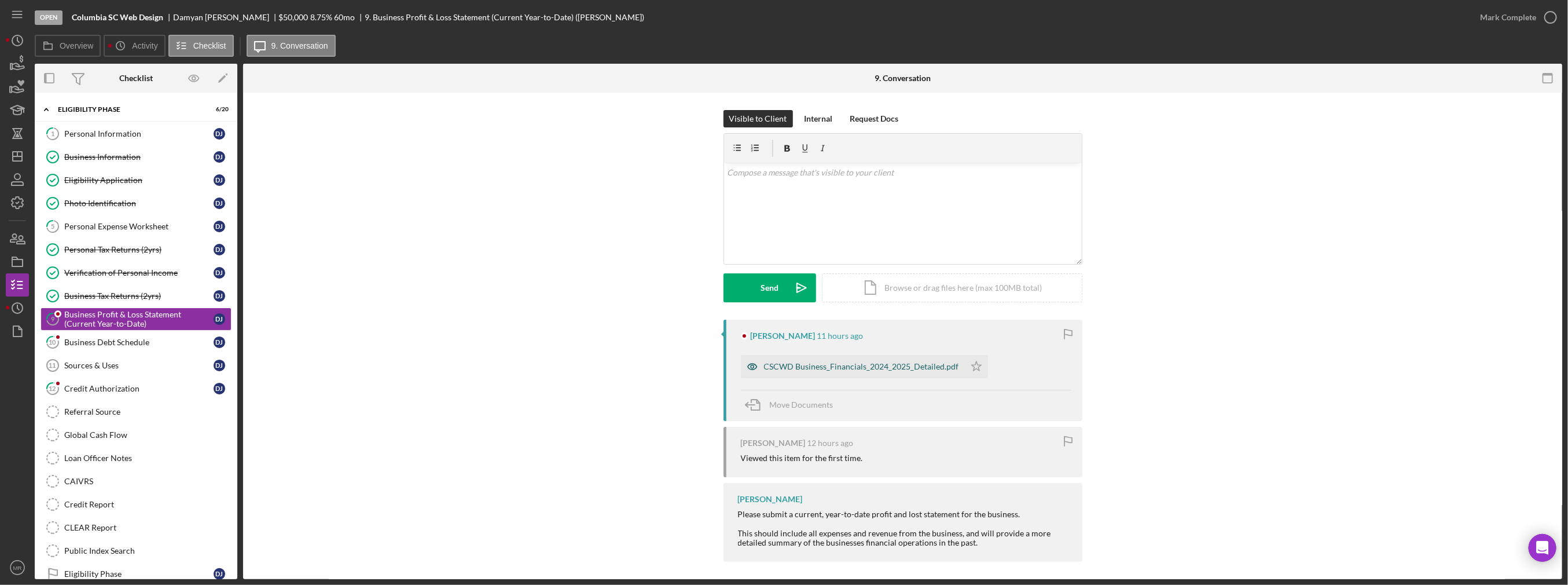
click at [785, 370] on div "CSCWD Business_Financials_2024_2025_Detailed.pdf" at bounding box center [862, 367] width 195 height 10
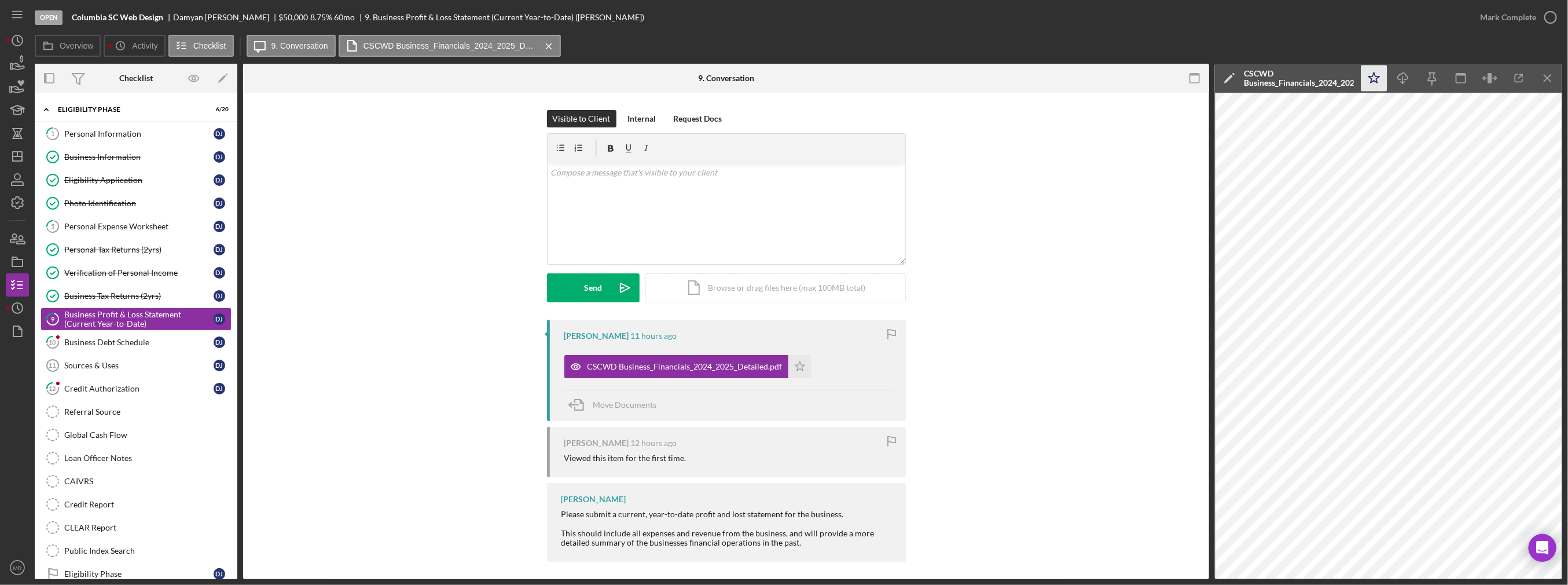
click at [785, 84] on icon "Icon/Star" at bounding box center [1375, 78] width 26 height 26
click at [785, 25] on icon "button" at bounding box center [1551, 18] width 29 height 29
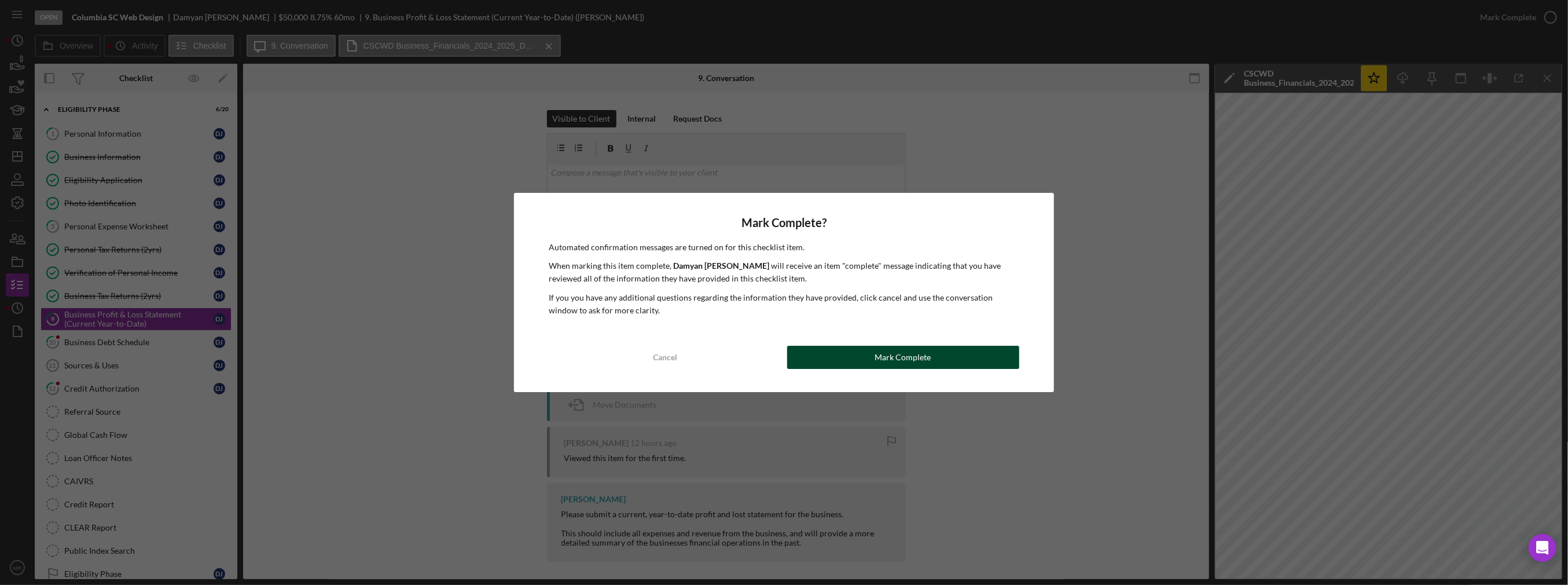
click at [785, 359] on button "Mark Complete" at bounding box center [903, 357] width 233 height 23
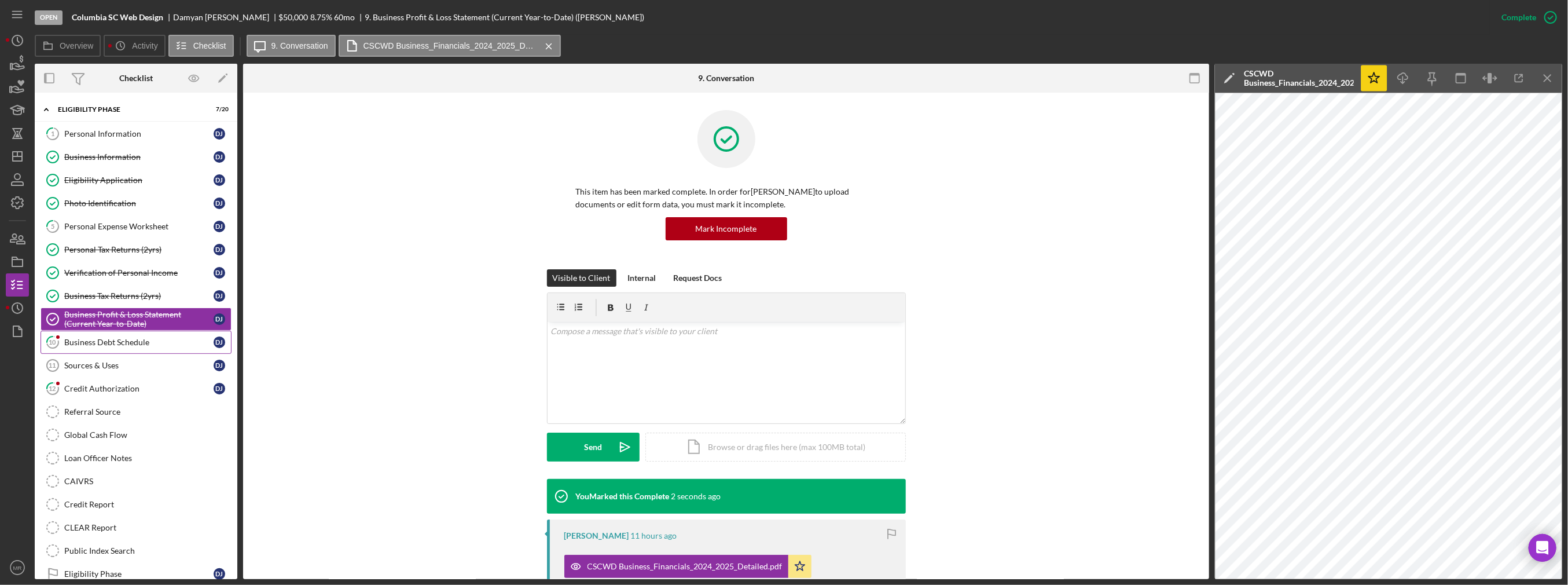
click at [170, 338] on div "Business Debt Schedule" at bounding box center [139, 343] width 150 height 10
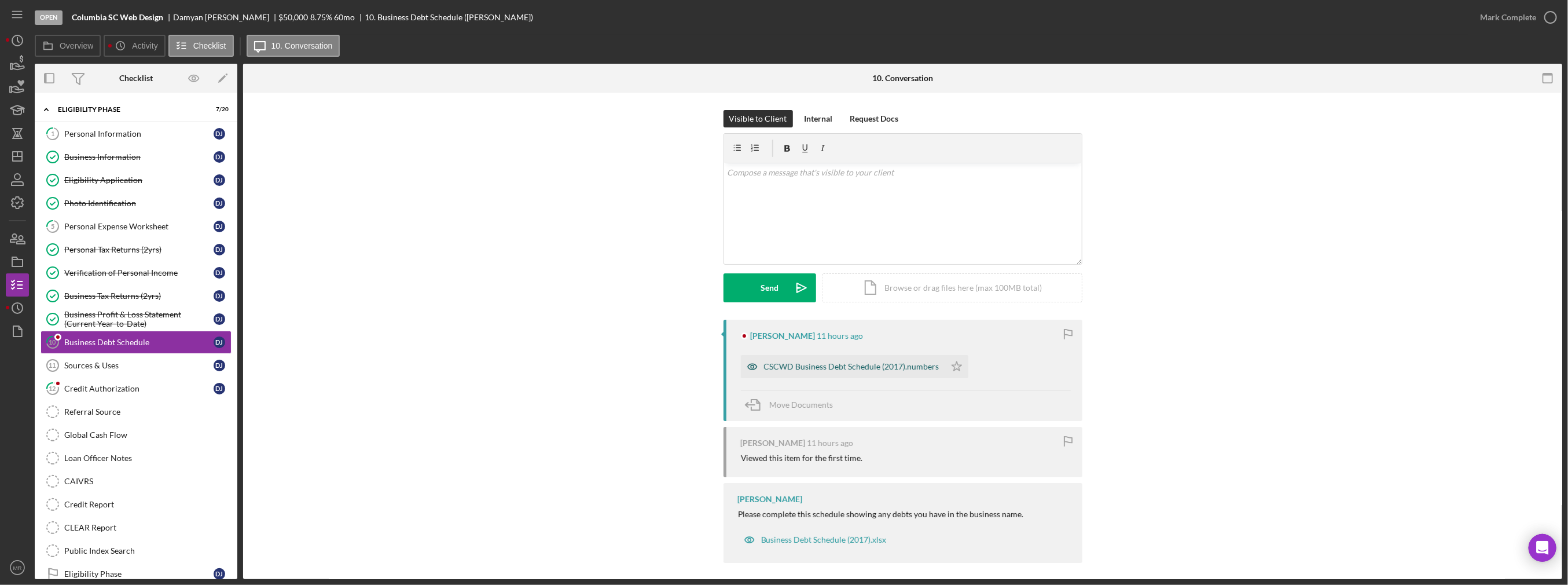
click at [785, 369] on div "CSCWD Business Debt Schedule (2017).numbers" at bounding box center [852, 367] width 175 height 10
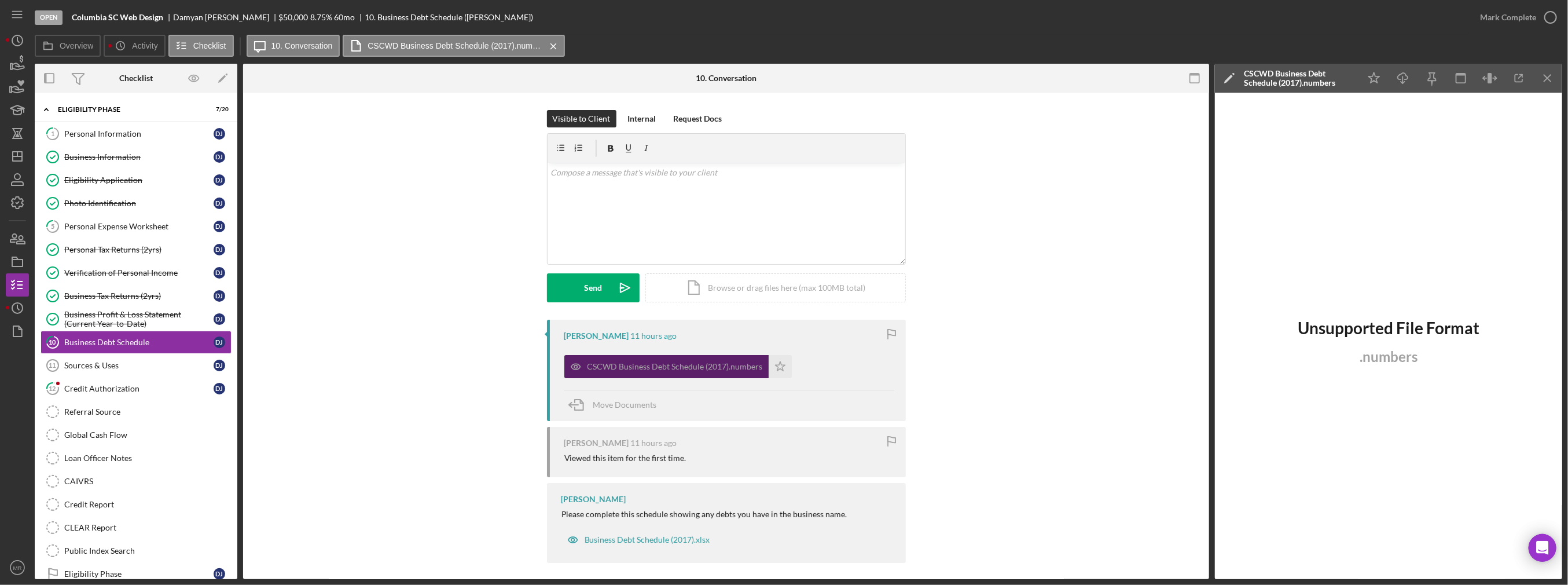
click at [640, 363] on div "CSCWD Business Debt Schedule (2017).numbers" at bounding box center [675, 367] width 175 height 10
click at [80, 365] on div "Sources & Uses" at bounding box center [139, 365] width 150 height 10
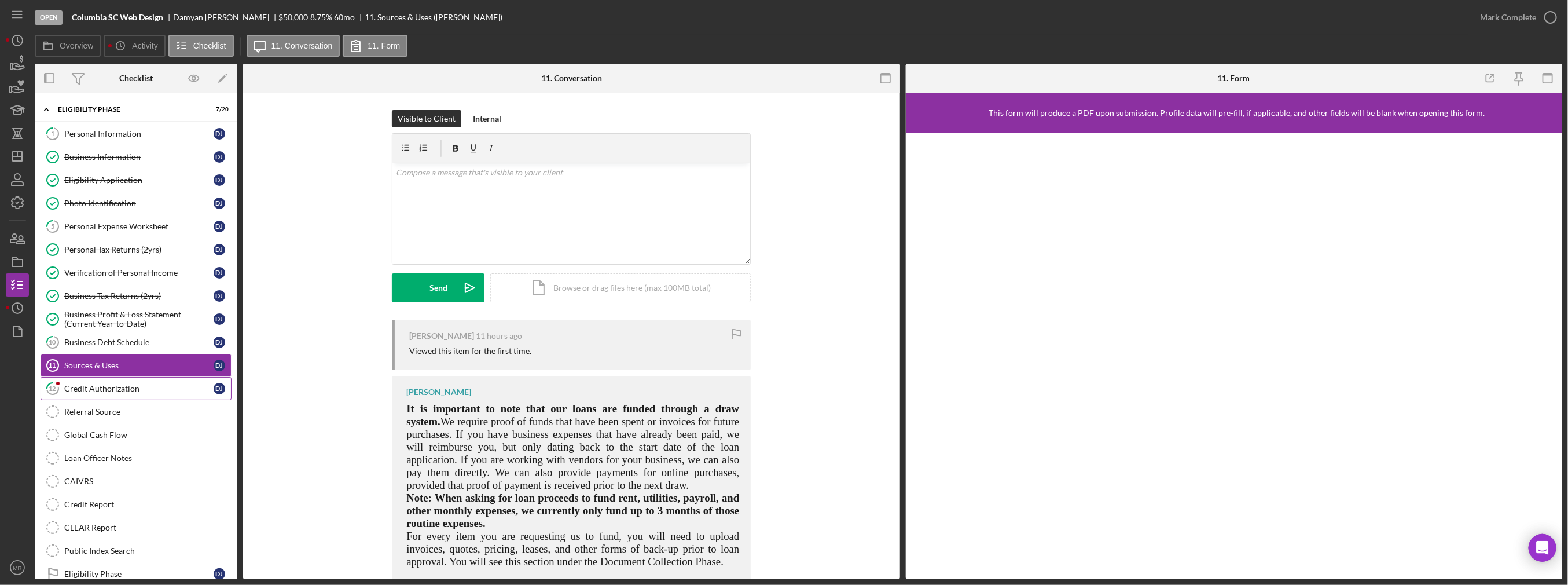
click at [90, 384] on div "Credit Authorization" at bounding box center [139, 389] width 150 height 10
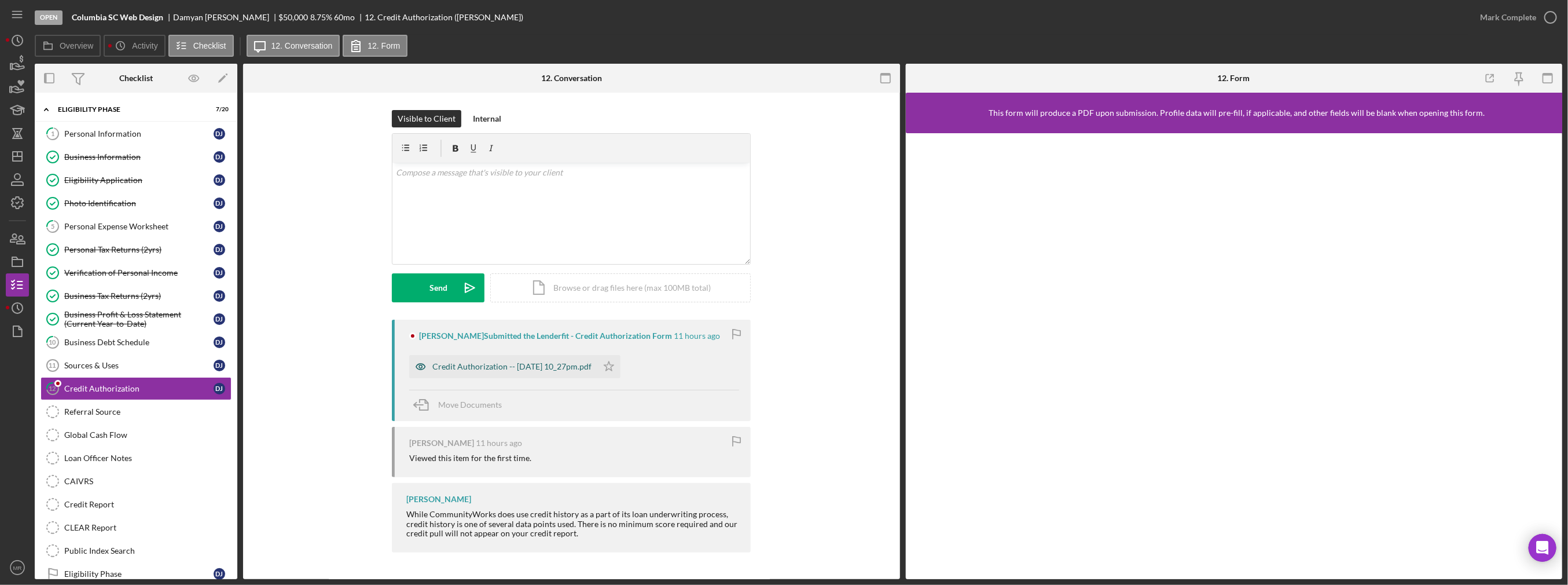
click at [525, 362] on div "Credit Authorization -- [DATE] 10_27pm.pdf" at bounding box center [512, 367] width 159 height 10
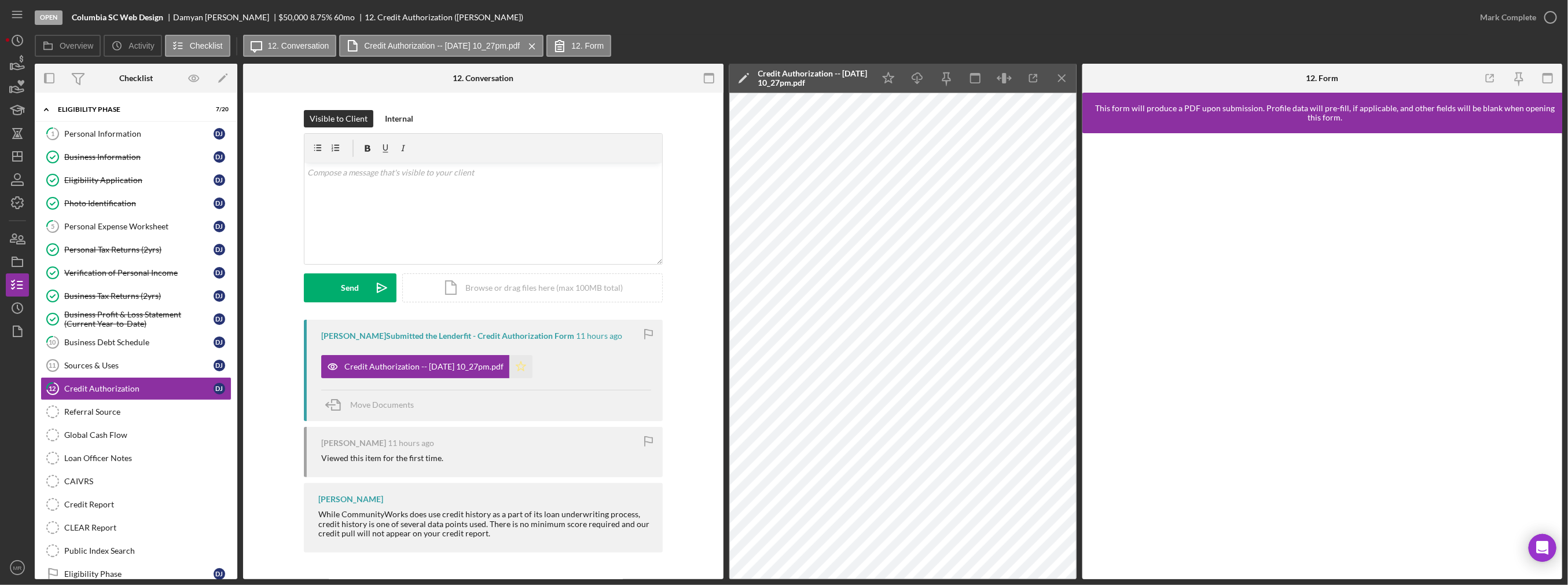
click at [525, 365] on polygon "button" at bounding box center [521, 366] width 10 height 10
click at [785, 17] on div "Mark Complete" at bounding box center [1508, 17] width 56 height 23
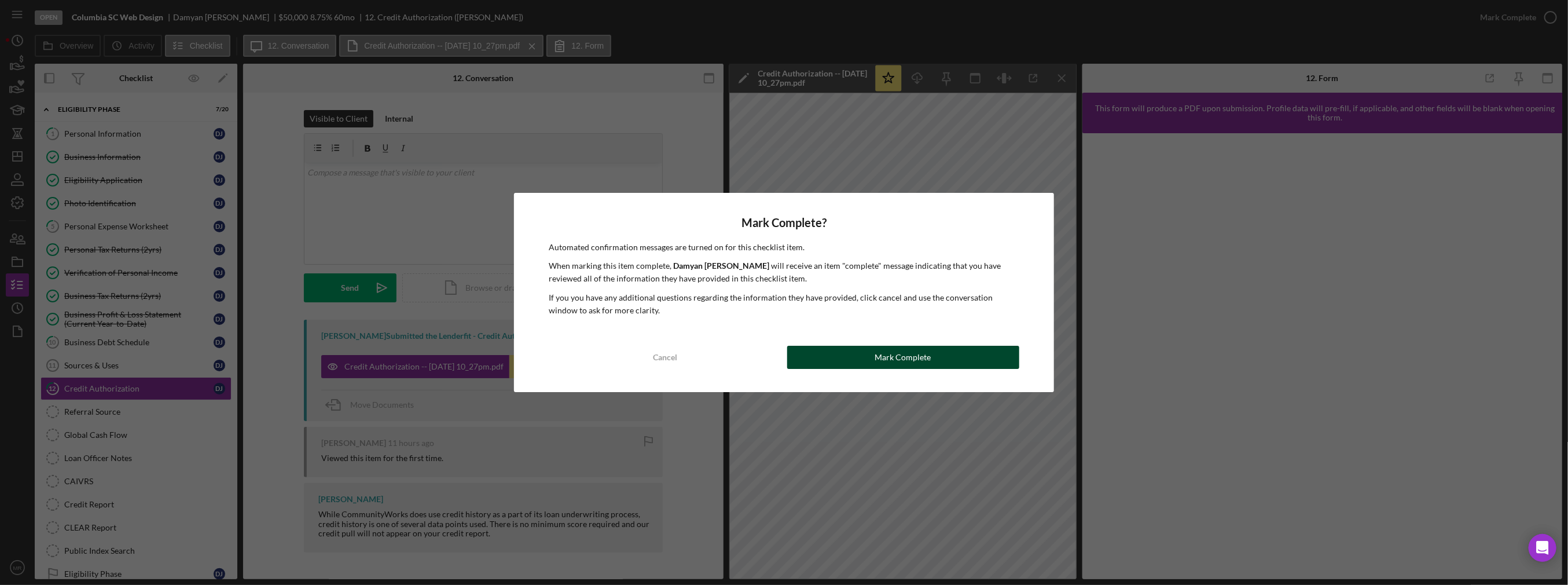
click at [785, 353] on div "Mark Complete" at bounding box center [903, 357] width 56 height 23
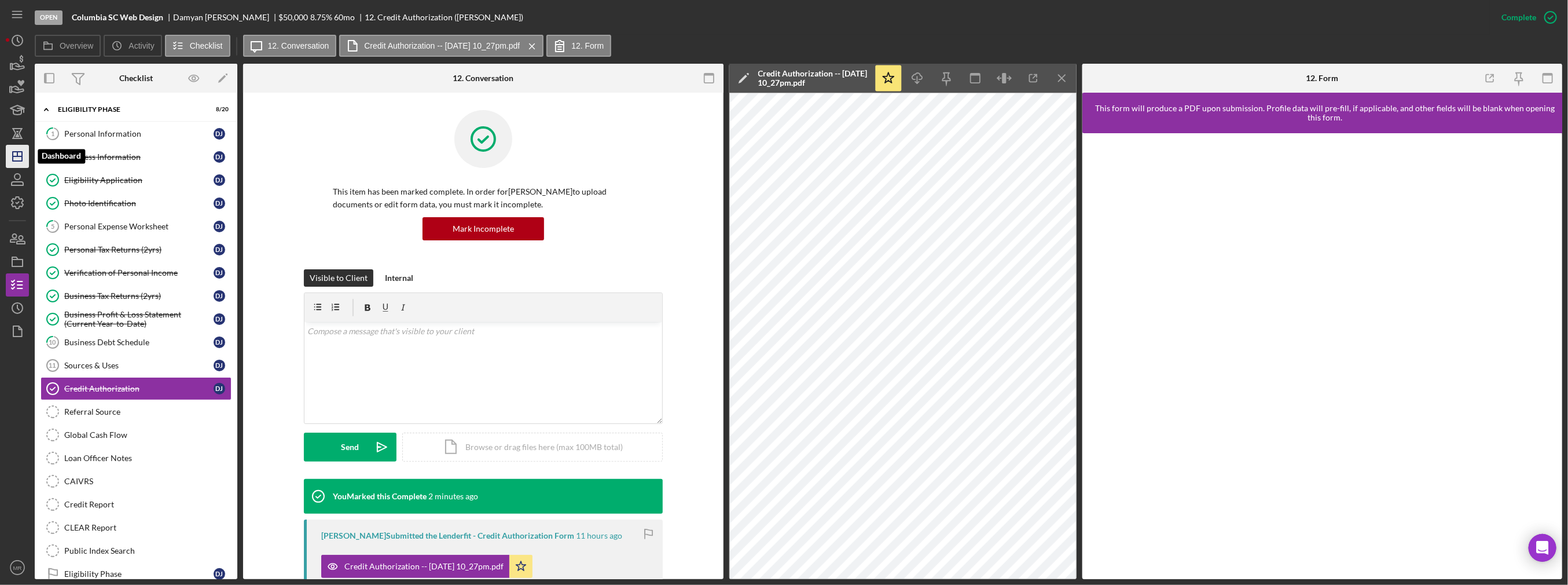
click at [22, 167] on icon "Icon/Dashboard" at bounding box center [18, 156] width 29 height 29
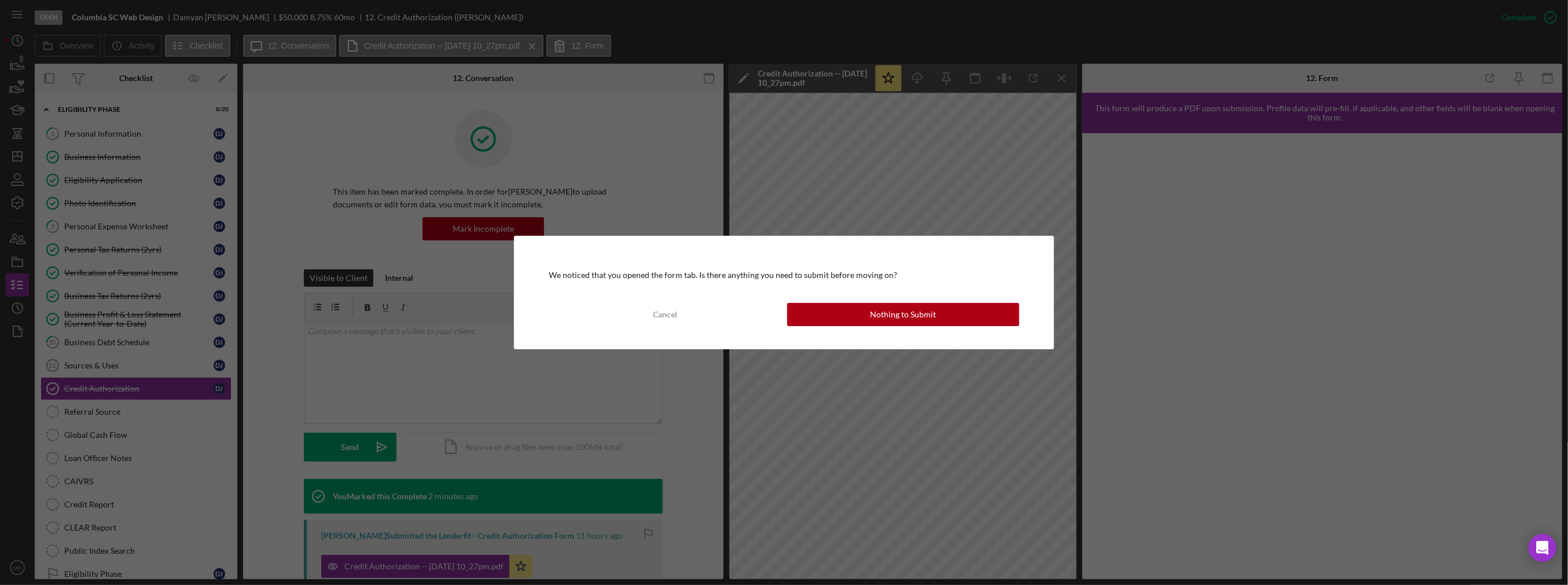
click at [785, 299] on div "We noticed that you opened the form tab. Is there anything you need to submit b…" at bounding box center [784, 292] width 540 height 113
click at [785, 310] on button "Nothing to Submit" at bounding box center [903, 314] width 233 height 23
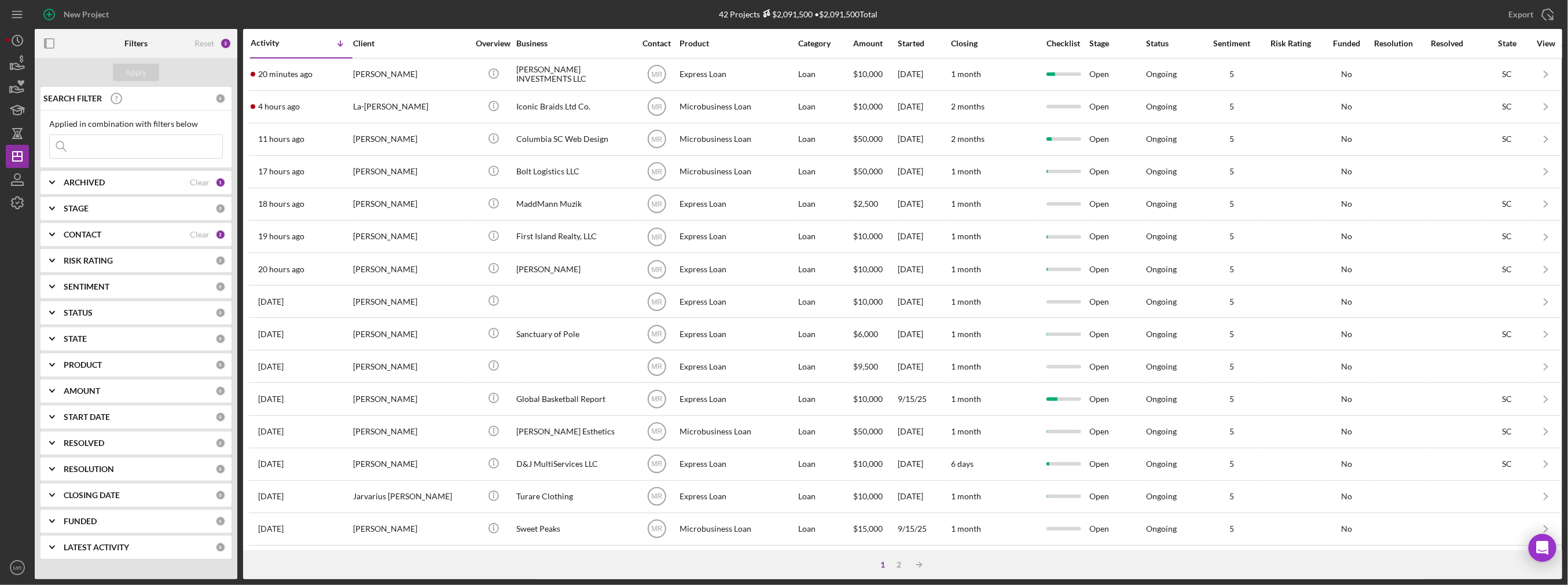
click at [112, 148] on input at bounding box center [136, 146] width 172 height 23
type input "hma paving"
click at [130, 147] on input "hma paving" at bounding box center [136, 146] width 172 height 23
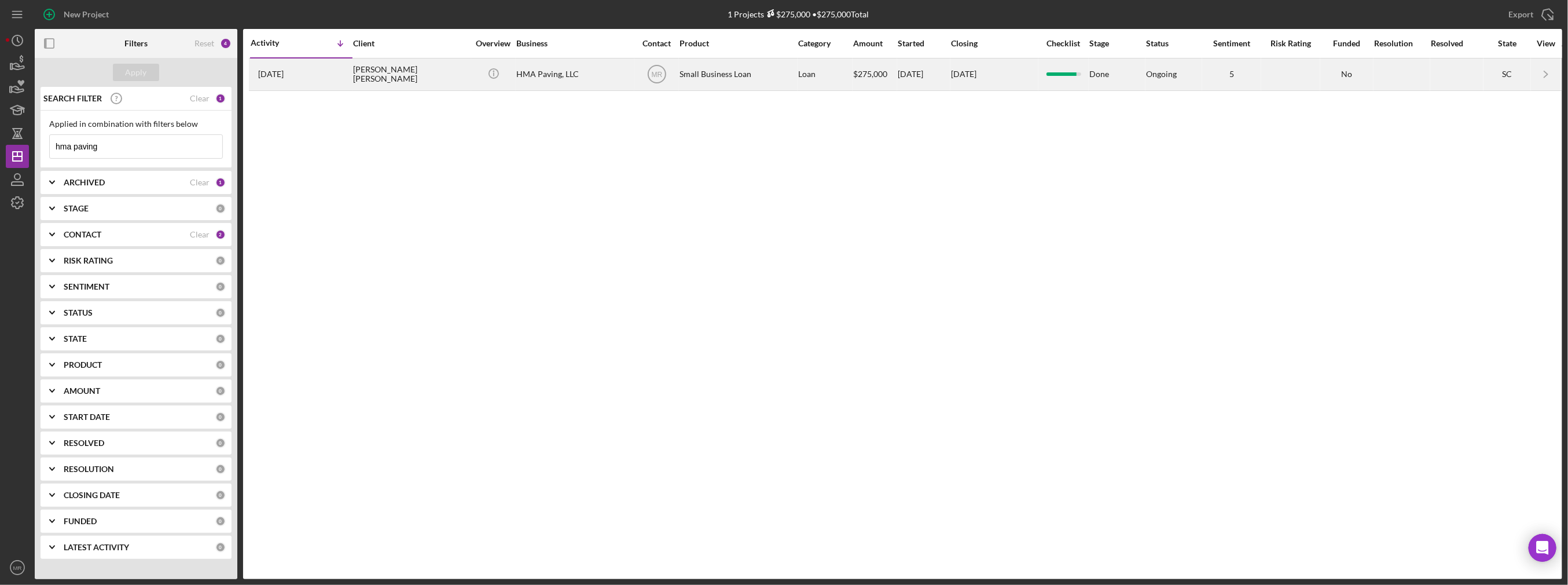
click at [360, 88] on div "[PERSON_NAME] [PERSON_NAME]" at bounding box center [411, 74] width 116 height 31
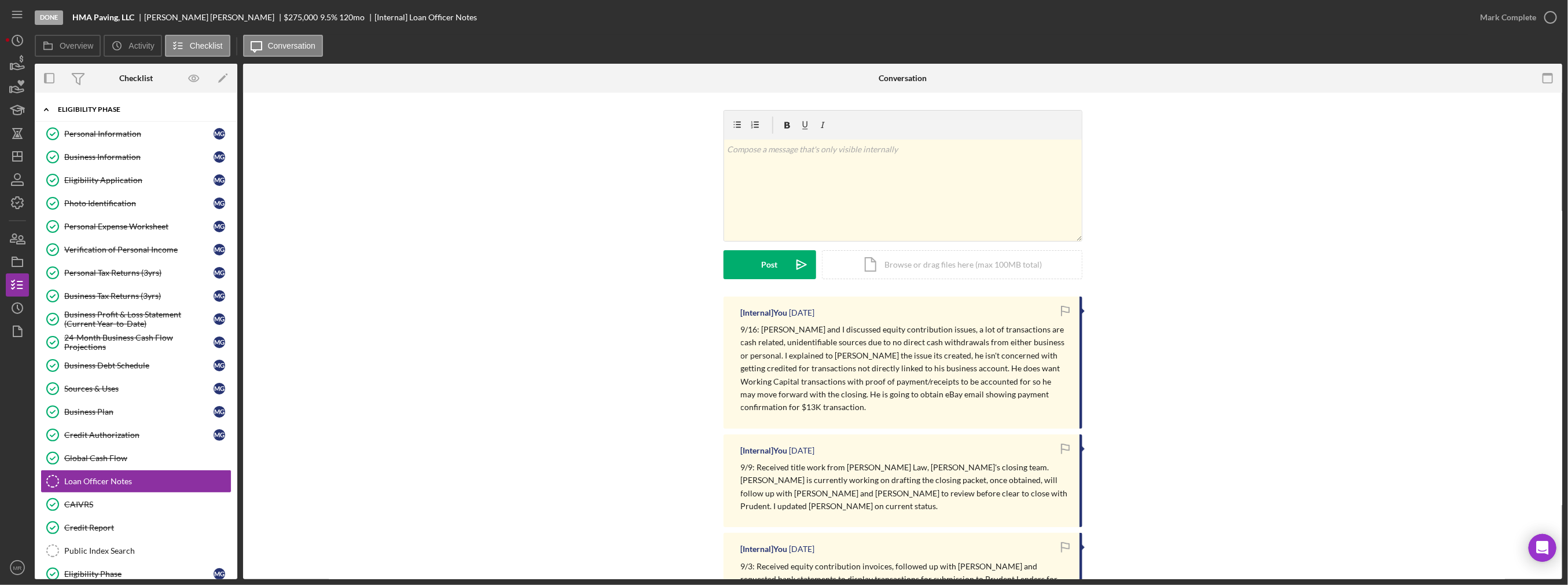
click at [79, 114] on div "Icon/Expander Eligibility Phase 18 / 20" at bounding box center [136, 110] width 203 height 24
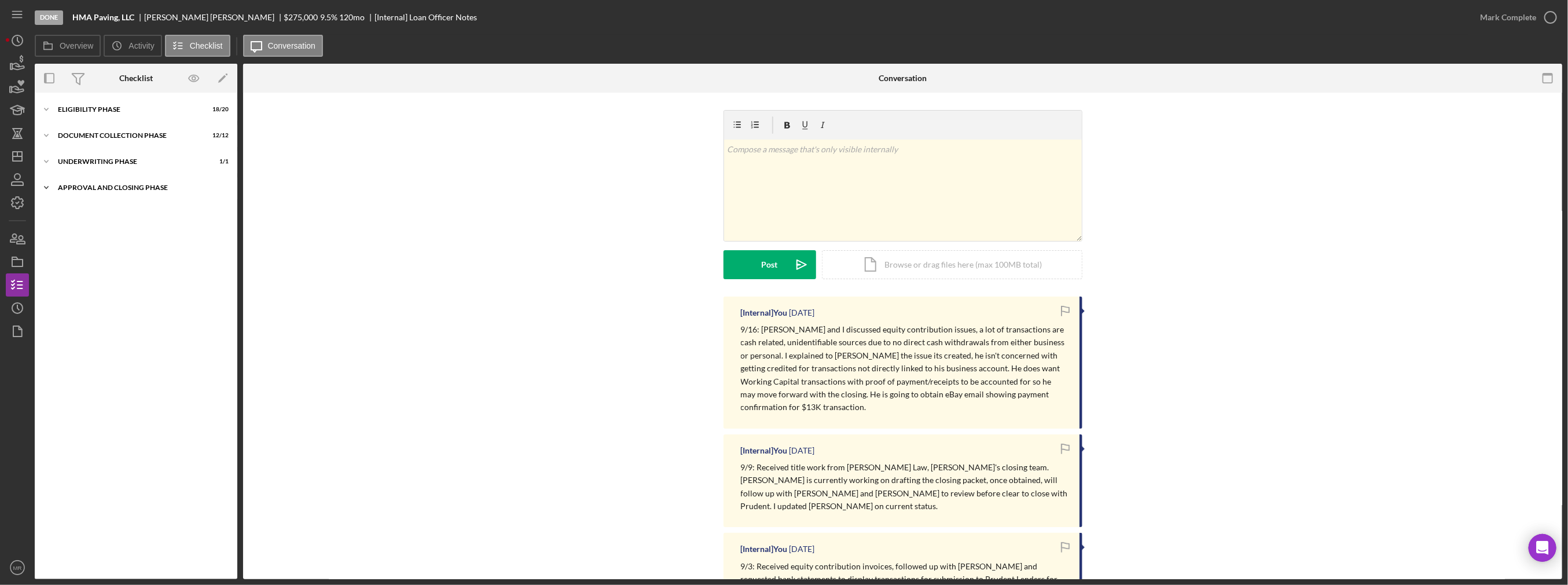
click at [92, 185] on div "Approval and Closing Phase" at bounding box center [140, 187] width 165 height 7
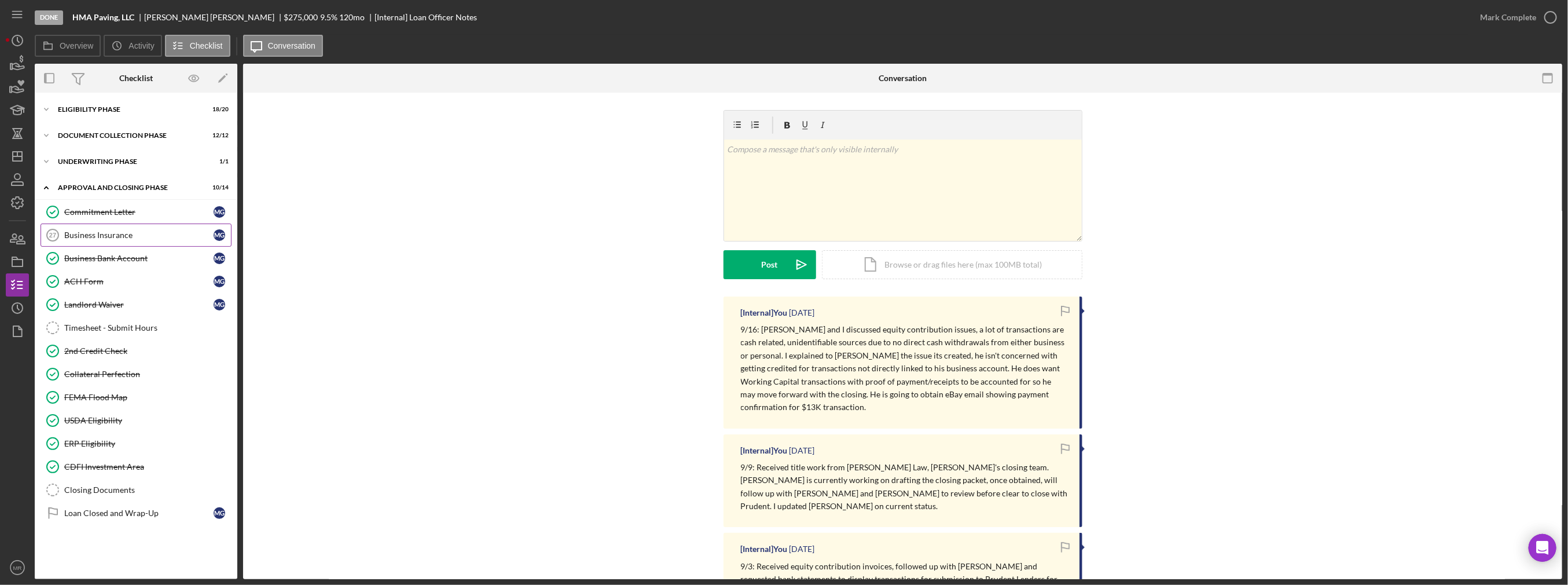
click at [117, 237] on div "Business Insurance" at bounding box center [139, 235] width 150 height 10
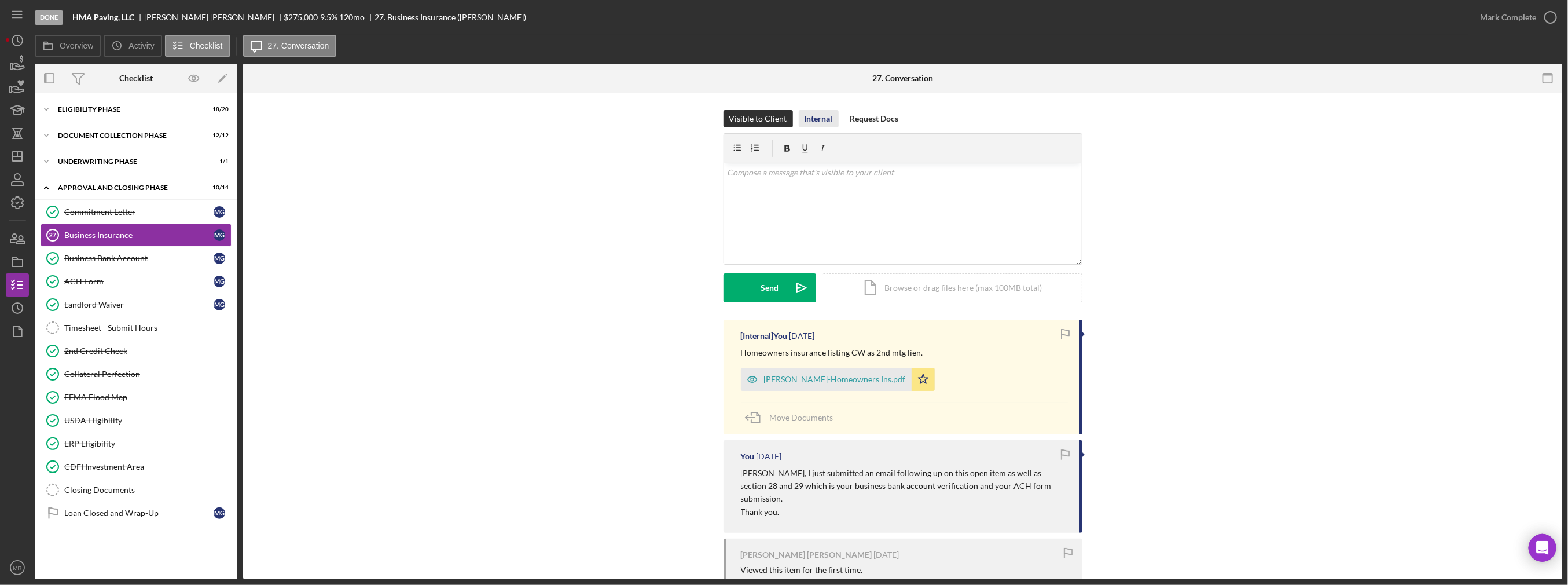
click at [785, 123] on div "Internal" at bounding box center [818, 119] width 28 height 18
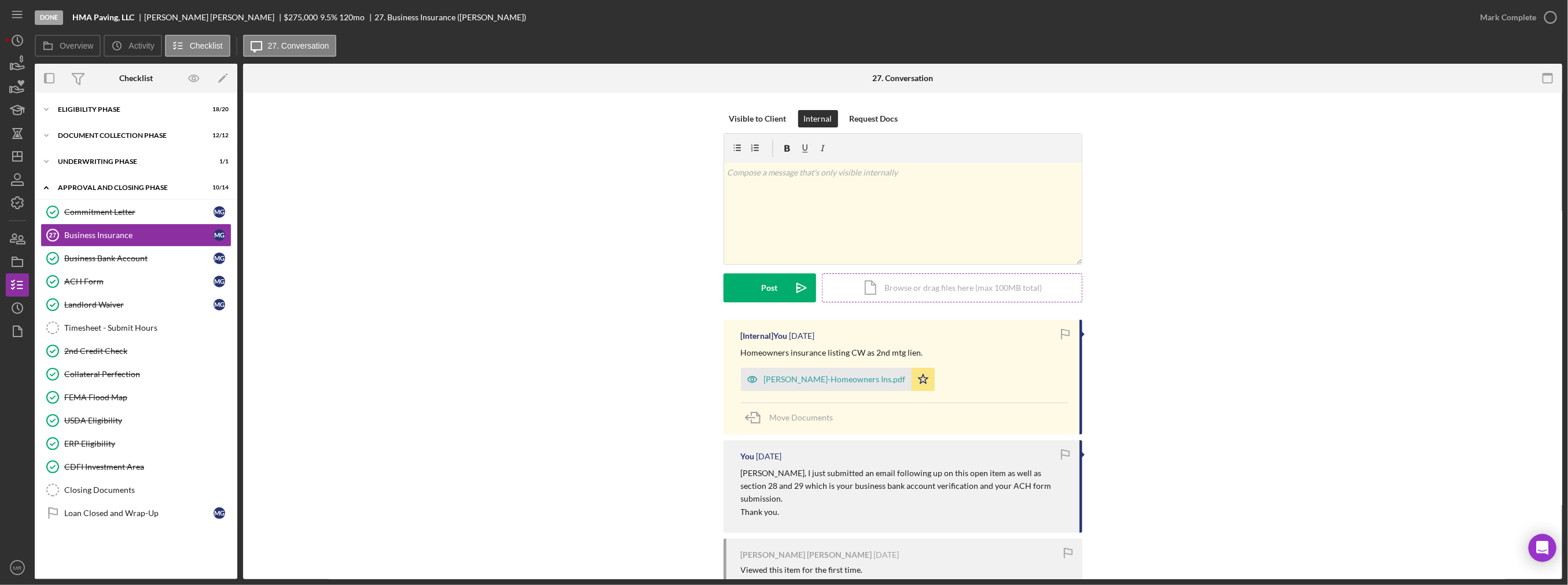
click at [785, 282] on div "Icon/Document Browse or drag files here (max 100MB total) Tap to choose files o…" at bounding box center [953, 288] width 261 height 29
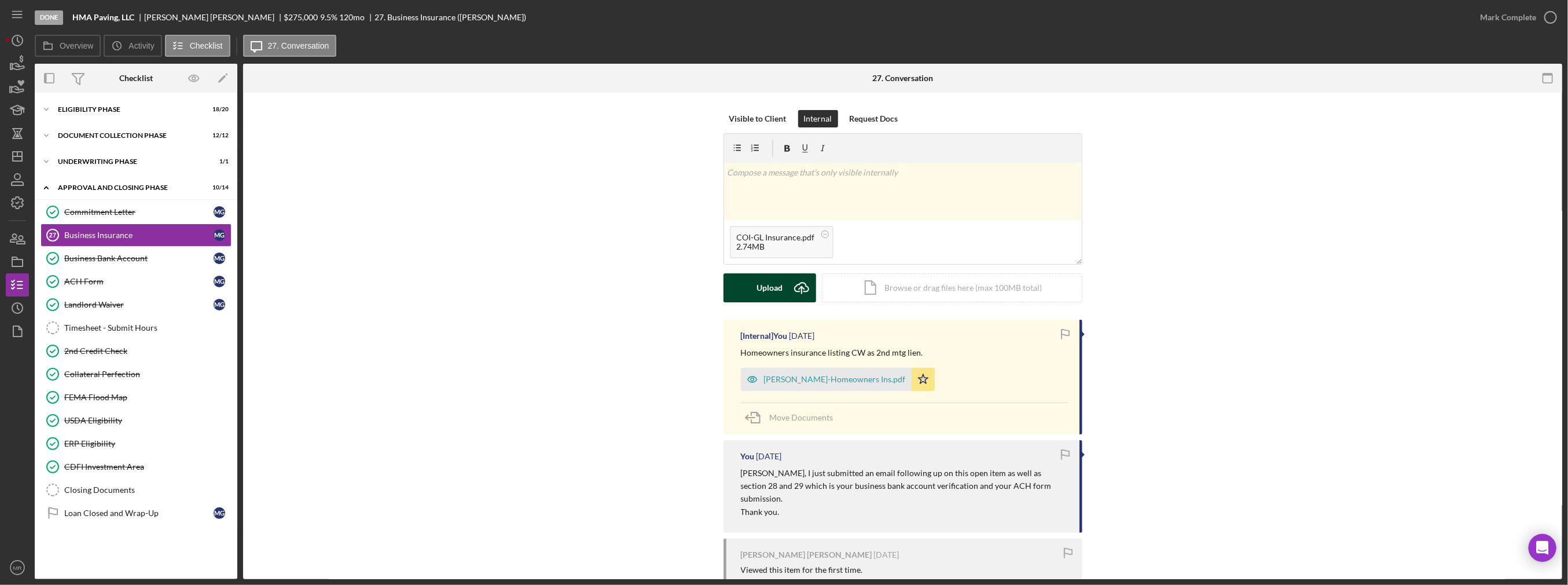
click at [752, 285] on button "Upload Icon/Upload" at bounding box center [770, 288] width 93 height 29
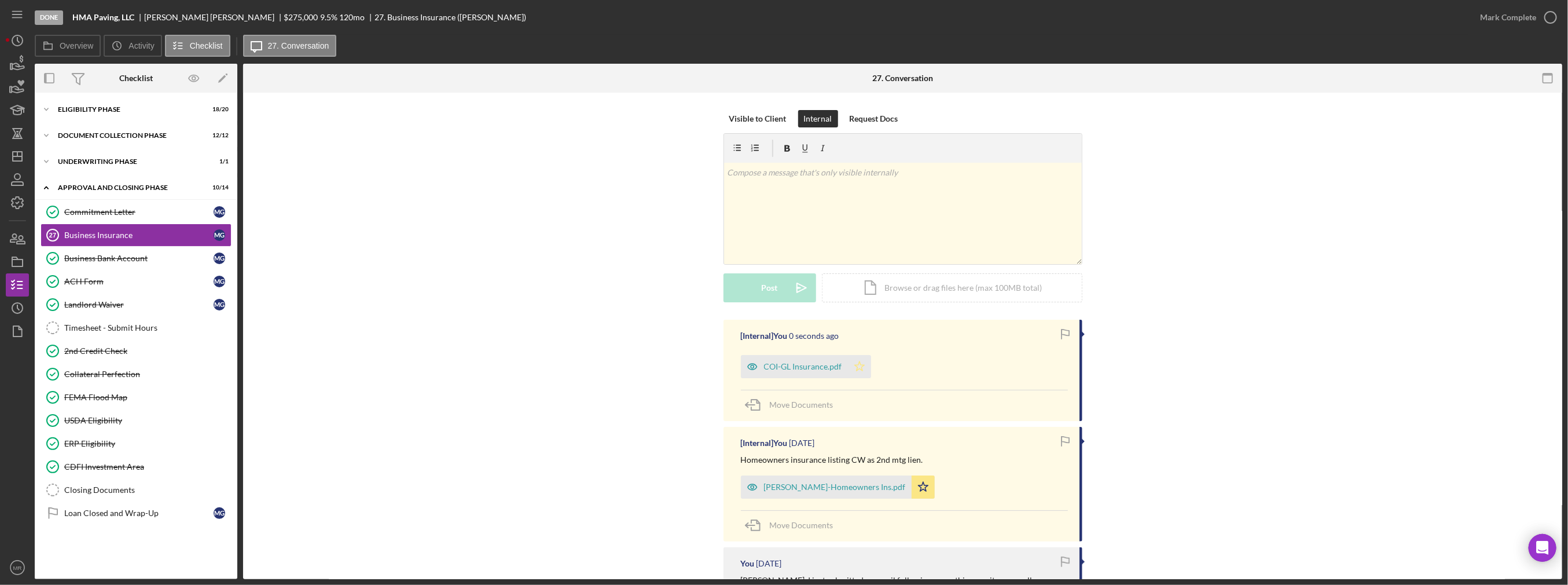
click at [785, 358] on icon "Icon/Star" at bounding box center [859, 366] width 23 height 23
click at [785, 26] on div "Mark Complete" at bounding box center [1508, 17] width 56 height 23
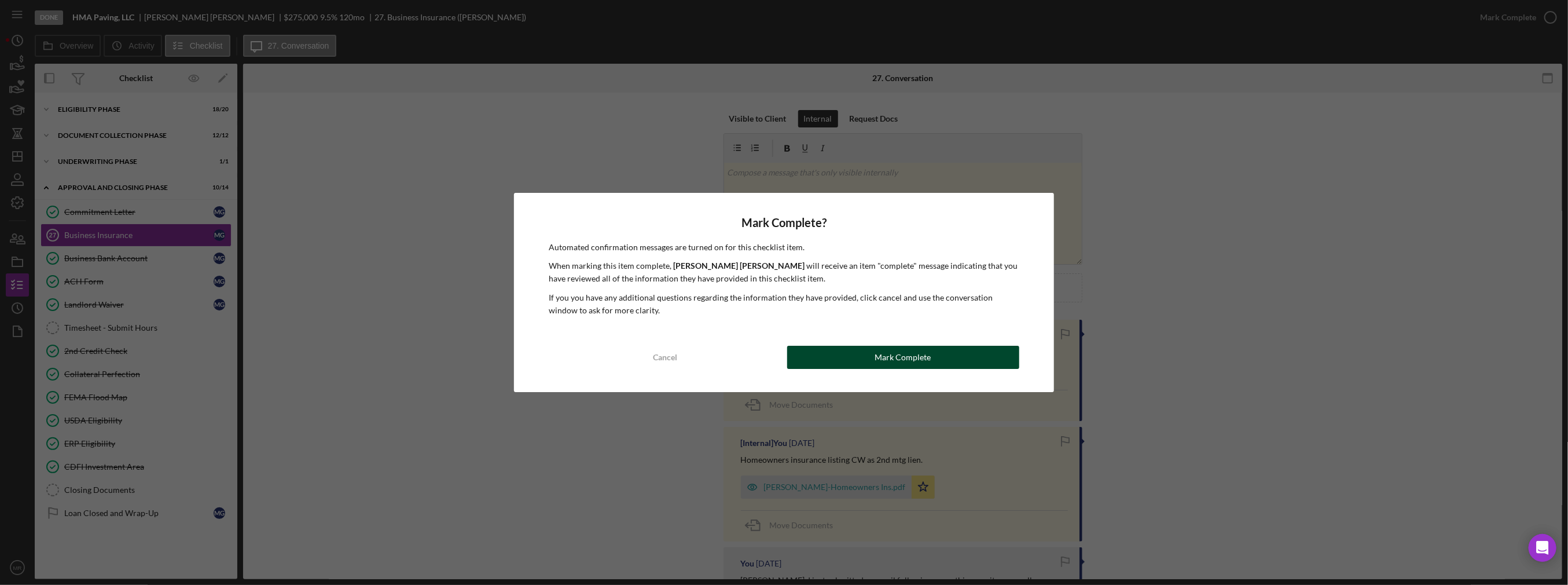
click at [785, 348] on button "Mark Complete" at bounding box center [903, 357] width 233 height 23
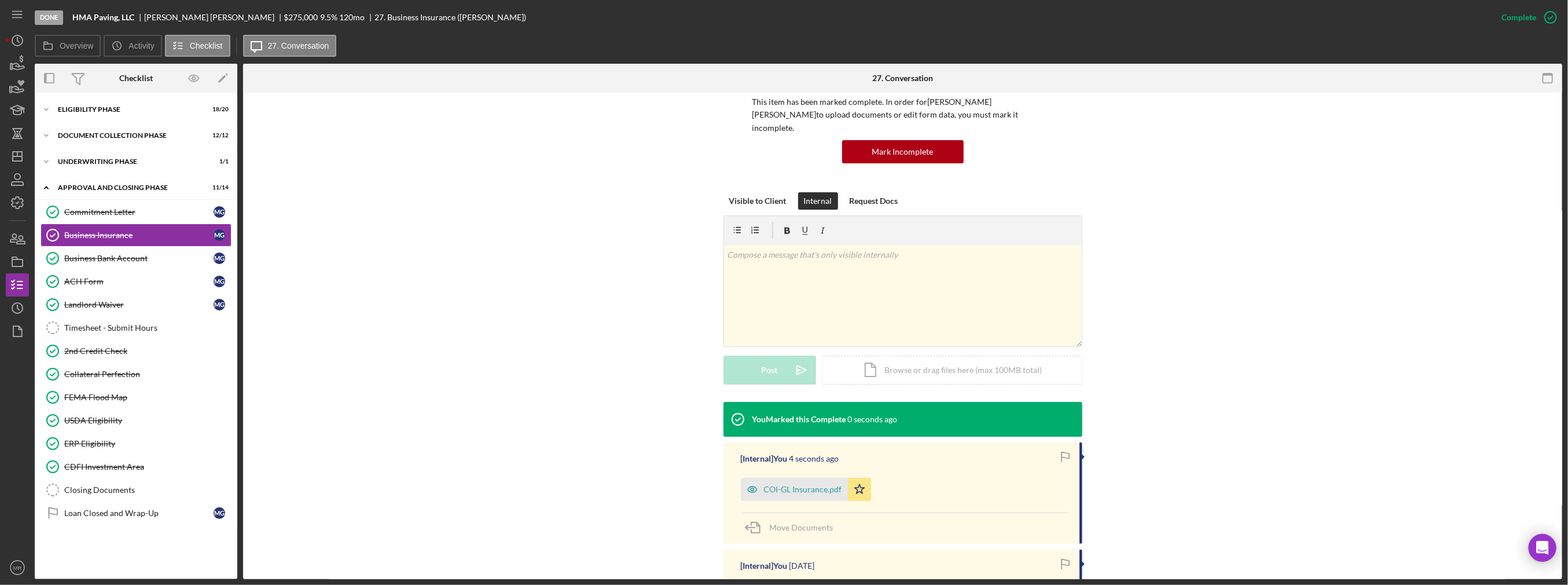
scroll to position [116, 0]
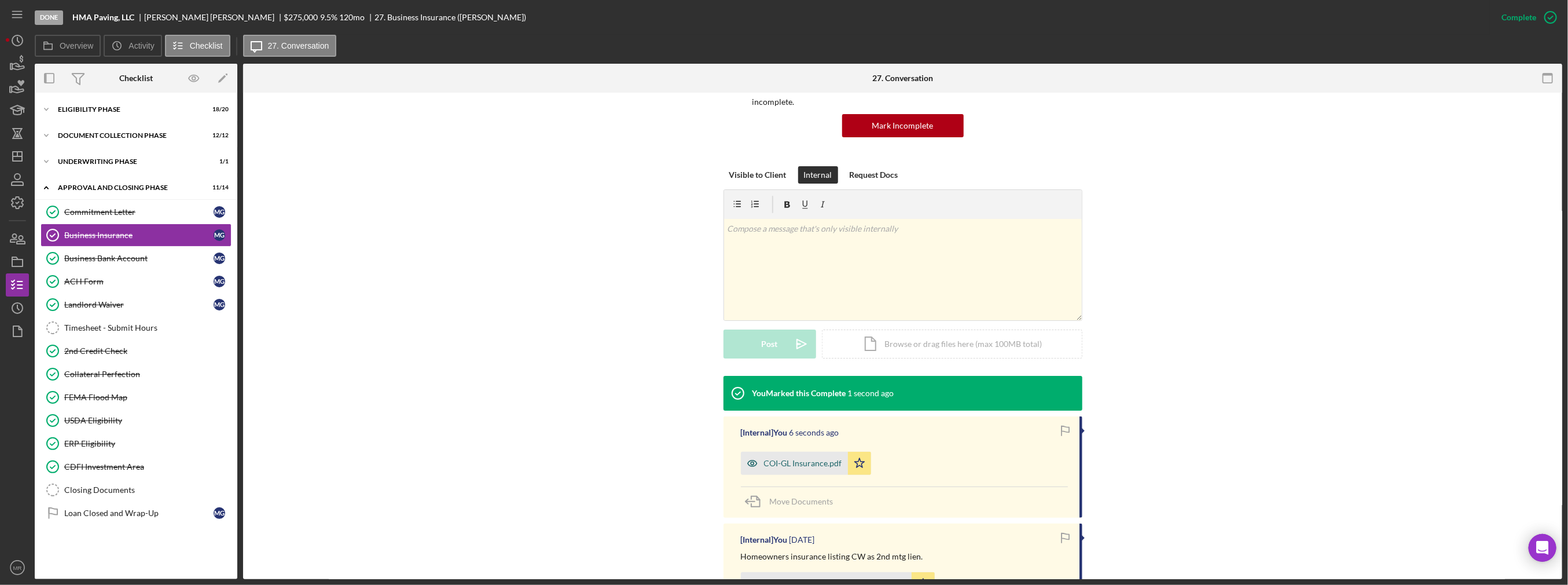
click at [785, 459] on div "COI-GL Insurance.pdf" at bounding box center [803, 463] width 78 height 10
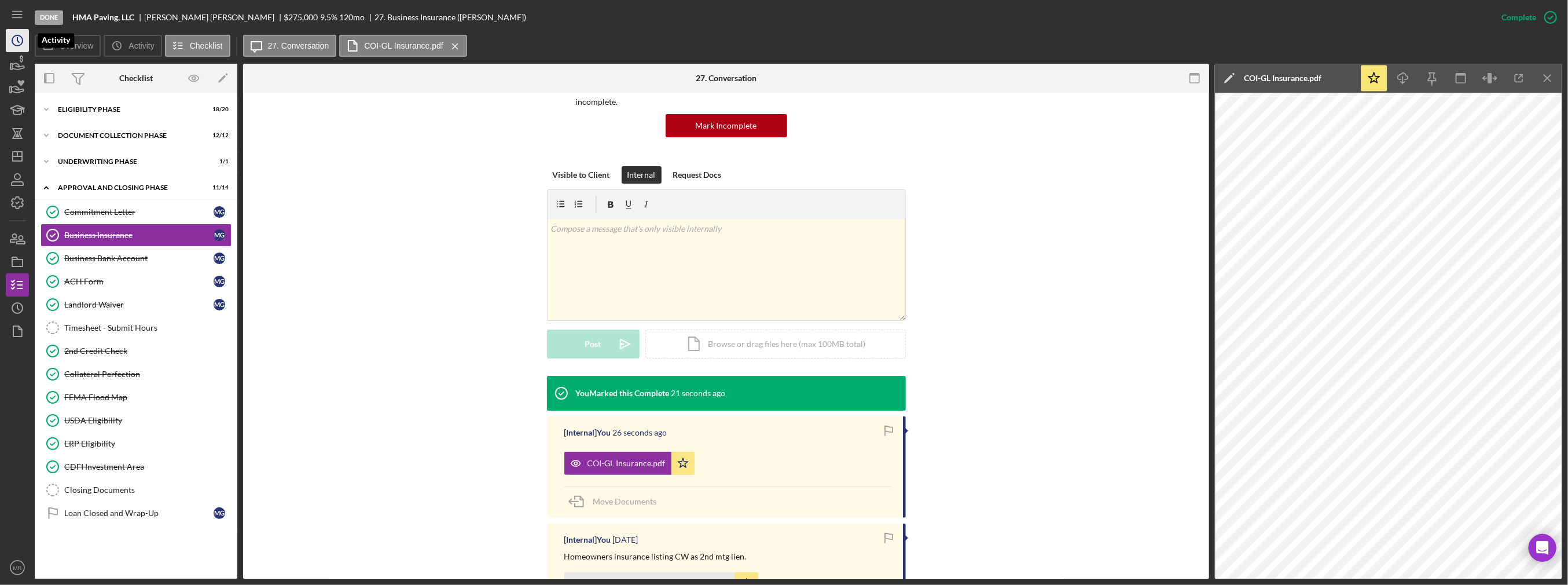
click at [10, 40] on icon "Icon/History" at bounding box center [18, 40] width 29 height 29
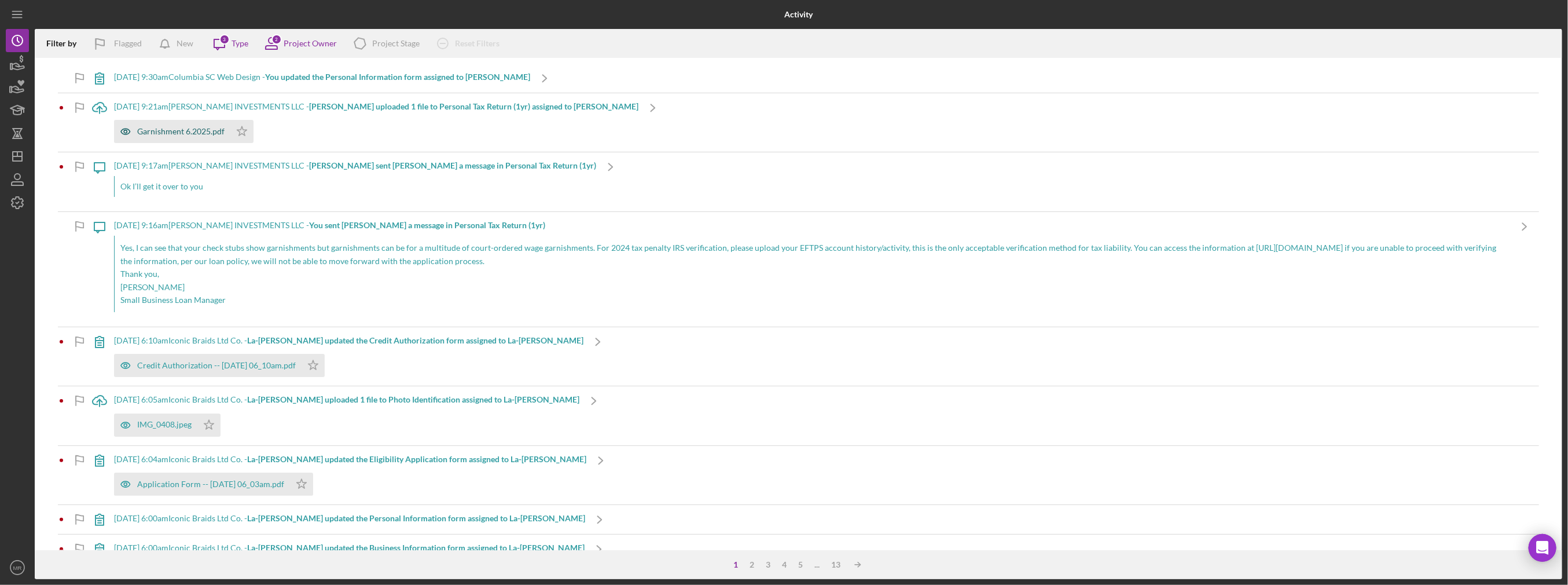
click at [141, 134] on div "Garnishment 6.2025.pdf" at bounding box center [181, 132] width 88 height 10
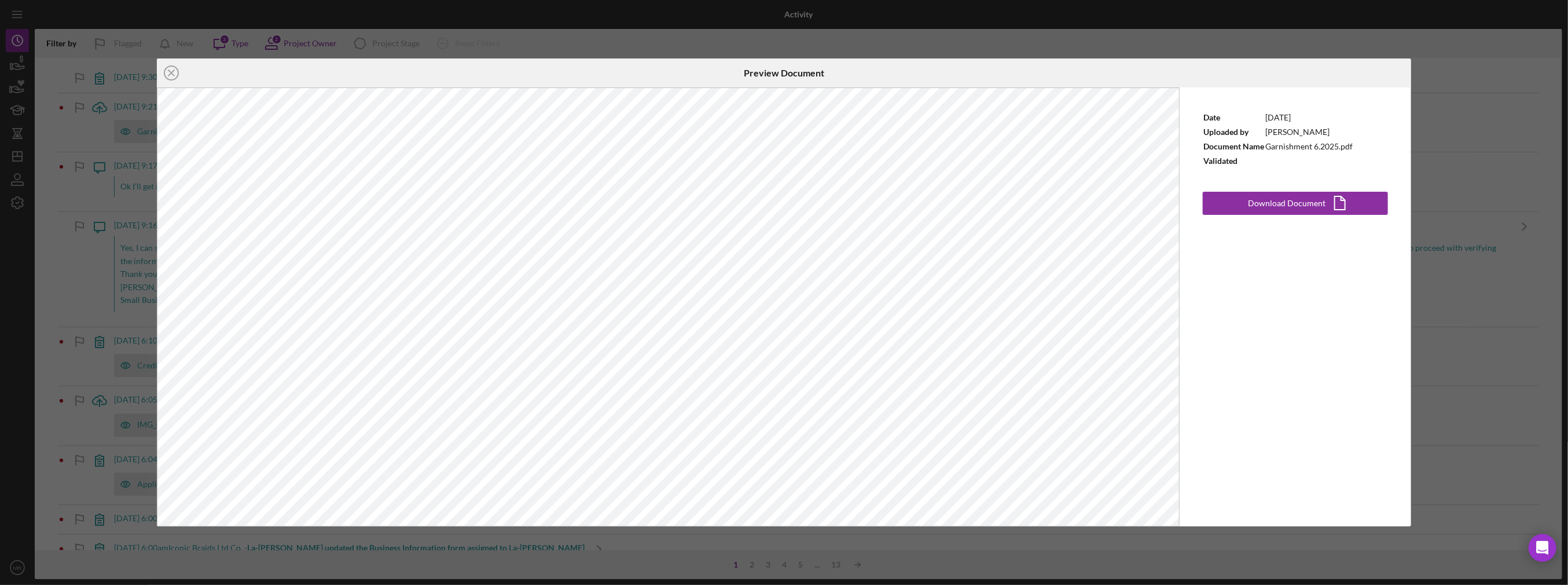
click at [785, 185] on div "Icon/Close Preview Document Date [DATE] Uploaded by [PERSON_NAME] Document Name…" at bounding box center [784, 292] width 1568 height 585
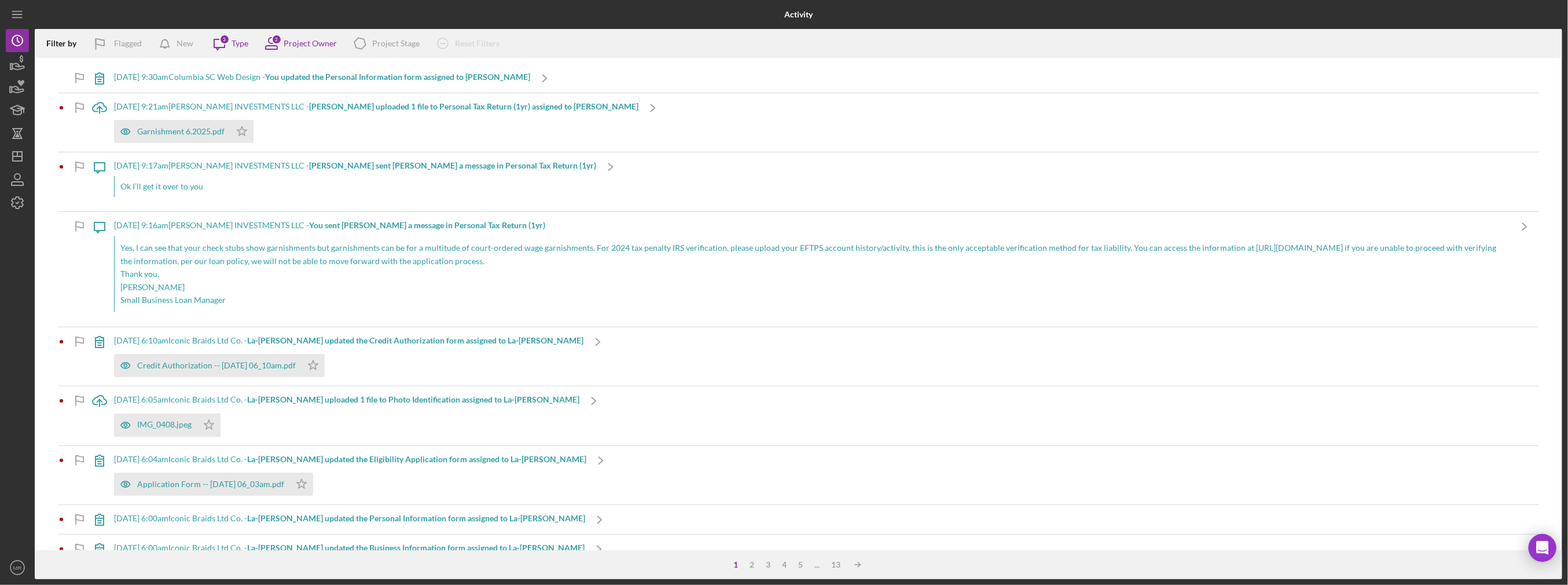
click at [381, 123] on div "Garnishment 6.2025.pdf Icon/Star" at bounding box center [377, 129] width 525 height 29
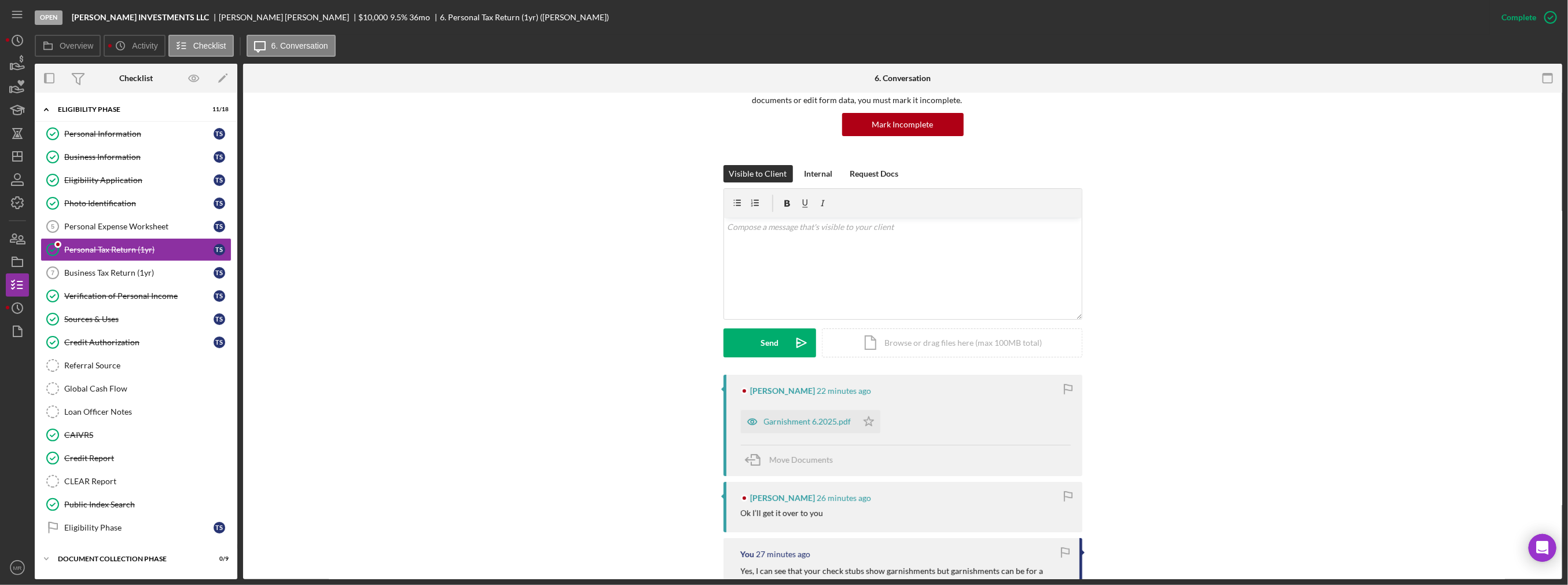
scroll to position [116, 0]
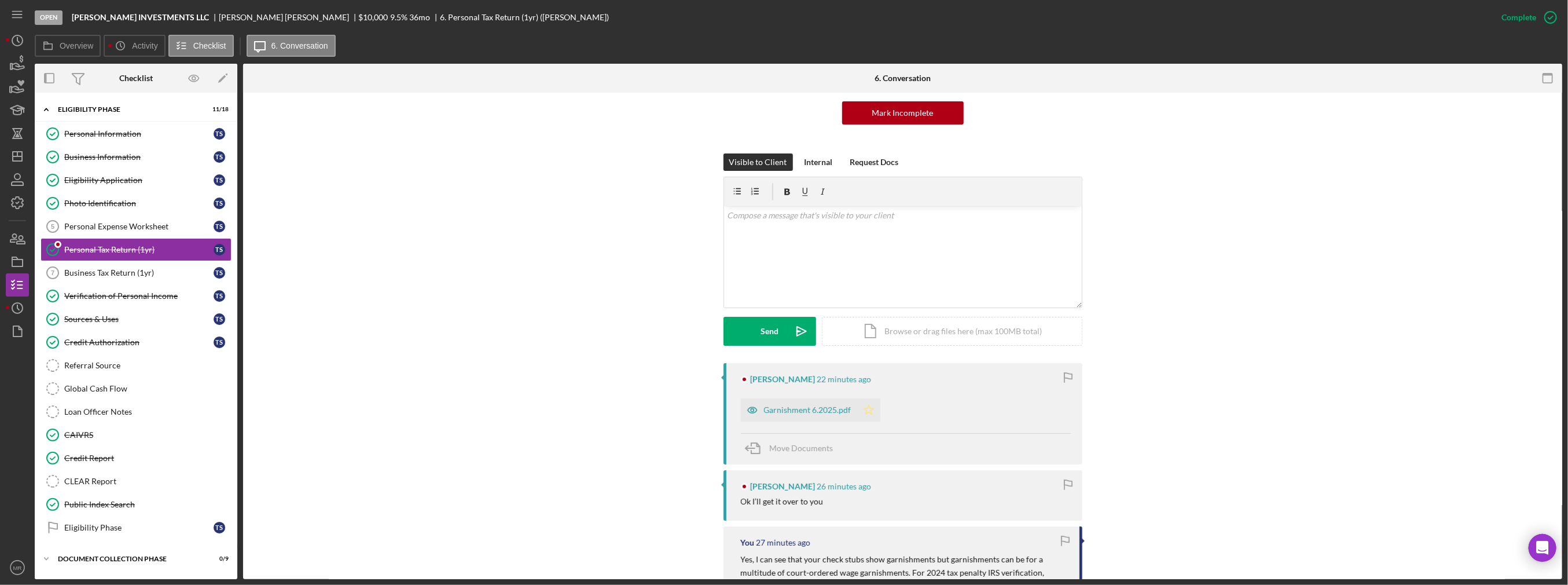
click at [785, 411] on polygon "button" at bounding box center [869, 410] width 10 height 10
click at [785, 259] on div "v Color teal Color pink Remove color Add row above Add row below Add column bef…" at bounding box center [903, 257] width 358 height 101
click at [768, 216] on p "Thank you, that is for State, can you also provide Federal using the website I …" at bounding box center [903, 216] width 352 height 13
drag, startPoint x: 787, startPoint y: 217, endPoint x: 768, endPoint y: 217, distance: 19.0
click at [768, 217] on p "Thank you, that is for State, can you also provide Federal using the website I …" at bounding box center [903, 216] width 352 height 13
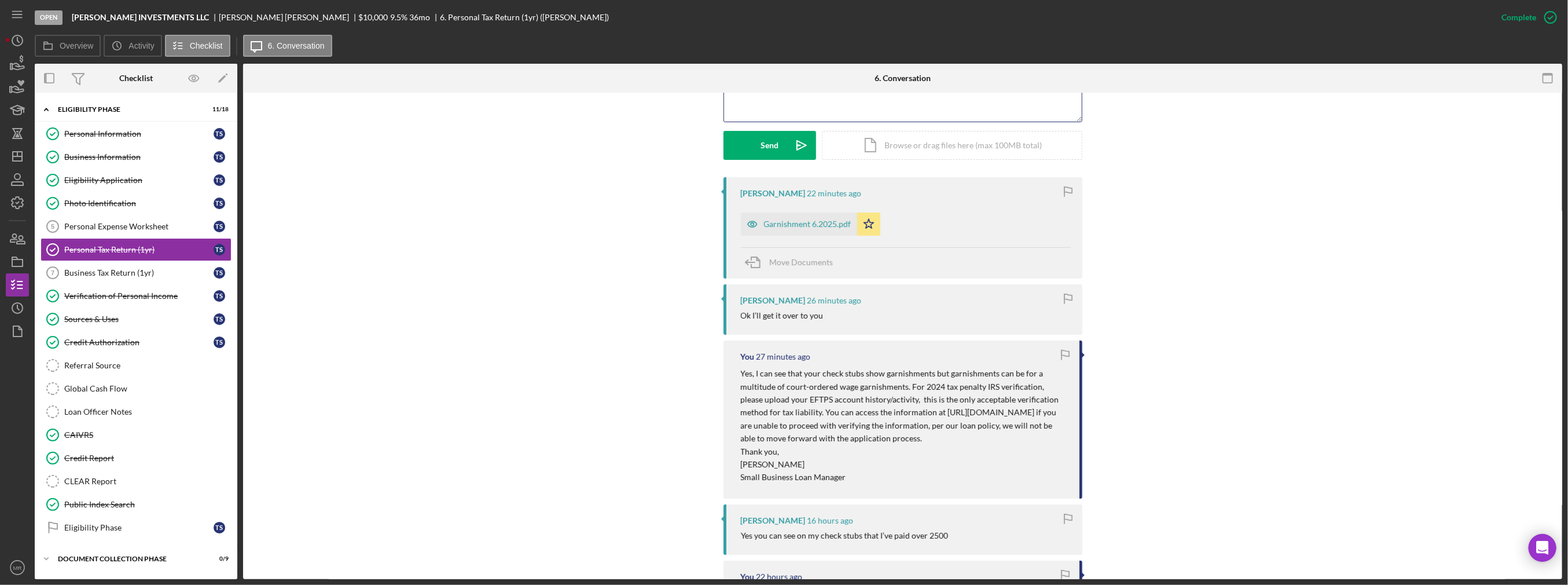
scroll to position [290, 0]
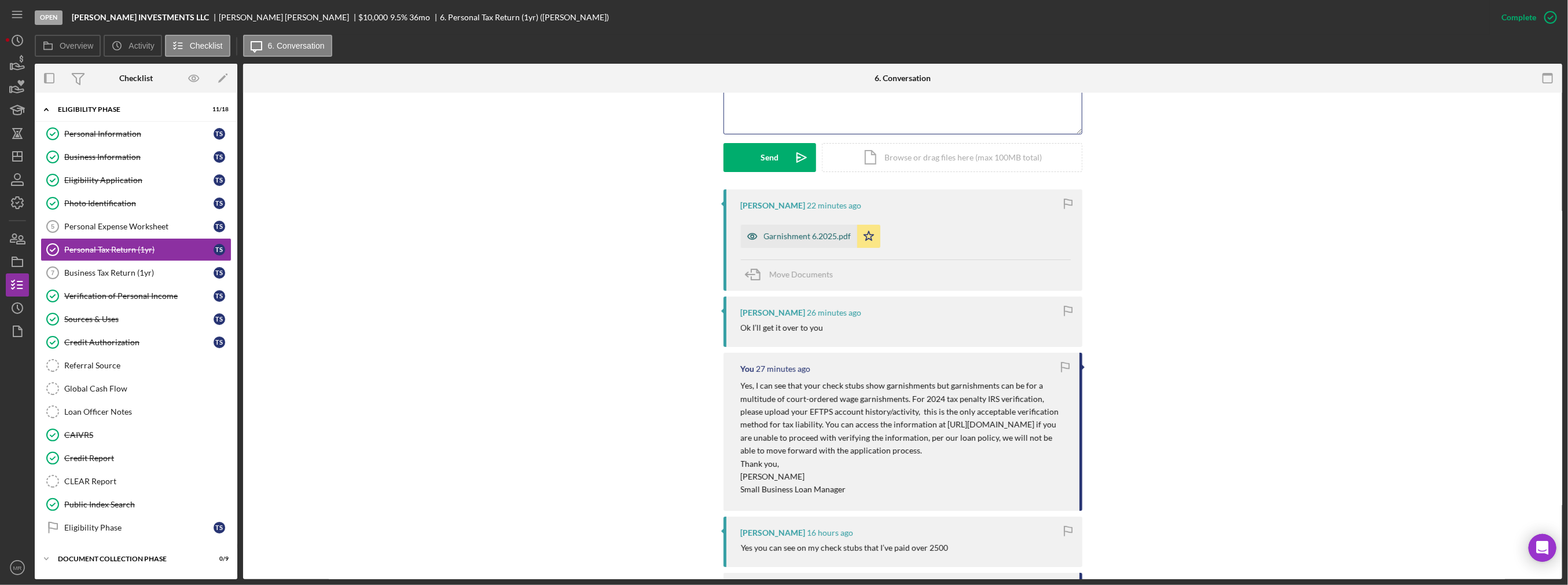
click at [785, 243] on div "Garnishment 6.2025.pdf" at bounding box center [799, 236] width 117 height 23
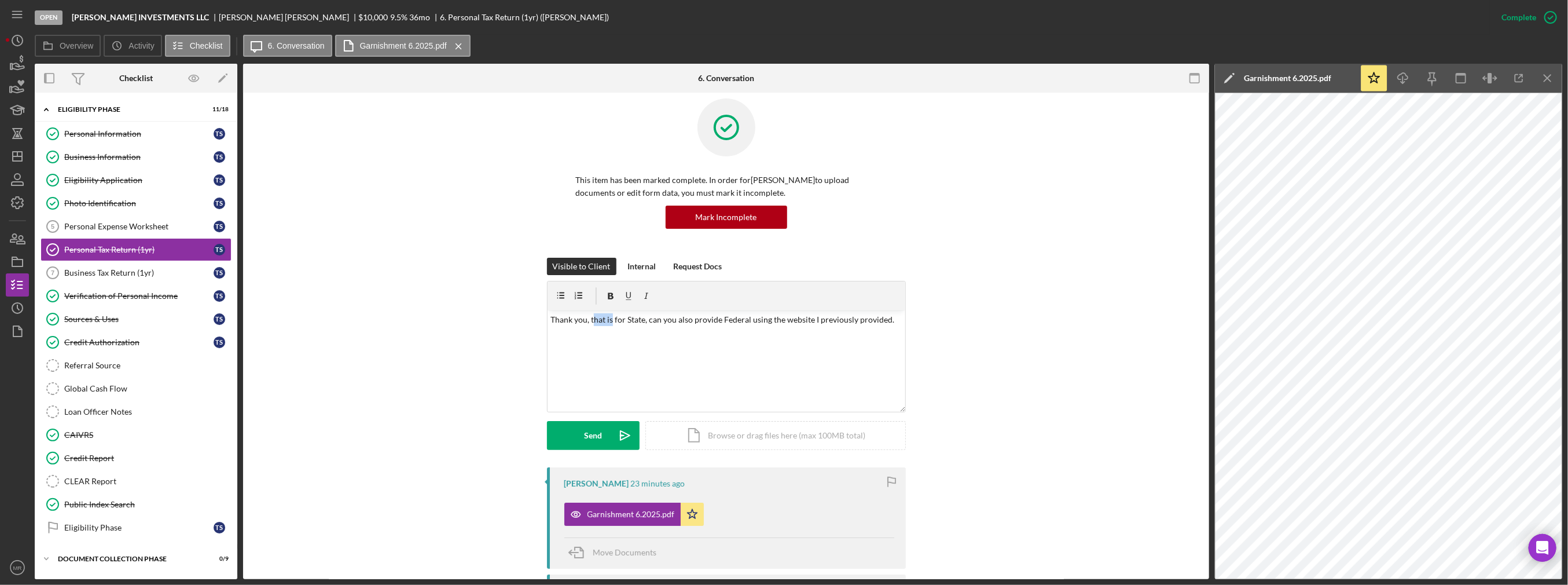
scroll to position [0, 0]
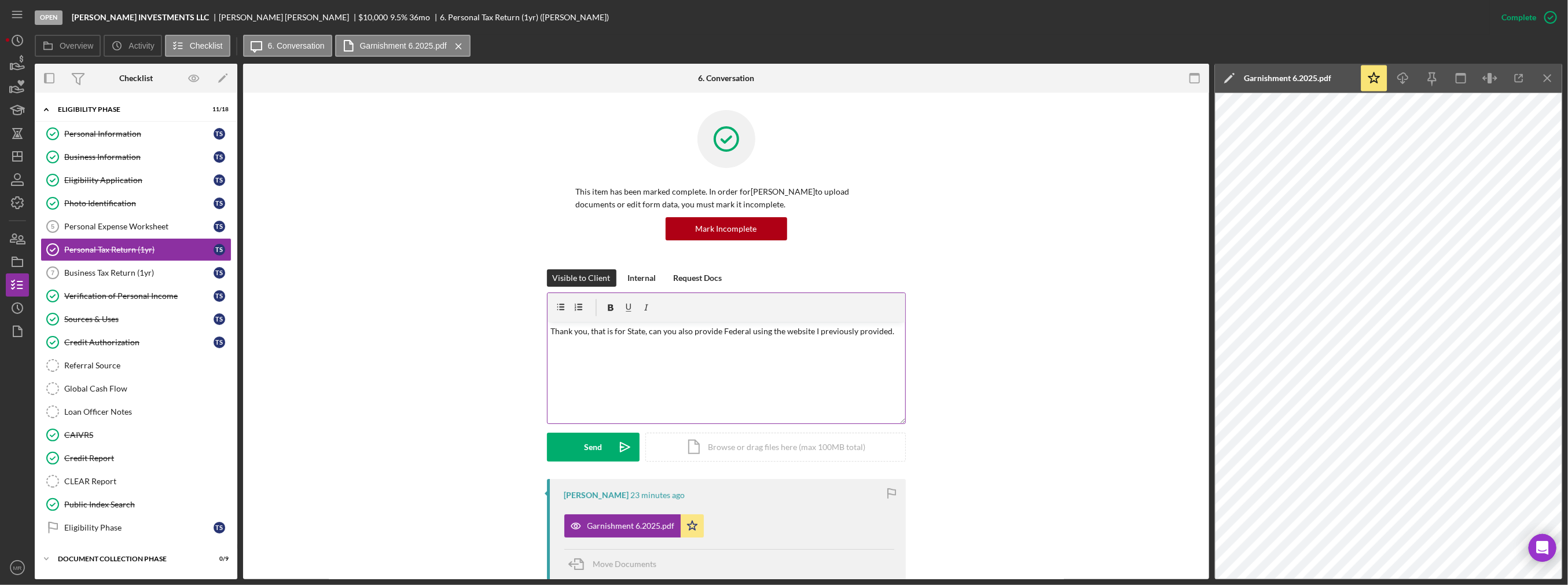
click at [744, 359] on div "v Color teal Color pink Remove color Add row above Add row below Add column bef…" at bounding box center [726, 373] width 358 height 101
click at [785, 333] on div "v Color teal Color pink Remove color Add row above Add row below Add column bef…" at bounding box center [726, 373] width 358 height 101
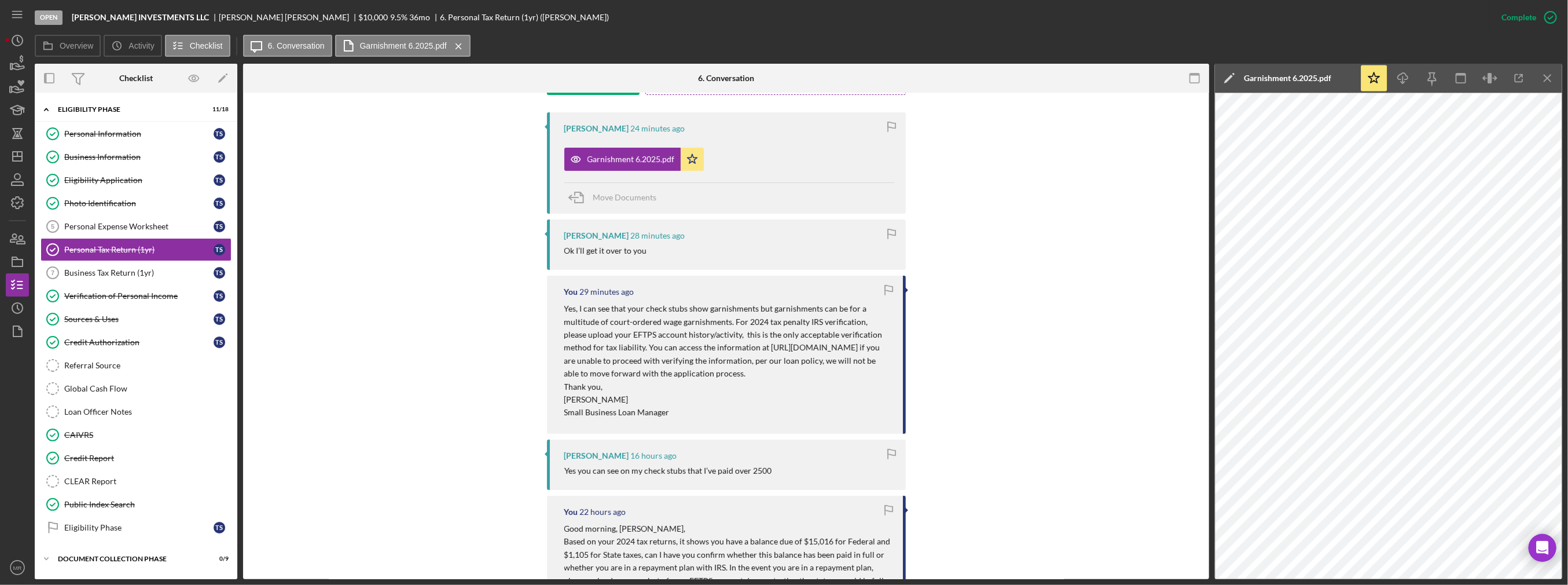
scroll to position [174, 0]
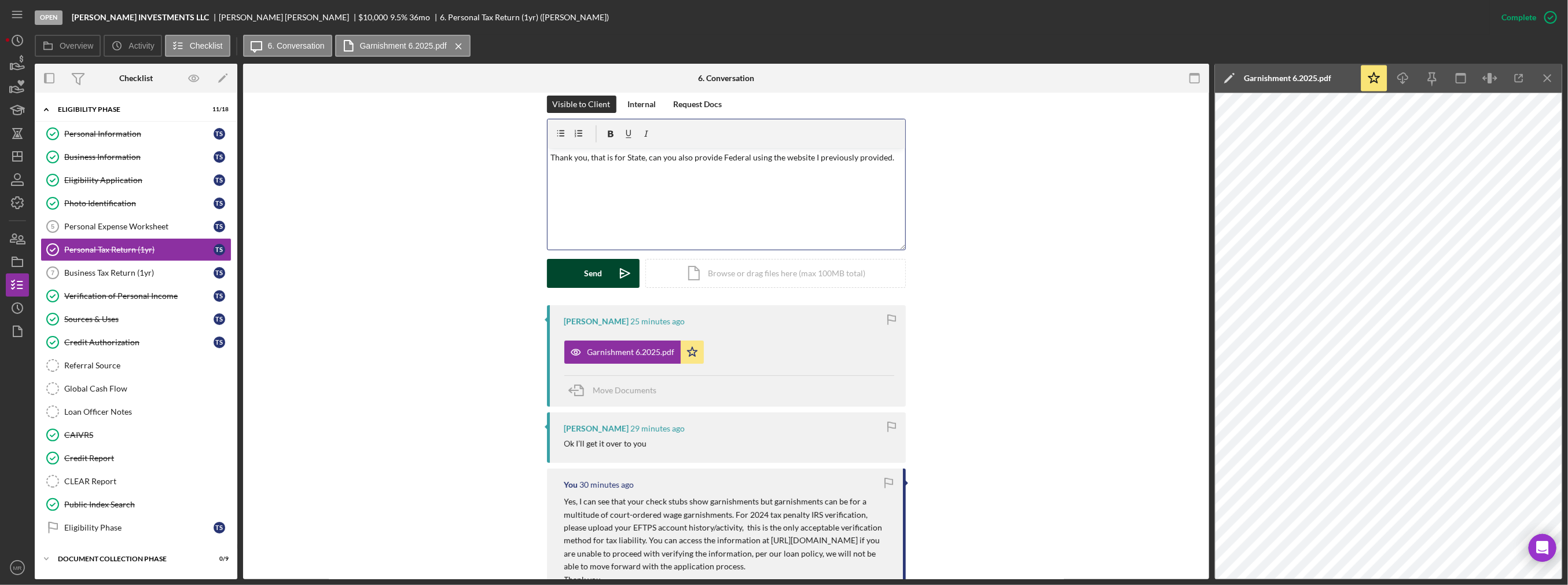
click at [595, 268] on div "Send" at bounding box center [593, 274] width 18 height 29
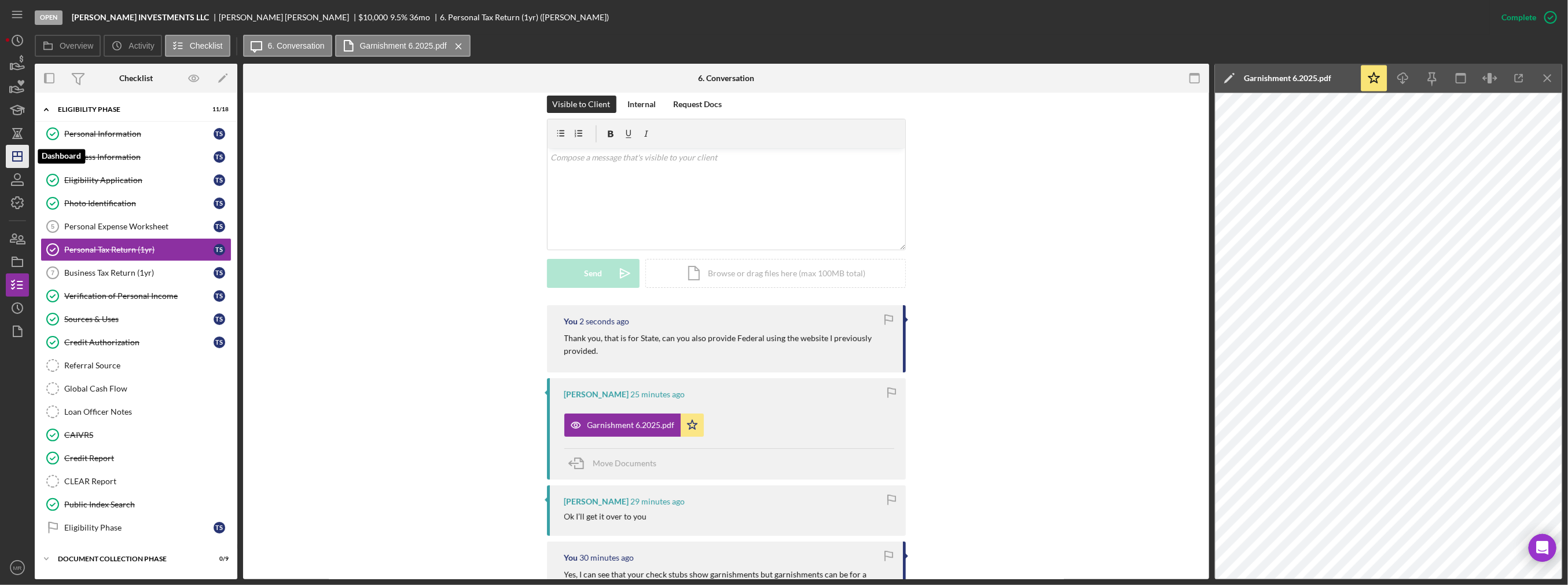
click at [14, 162] on icon "Icon/Dashboard" at bounding box center [18, 156] width 29 height 29
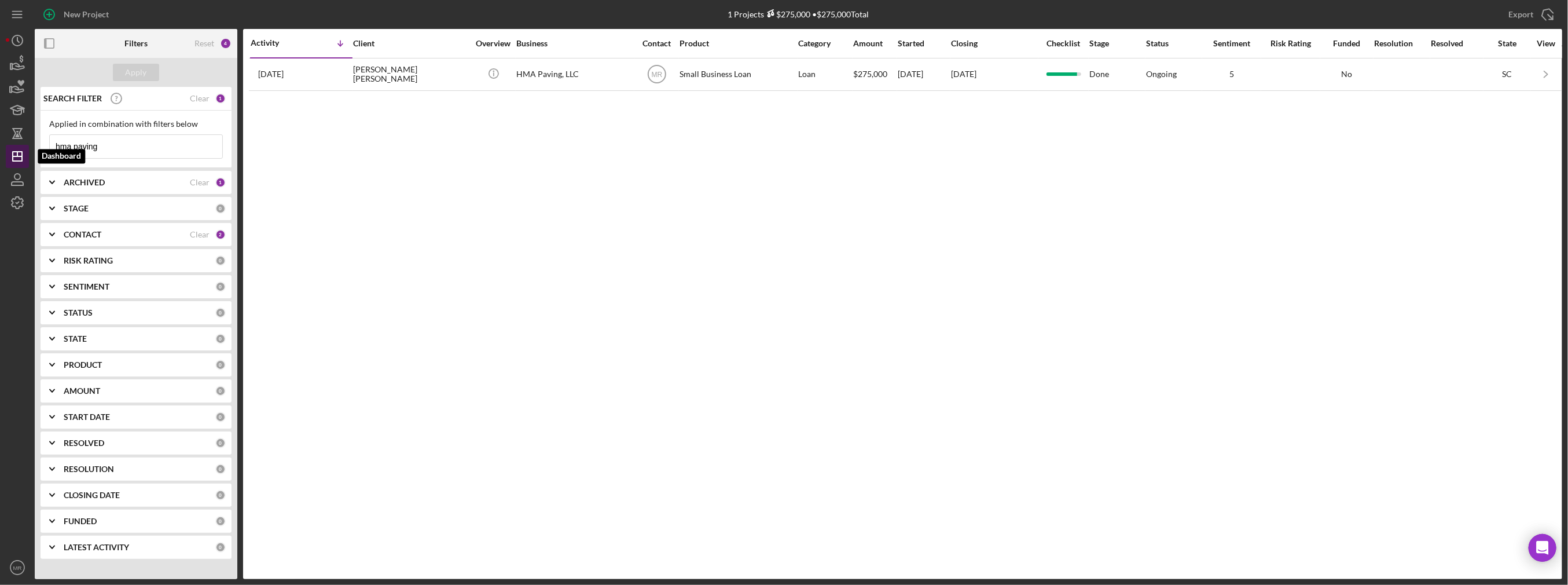
click at [17, 162] on icon "Icon/Dashboard" at bounding box center [18, 156] width 29 height 29
click at [15, 156] on line "button" at bounding box center [18, 156] width 10 height 0
click at [146, 153] on input "hma paving" at bounding box center [136, 146] width 172 height 23
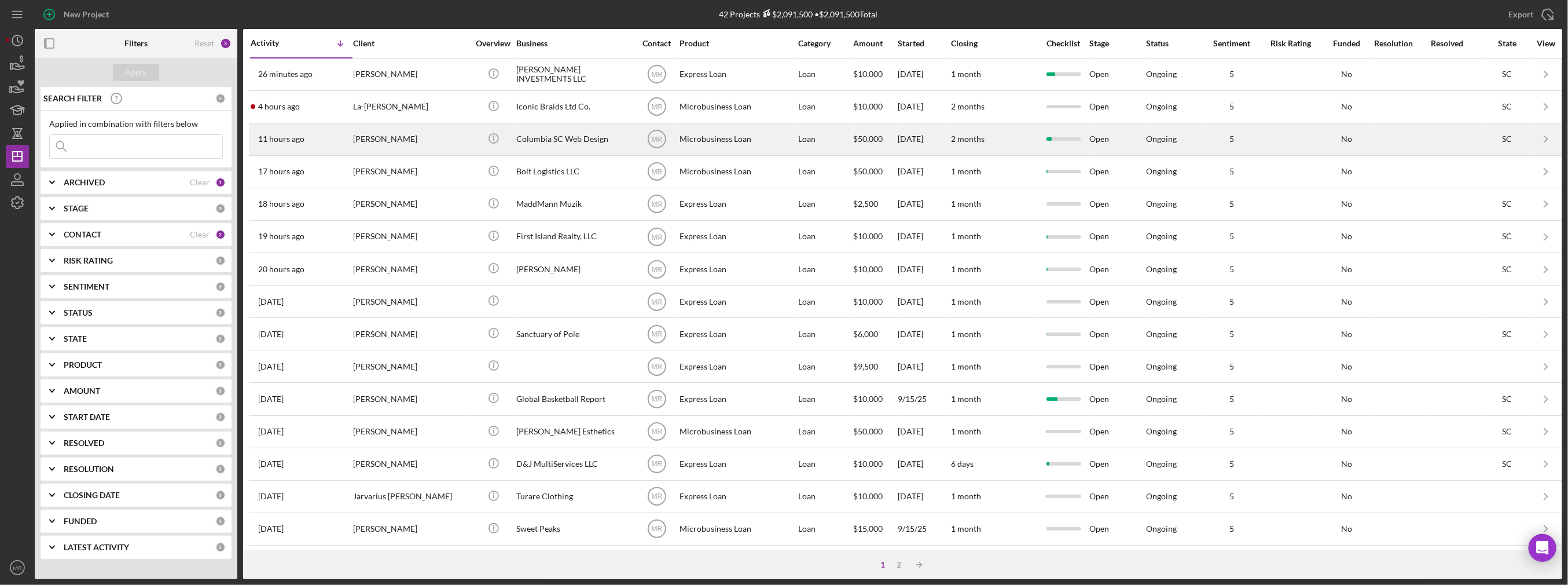
click at [334, 135] on div "11 hours ago [PERSON_NAME]" at bounding box center [302, 139] width 101 height 31
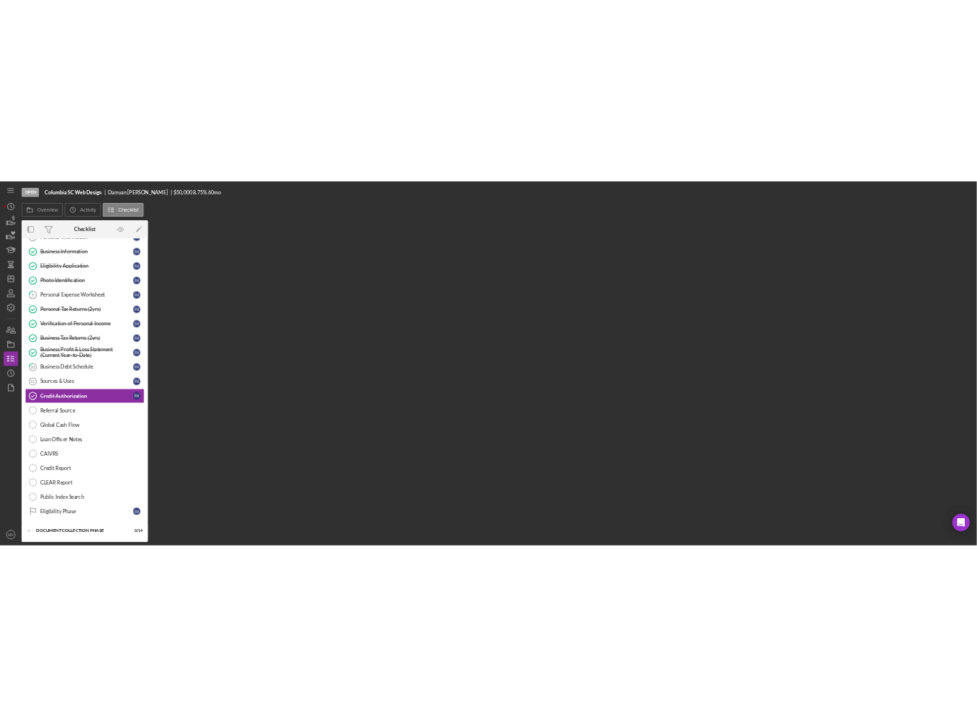
scroll to position [61, 0]
